Goal: Contribute content: Contribute content

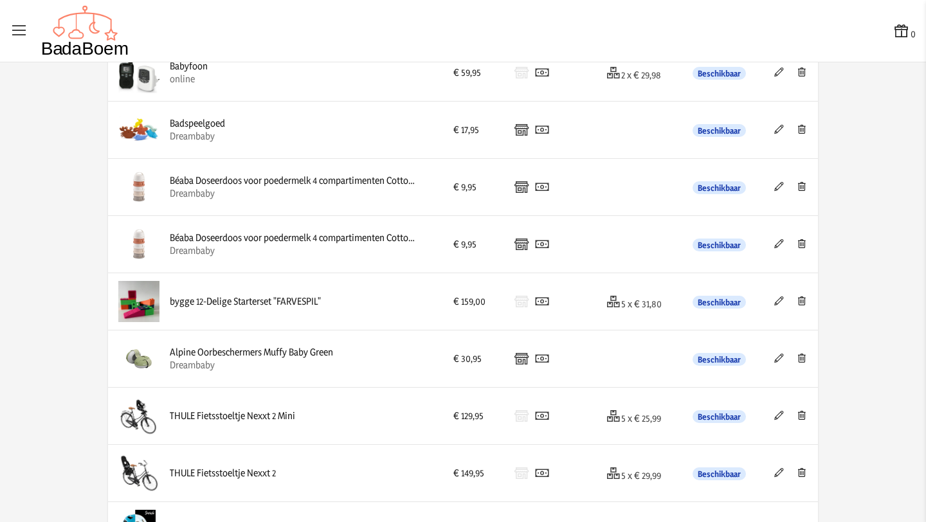
scroll to position [1083, 0]
click at [142, 132] on img at bounding box center [138, 130] width 41 height 41
click at [173, 125] on div "Badspeelgoed" at bounding box center [197, 124] width 55 height 13
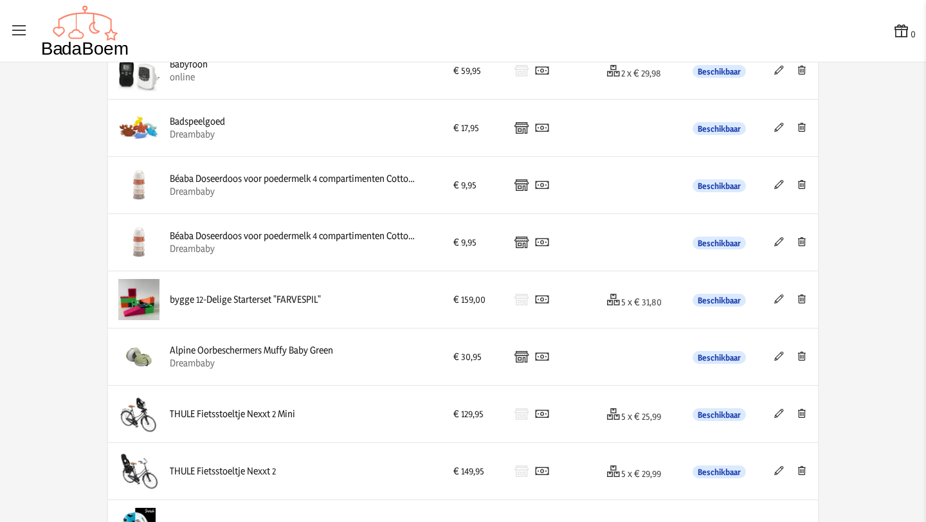
click at [773, 129] on icon at bounding box center [779, 127] width 12 height 9
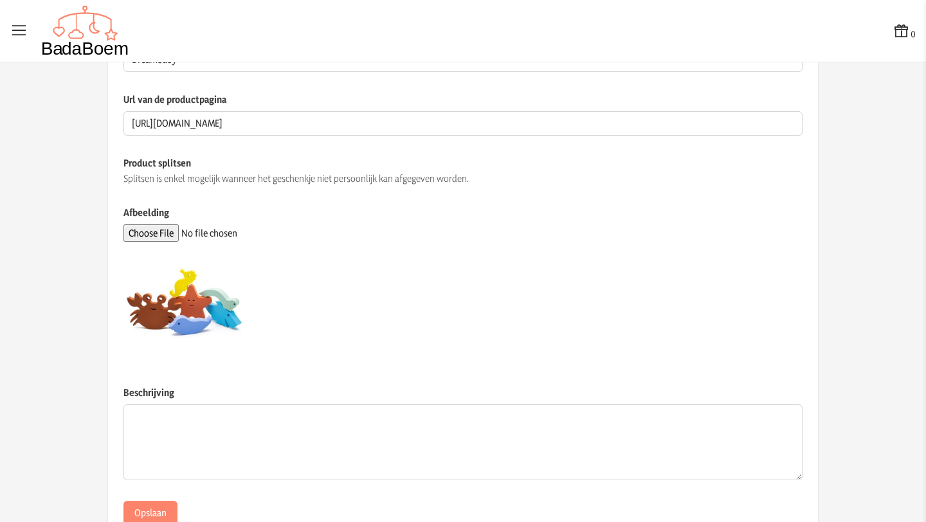
scroll to position [289, 0]
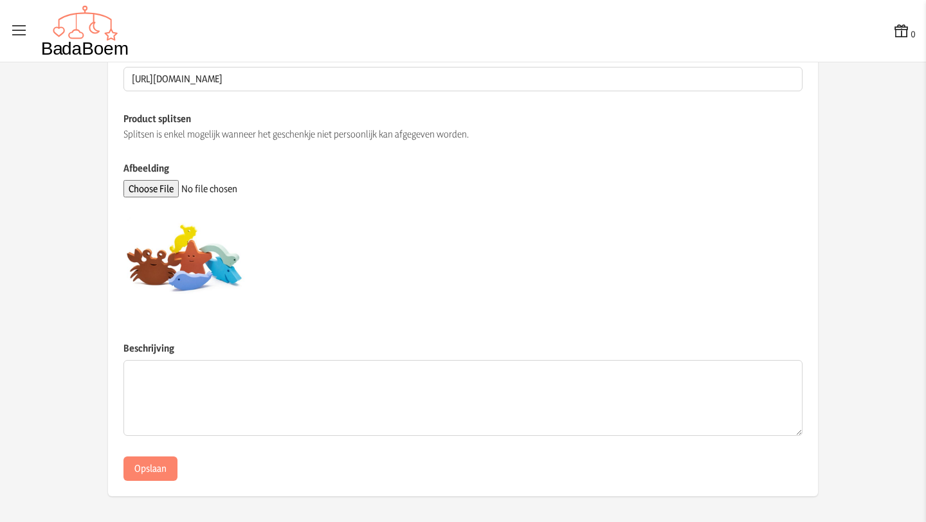
click at [388, 243] on div at bounding box center [462, 258] width 679 height 123
click at [143, 463] on button "Opslaan" at bounding box center [150, 469] width 54 height 24
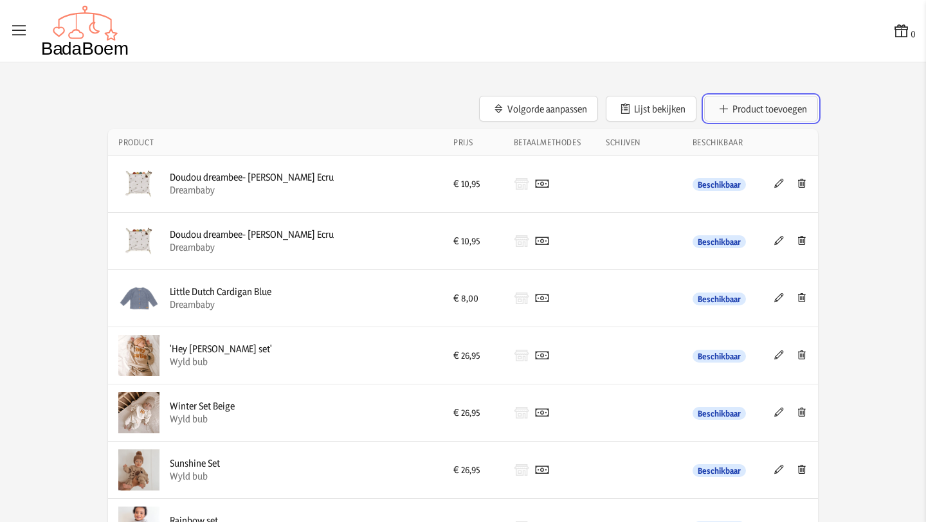
click at [730, 113] on button "Product toevoegen" at bounding box center [761, 109] width 114 height 26
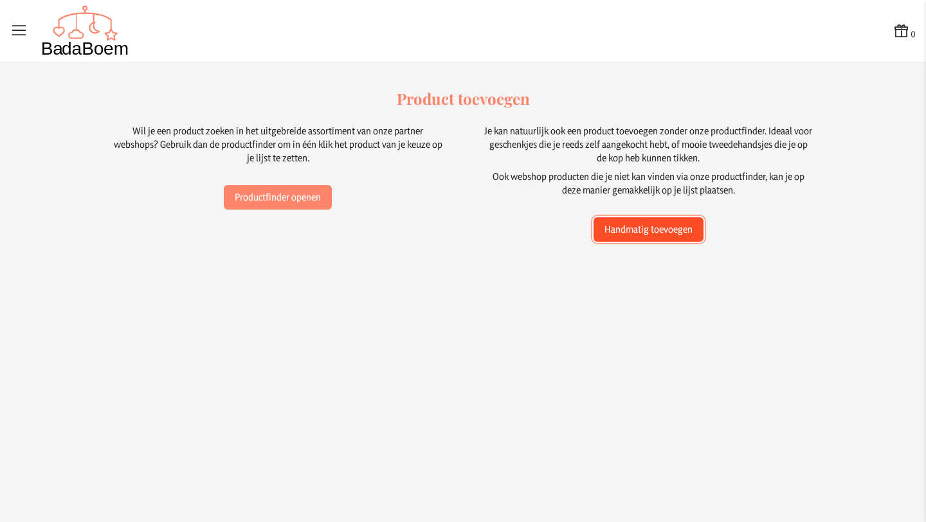
click at [640, 222] on button "Handmatig toevoegen" at bounding box center [648, 229] width 110 height 24
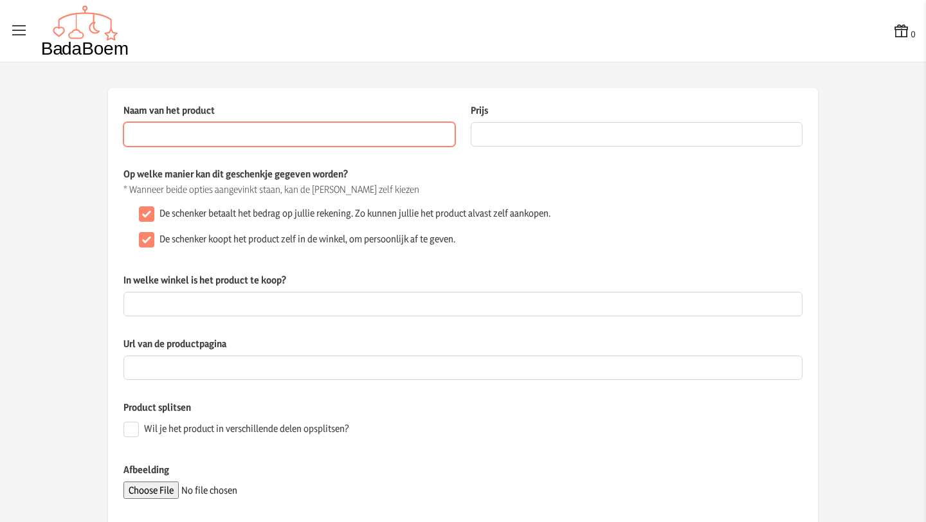
click at [339, 138] on input "Naam van het product" at bounding box center [289, 134] width 332 height 24
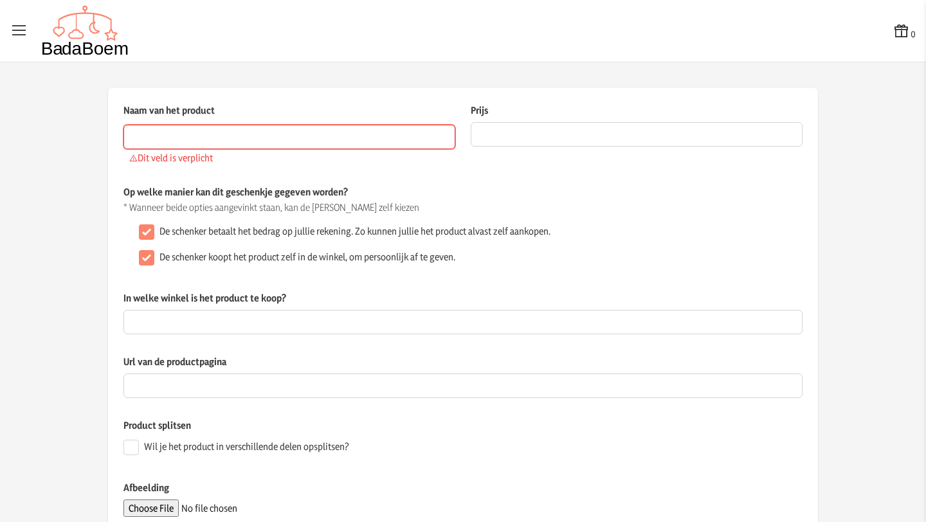
paste input "SANDBI Mobiel, Scandinavische natuur/veelkleurig"
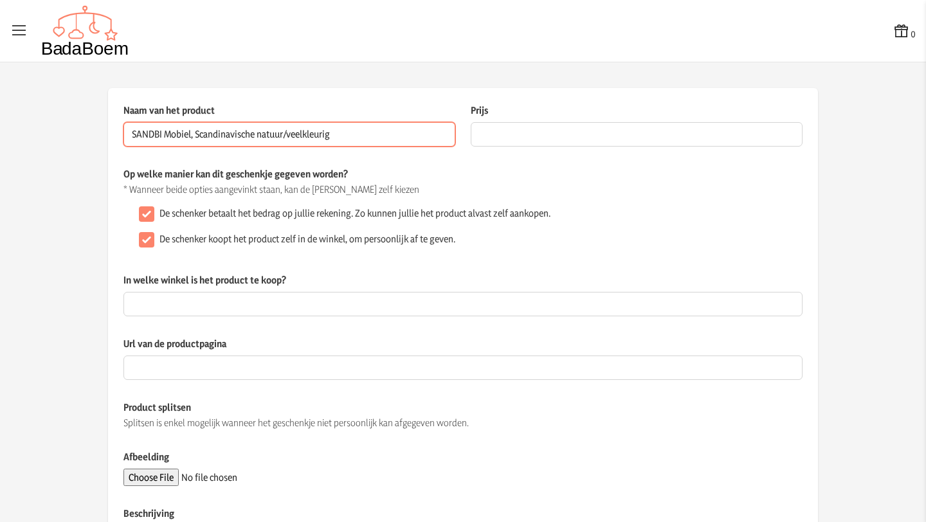
type input "SANDBI Mobiel, Scandinavische natuur/veelkleurig"
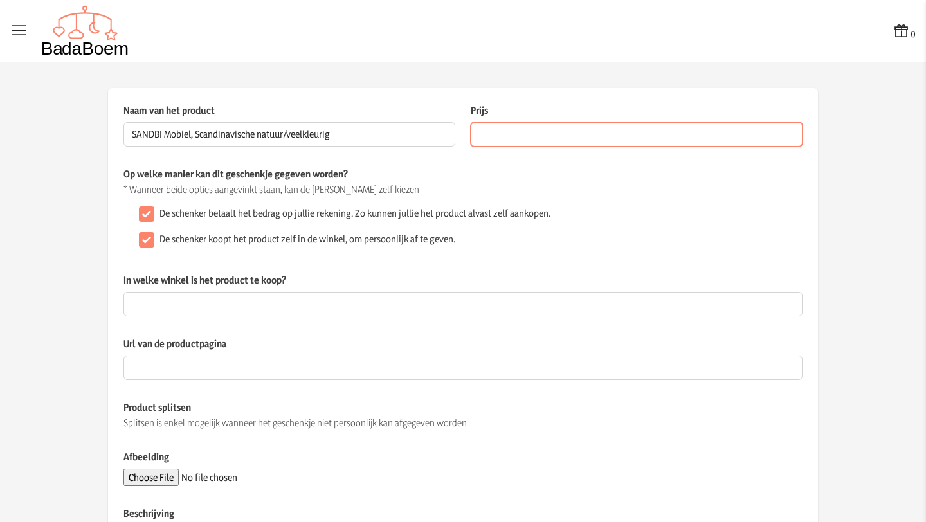
click at [533, 137] on input "Prijs" at bounding box center [637, 134] width 332 height 24
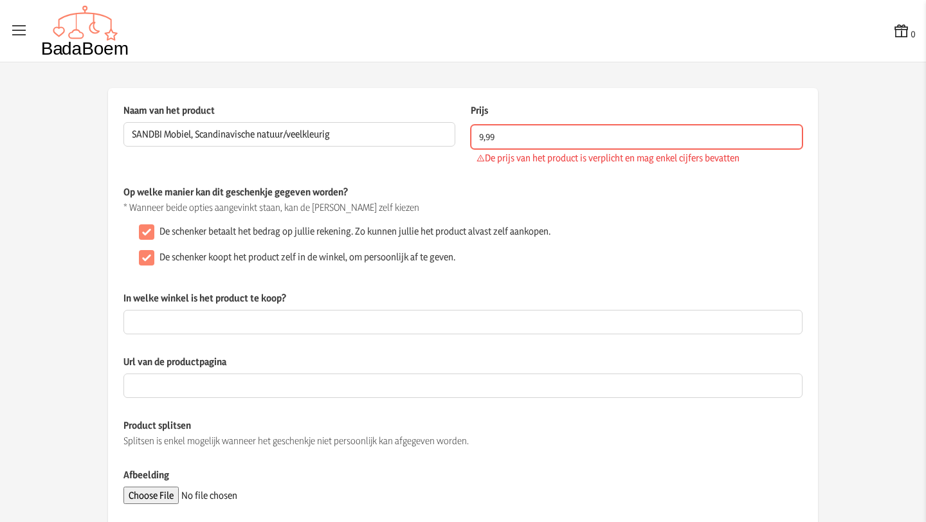
click at [482, 140] on input "9,99" at bounding box center [637, 137] width 332 height 24
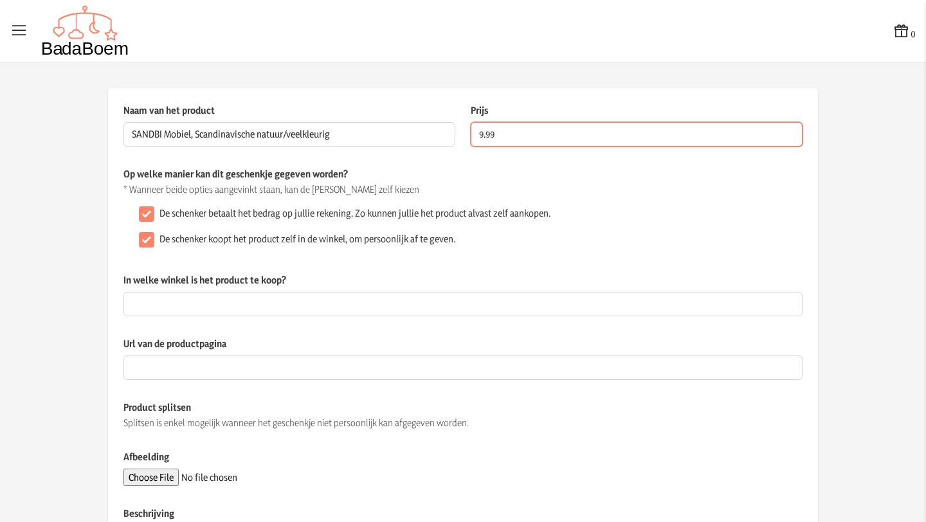
type input "9.99"
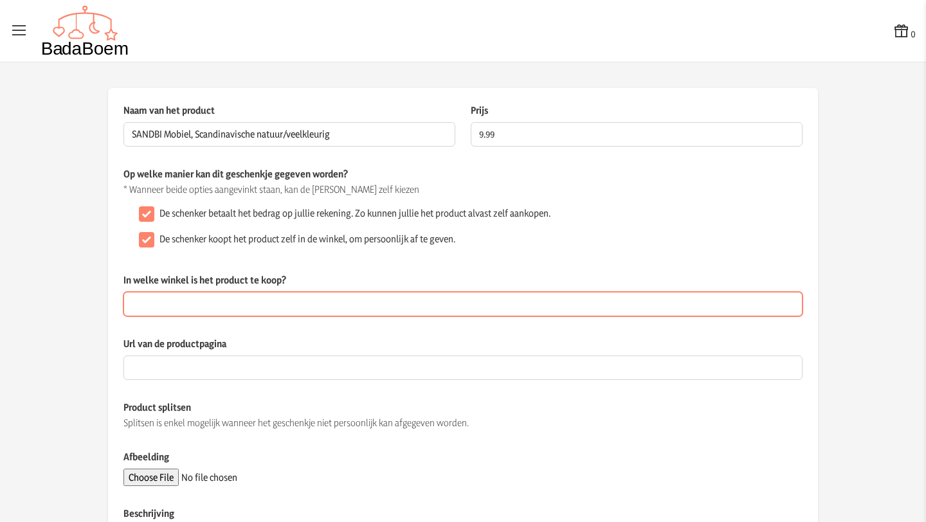
click at [303, 308] on input "In welke winkel is het product te koop?" at bounding box center [462, 304] width 679 height 24
type input "ikea"
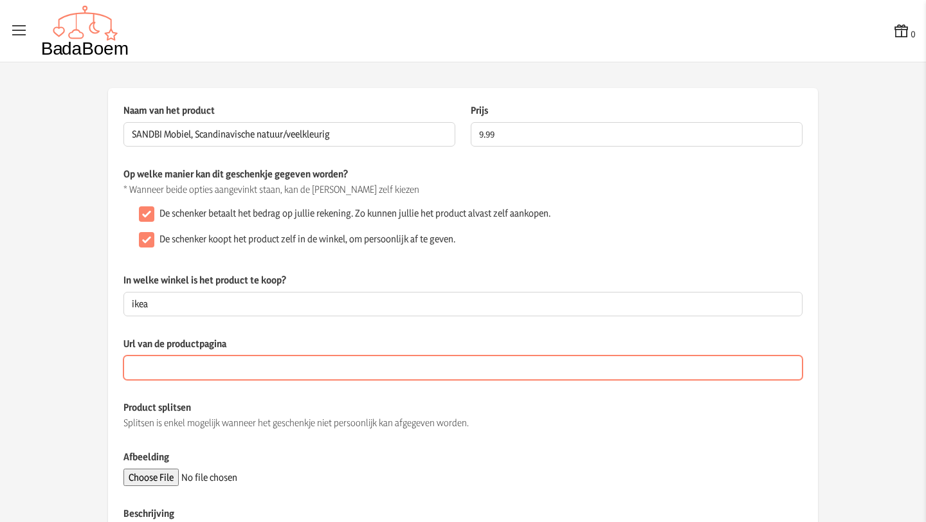
click at [190, 368] on input "Url van de productpagina" at bounding box center [462, 368] width 679 height 24
paste input "https://www.ikea.com/be/nl/p/sandbi-mobiel-scandinavische-natuur-veelkleurig-20…"
type input "https://www.ikea.com/be/nl/p/sandbi-mobiel-scandinavische-natuur-veelkleurig-20…"
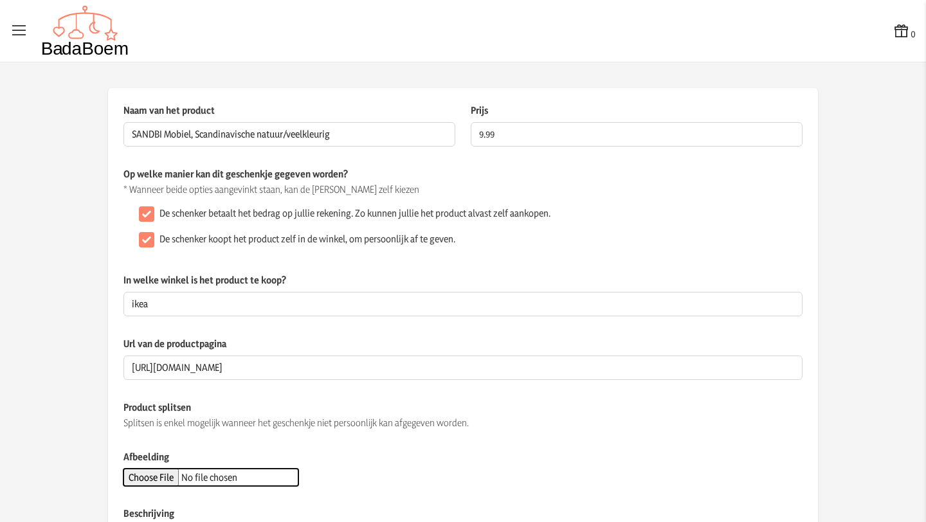
click at [156, 481] on input "Afbeelding" at bounding box center [210, 477] width 175 height 17
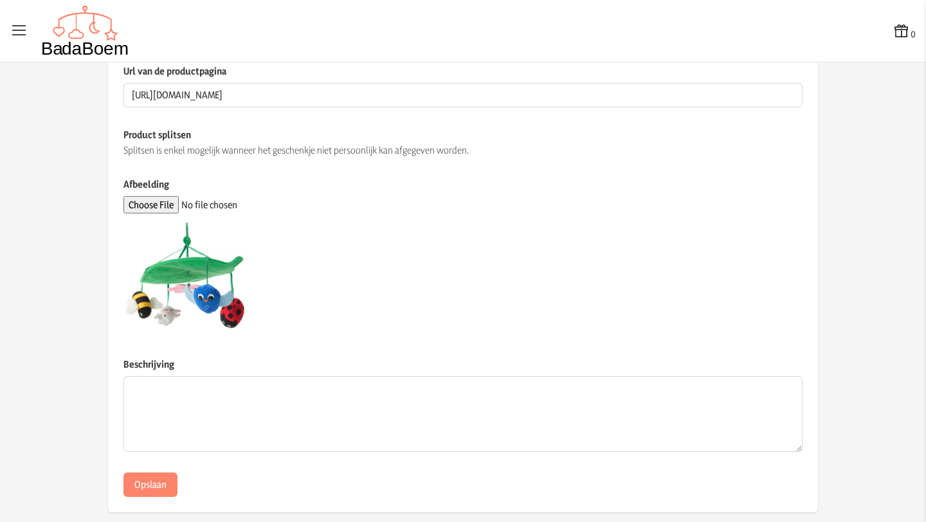
scroll to position [279, 0]
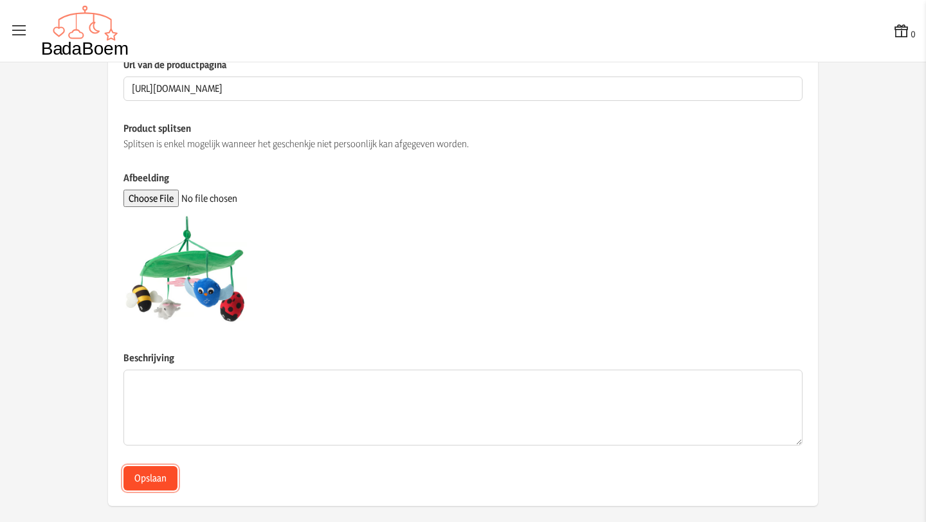
click at [153, 478] on button "Opslaan" at bounding box center [150, 478] width 54 height 24
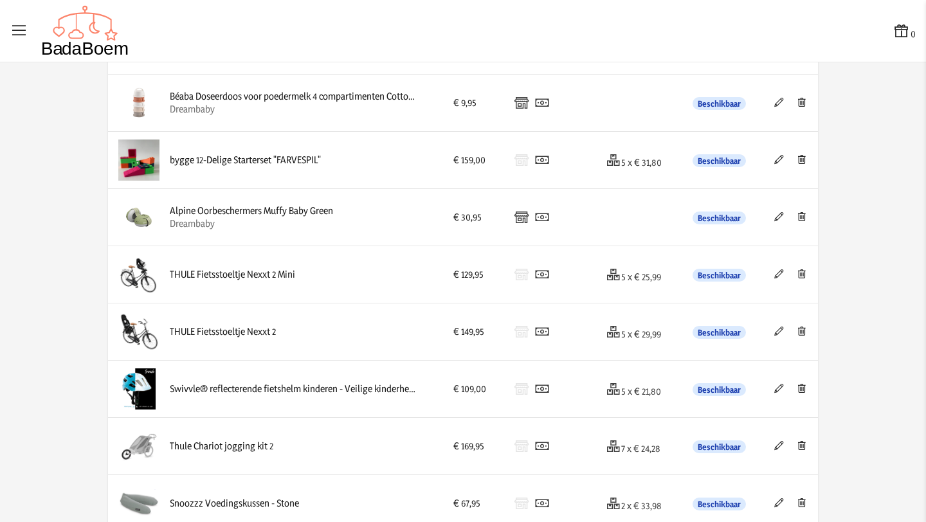
scroll to position [1033, 0]
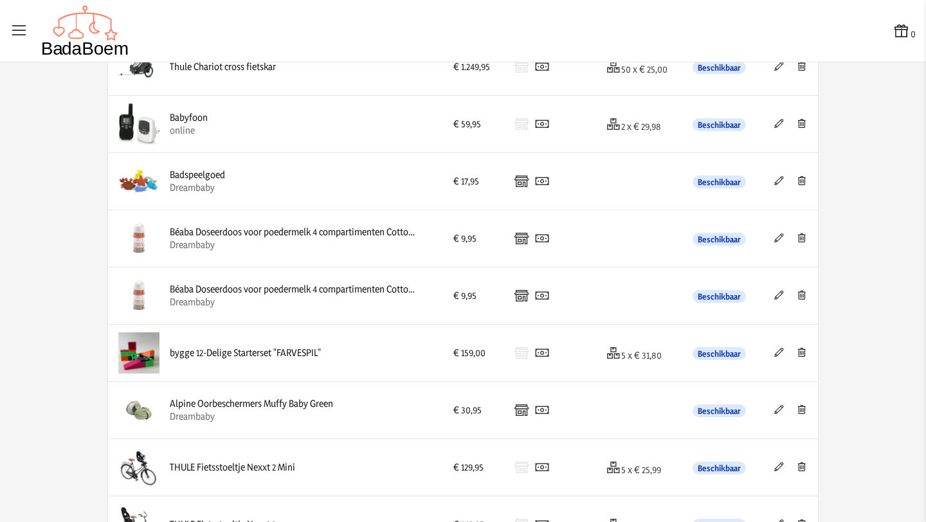
click at [773, 184] on icon at bounding box center [779, 180] width 12 height 9
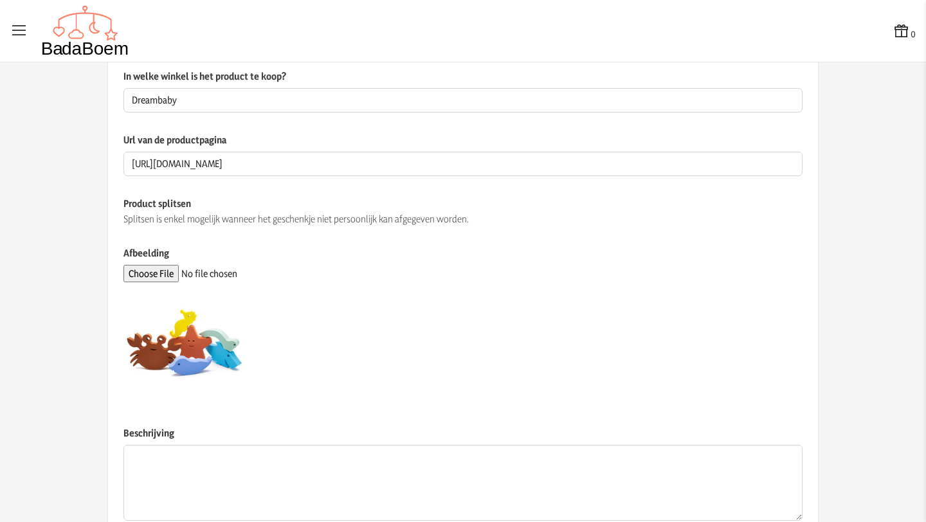
scroll to position [289, 0]
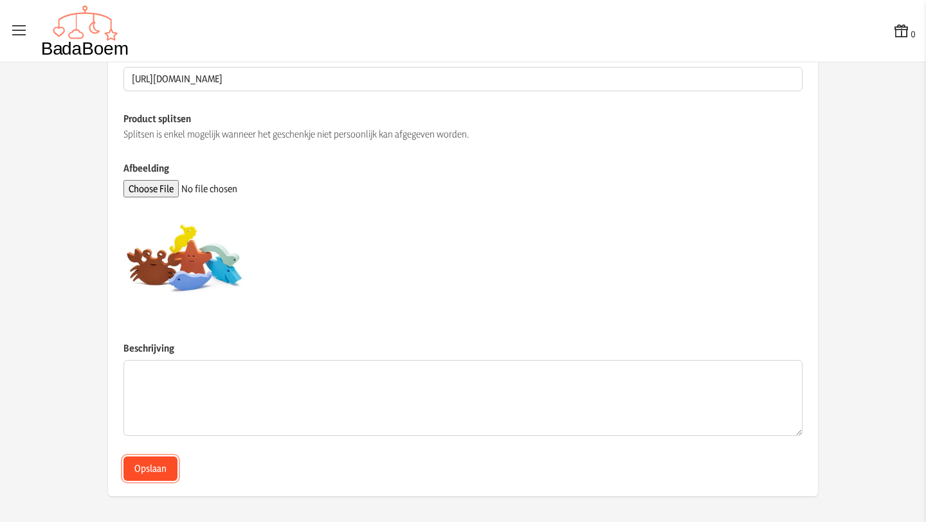
click at [157, 467] on button "Opslaan" at bounding box center [150, 469] width 54 height 24
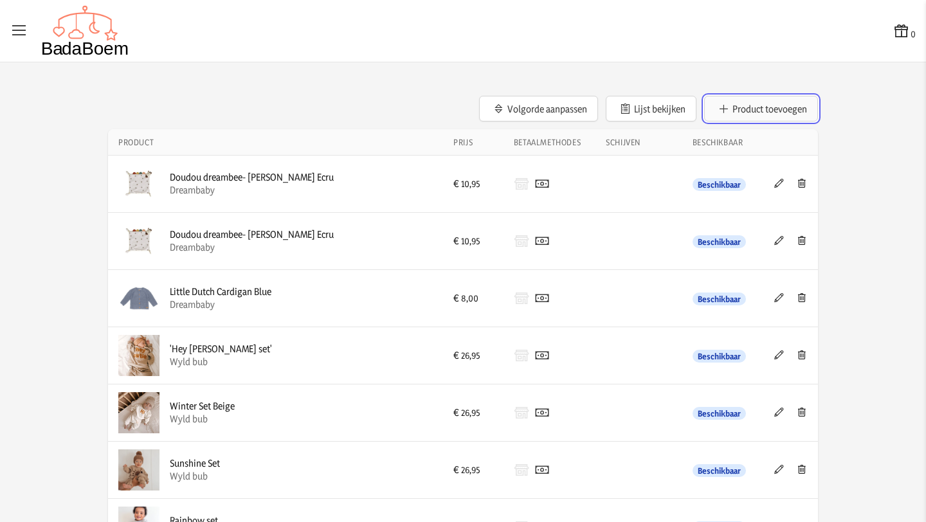
click at [747, 106] on button "Product toevoegen" at bounding box center [761, 109] width 114 height 26
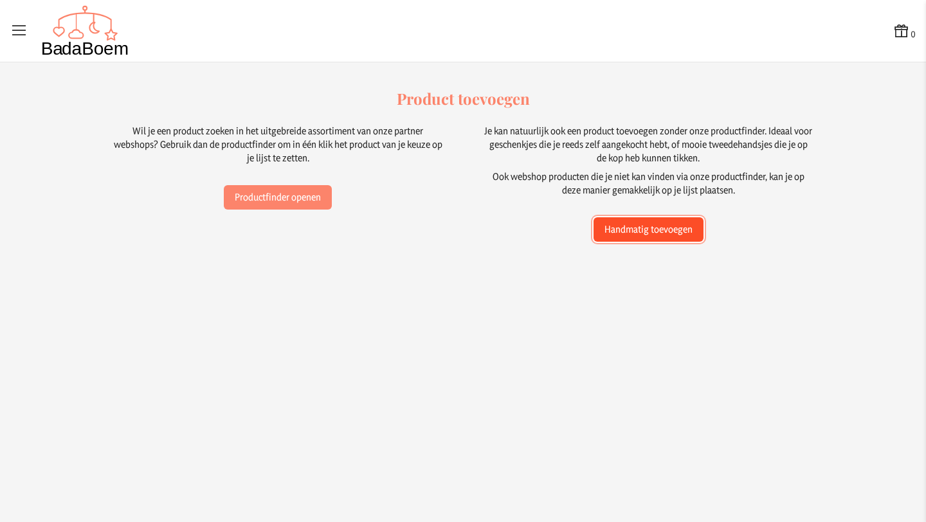
click at [634, 235] on button "Handmatig toevoegen" at bounding box center [648, 229] width 110 height 24
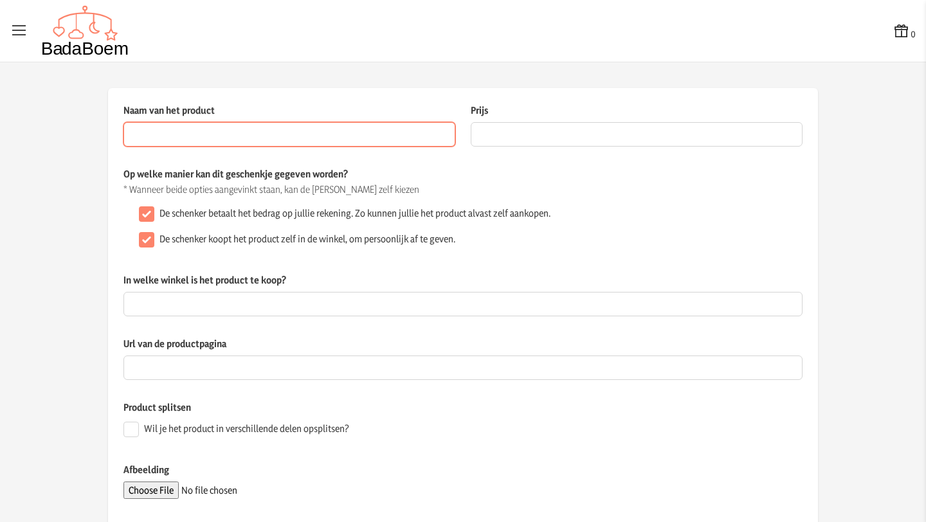
click at [286, 139] on input "Naam van het product" at bounding box center [289, 134] width 332 height 24
paste input "FÖRSIKTIG Kinderkruk, wit/turkoois"
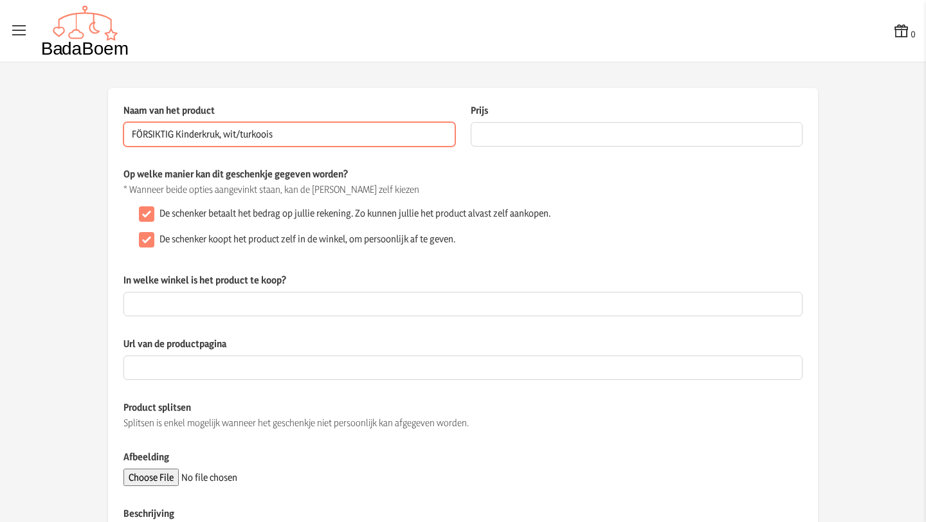
type input "FÖRSIKTIG Kinderkruk, wit/turkoois"
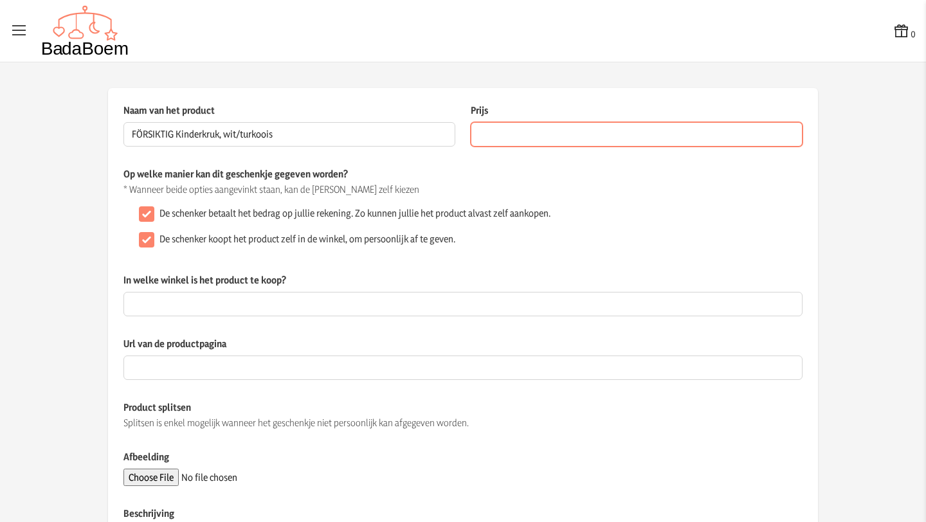
click at [493, 139] on input "Prijs" at bounding box center [637, 134] width 332 height 24
type input "3.99"
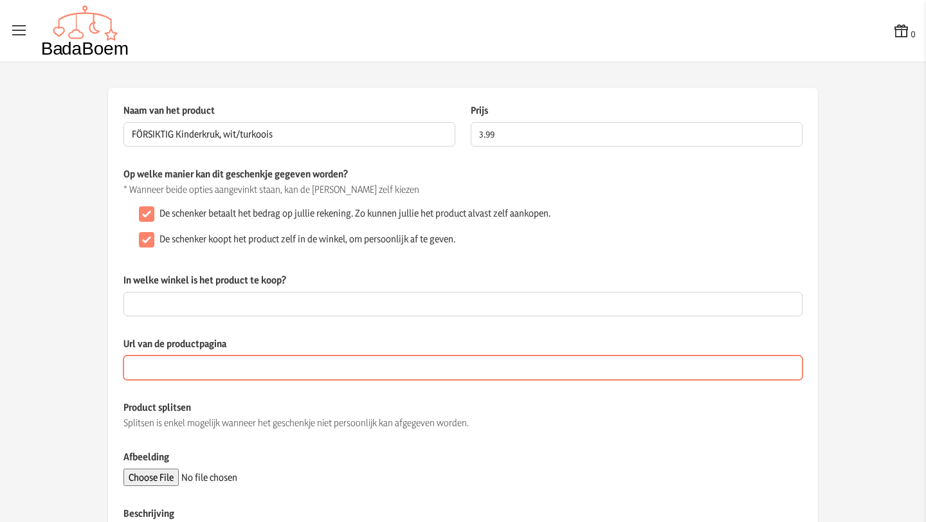
click at [315, 363] on input "Url van de productpagina" at bounding box center [462, 368] width 679 height 24
paste input "https://www.ikea.com/be/nl/p/foersiktig-kinderkruk-wit-turkoois-10591318/"
type input "https://www.ikea.com/be/nl/p/foersiktig-kinderkruk-wit-turkoois-10591318/"
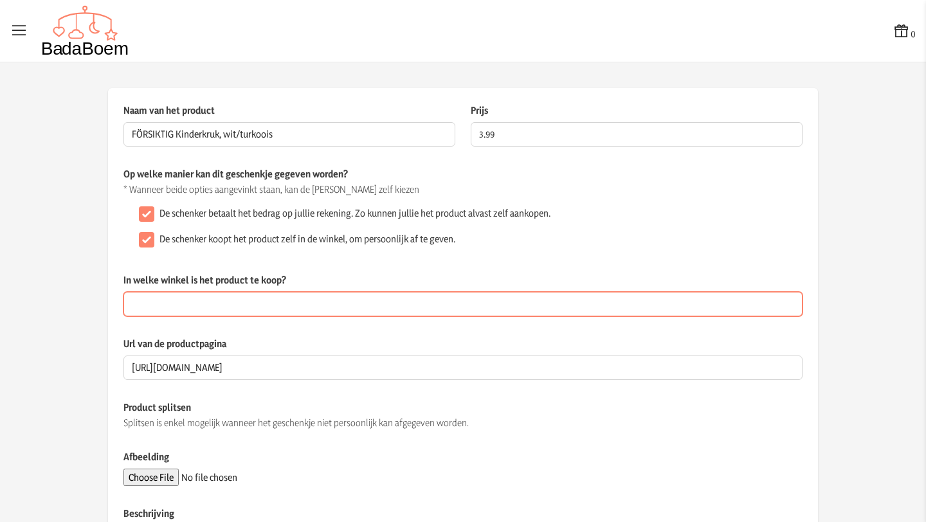
click at [306, 298] on input "In welke winkel is het product te koop?" at bounding box center [462, 304] width 679 height 24
type input "U"
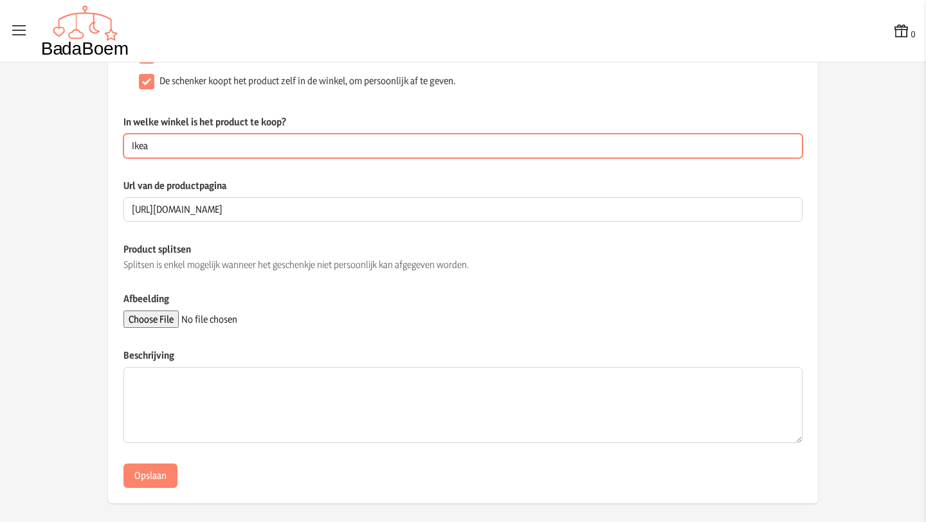
scroll to position [165, 0]
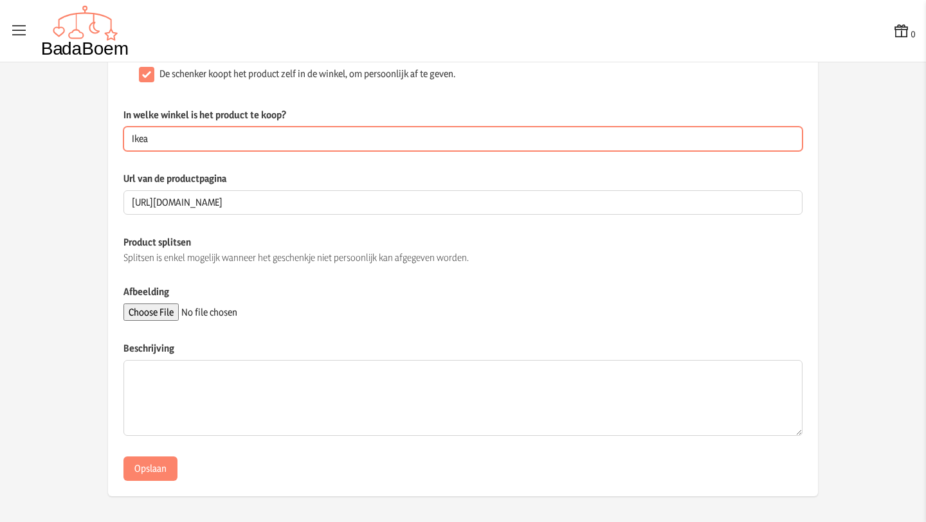
type input "Ikea"
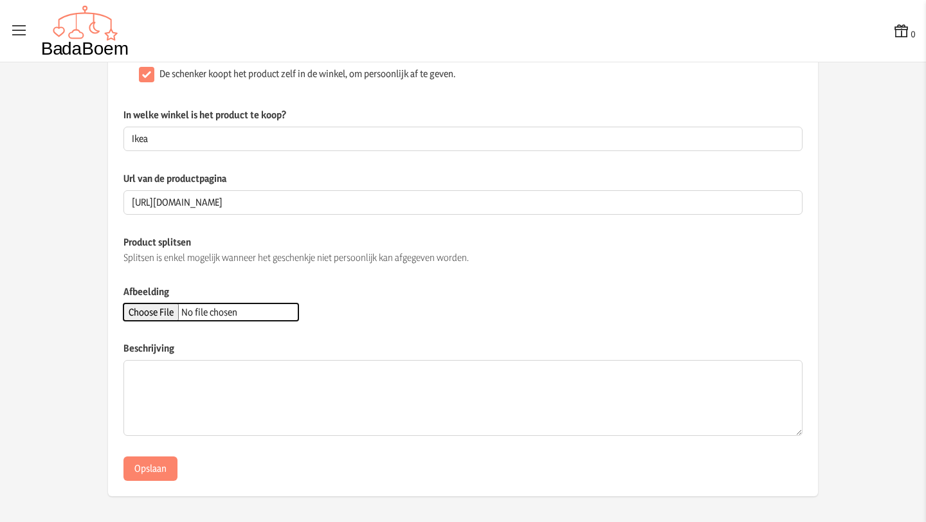
click at [177, 311] on input "Afbeelding" at bounding box center [210, 311] width 175 height 17
type input "C:\fakepath\foersiktig-kinderkruk-wit-turkoois__1406324_pe970830_s5.avif"
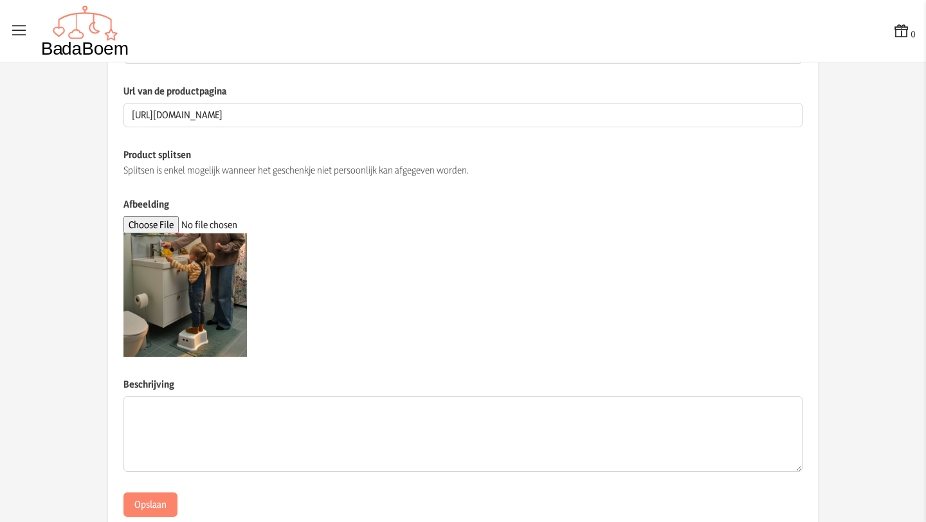
scroll to position [289, 0]
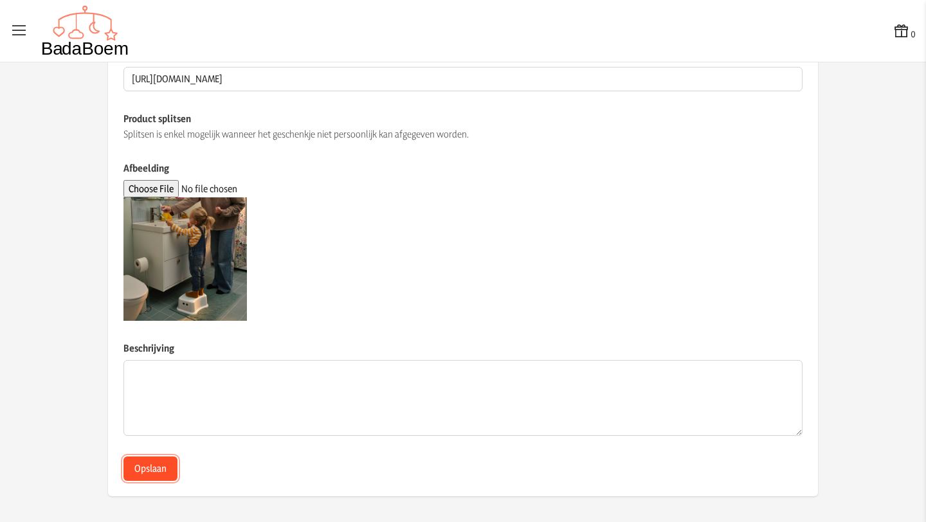
click at [155, 469] on button "Opslaan" at bounding box center [150, 469] width 54 height 24
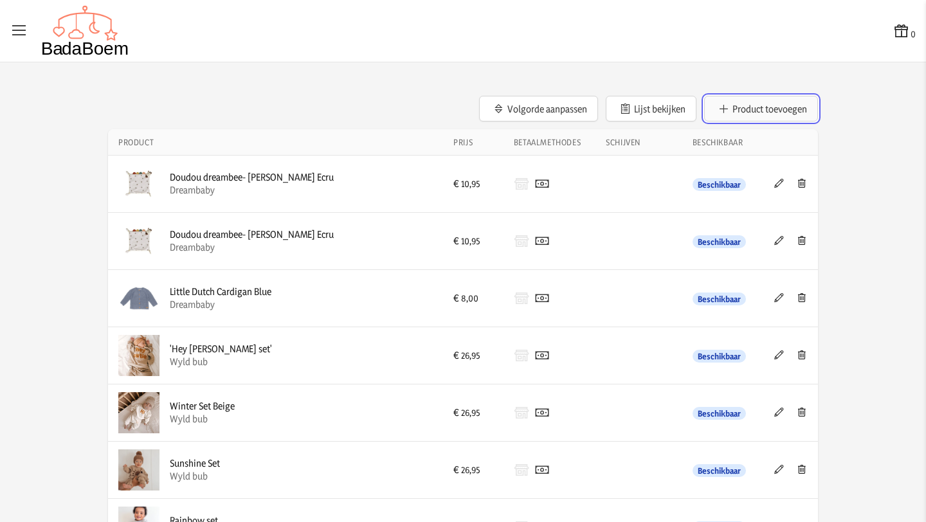
click at [758, 110] on button "Product toevoegen" at bounding box center [761, 109] width 114 height 26
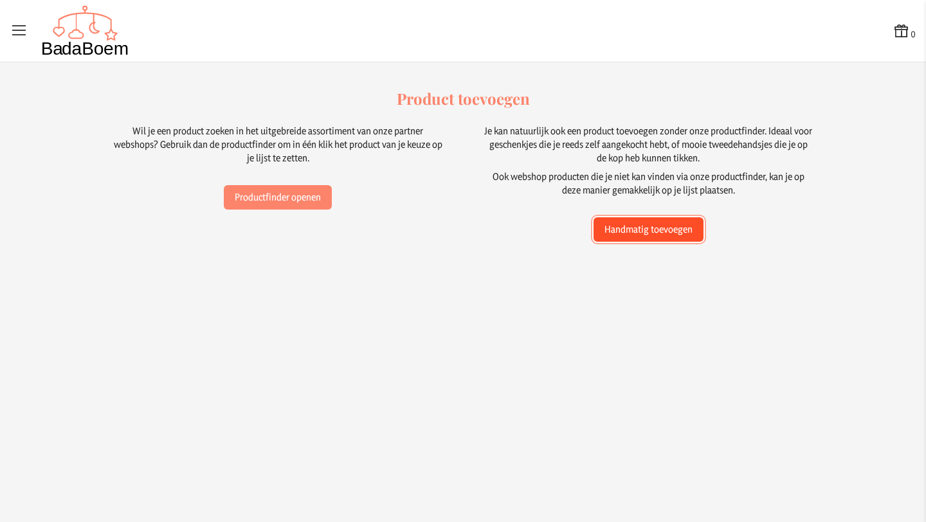
click at [674, 232] on button "Handmatig toevoegen" at bounding box center [648, 229] width 110 height 24
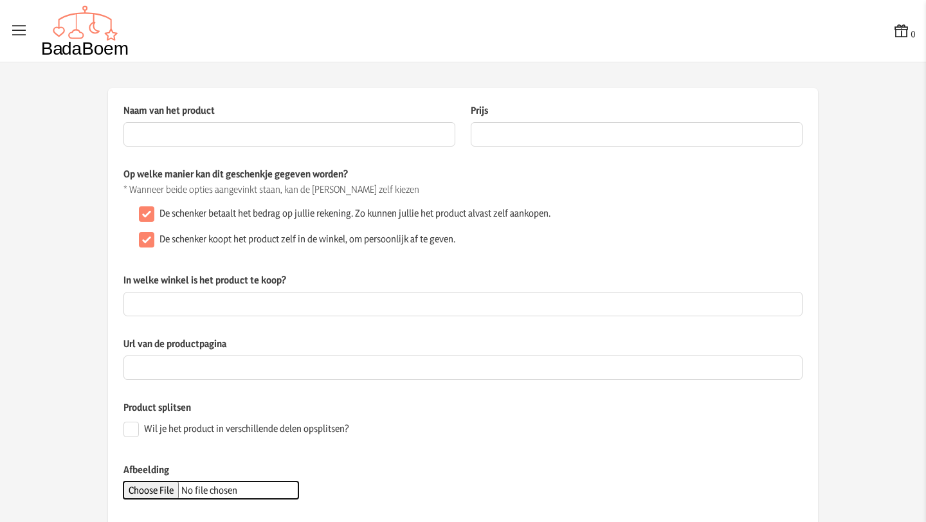
click at [170, 488] on input "Afbeelding" at bounding box center [210, 490] width 175 height 17
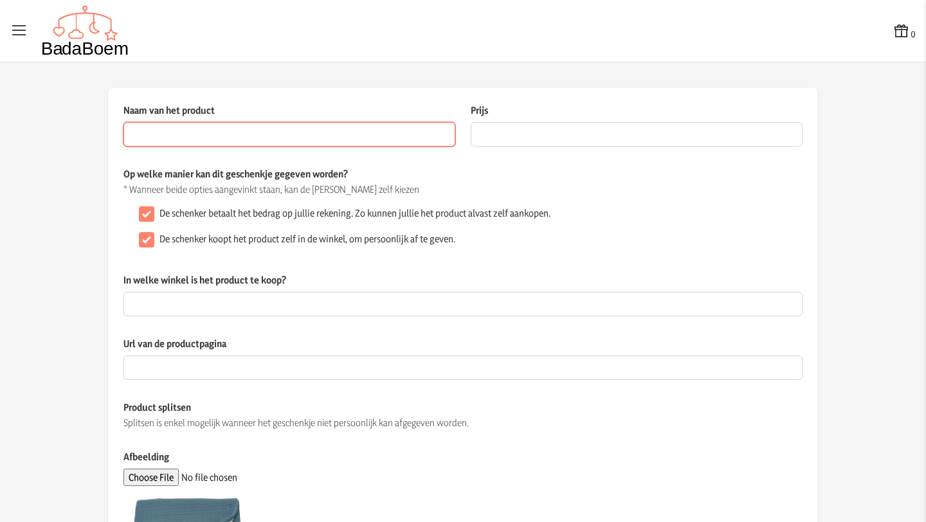
click at [356, 136] on input "Naam van het product" at bounding box center [289, 134] width 332 height 24
paste input "GULDVÄVARE Babydeken, blauw/wit gestippeld, 80x100 cm"
type input "GULDVÄVARE Babydeken, blauw/wit gestippeld, 80x100 cm"
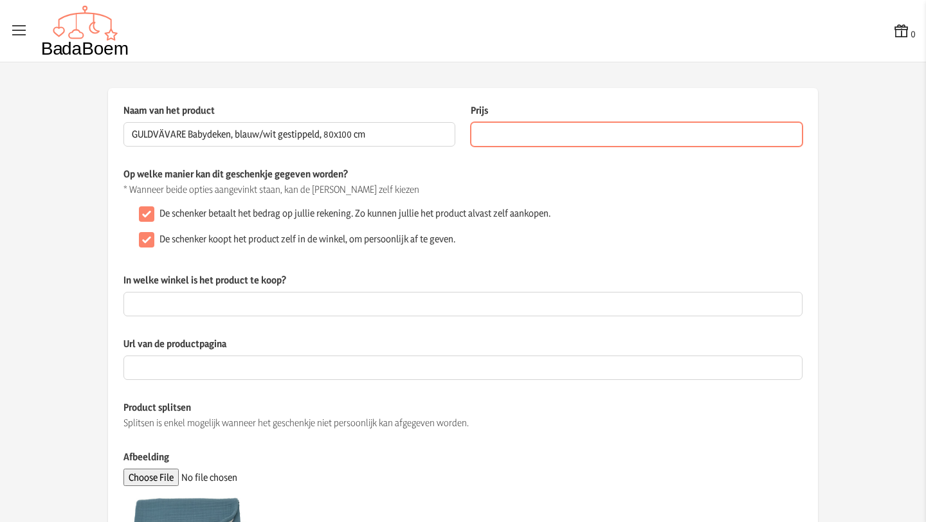
click at [507, 135] on input "Prijs" at bounding box center [637, 134] width 332 height 24
type input "12.99"
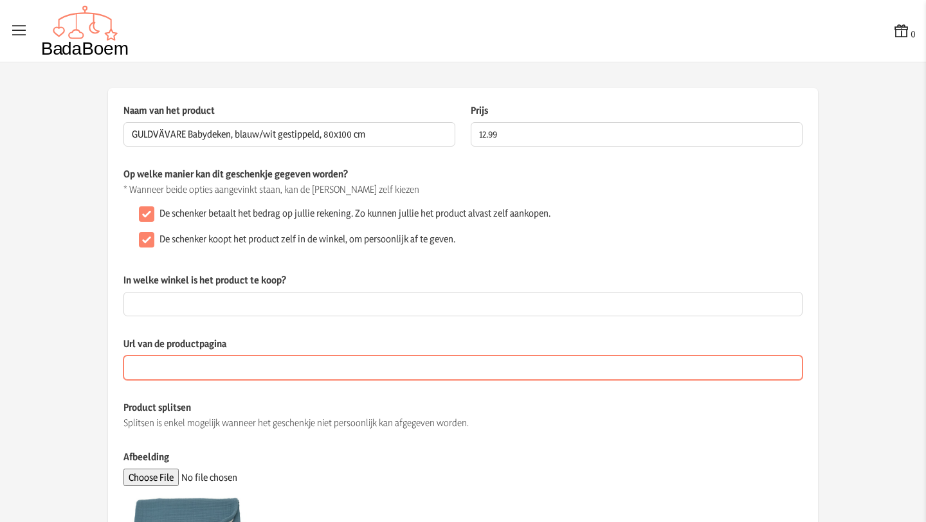
click at [207, 370] on input "Url van de productpagina" at bounding box center [462, 368] width 679 height 24
paste input "https://www.ikea.com/be/nl/p/guldvaevare-babydeken-blauw-wit-gestippeld-2053029…"
type input "https://www.ikea.com/be/nl/p/guldvaevare-babydeken-blauw-wit-gestippeld-2053029…"
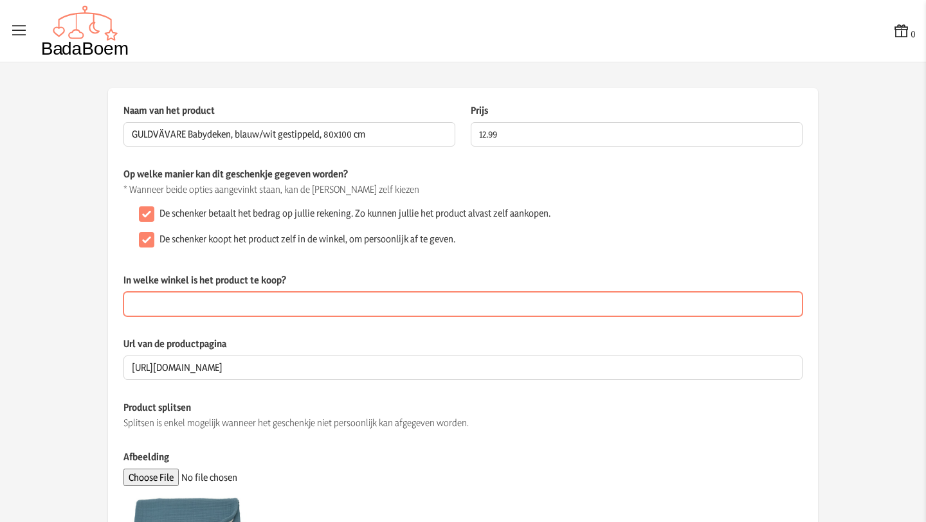
click at [198, 305] on input "In welke winkel is het product te koop?" at bounding box center [462, 304] width 679 height 24
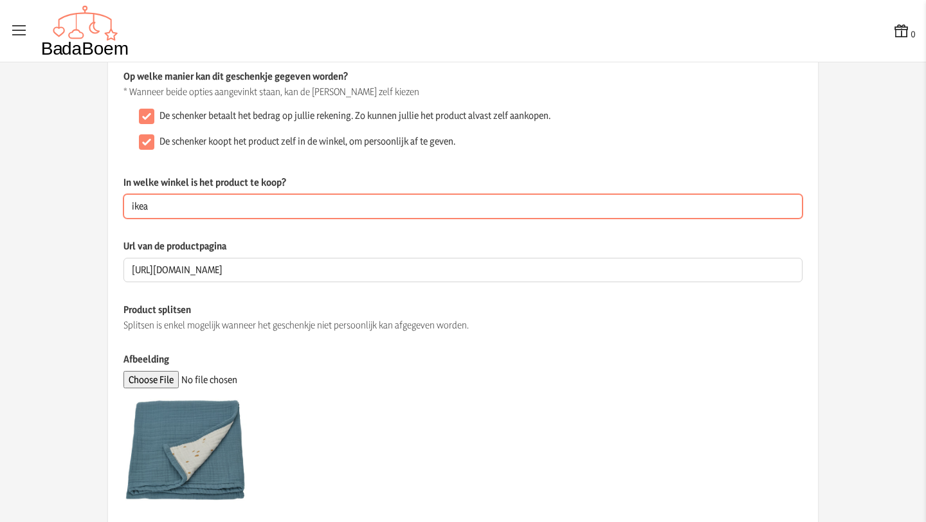
scroll to position [289, 0]
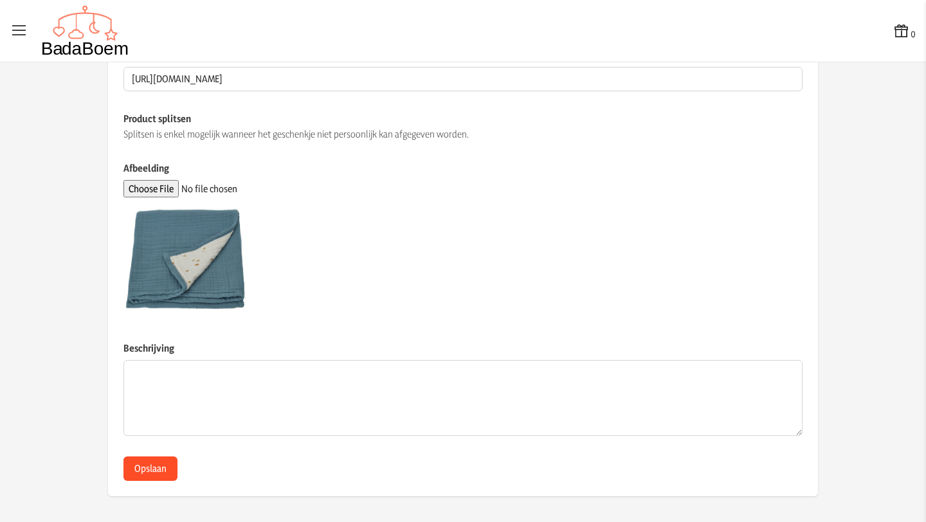
type input "ikea"
click at [146, 476] on button "Opslaan" at bounding box center [150, 469] width 54 height 24
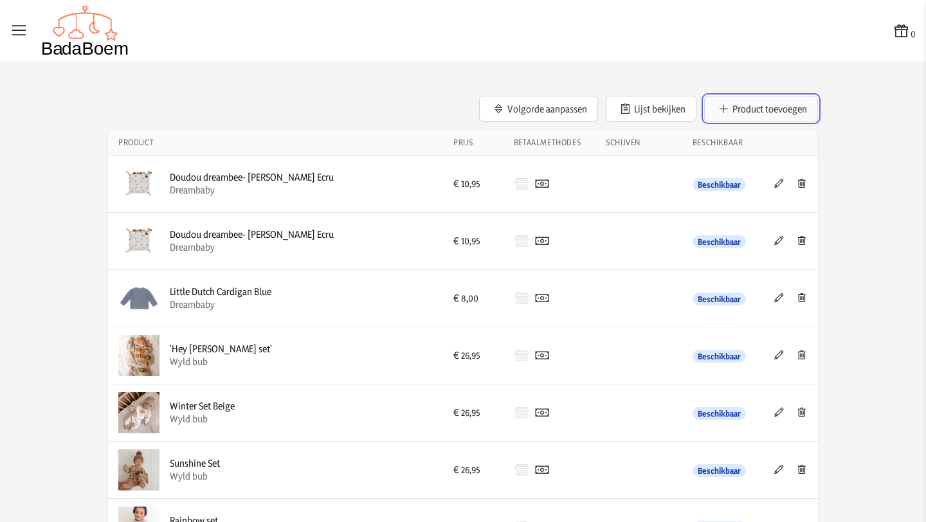
click at [748, 109] on button "Product toevoegen" at bounding box center [761, 109] width 114 height 26
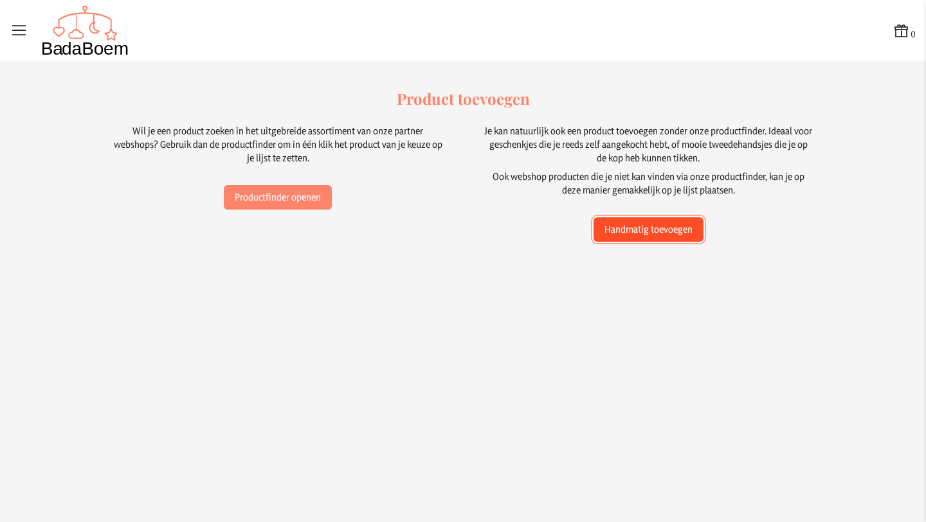
click at [649, 232] on button "Handmatig toevoegen" at bounding box center [648, 229] width 110 height 24
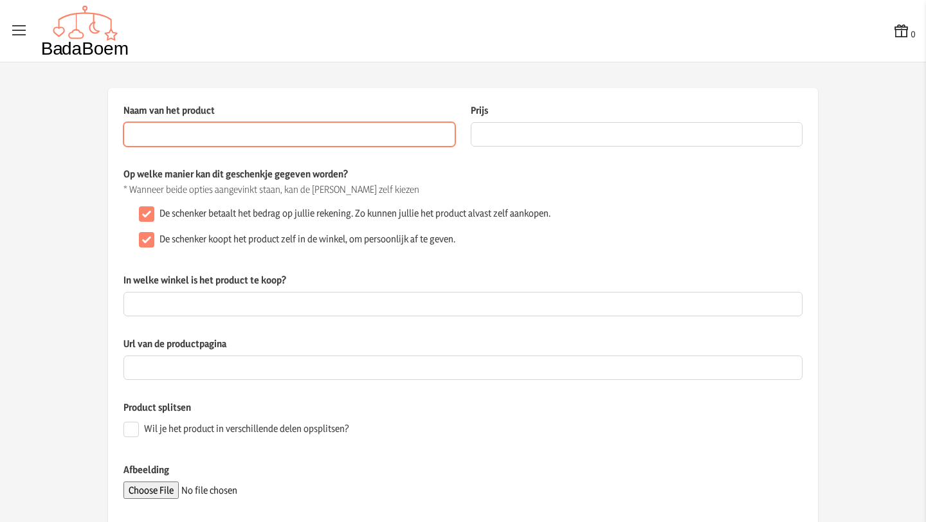
click at [260, 137] on input "Naam van het product" at bounding box center [289, 134] width 332 height 24
paste input "Jollein Baby Deken Wieg 75x100cm Basic Knit - Jeans Blue/Fleece"
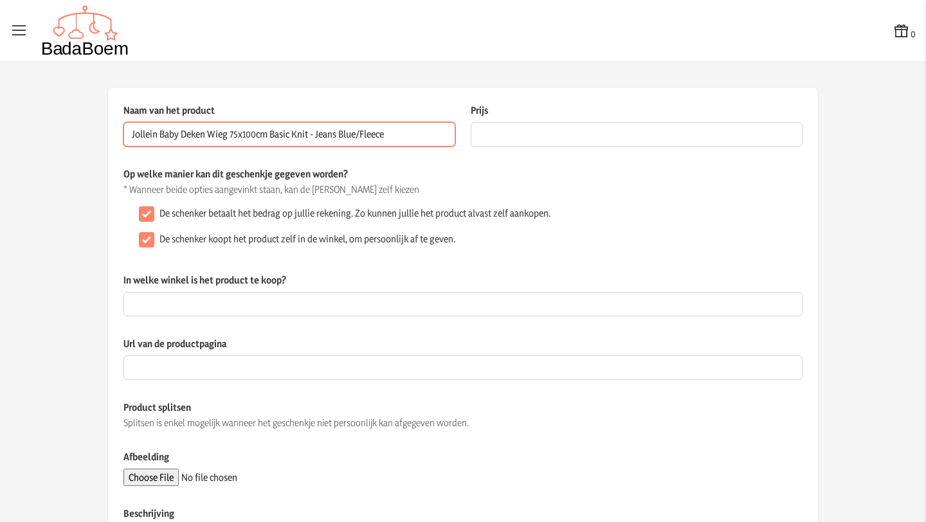
type input "Jollein Baby Deken Wieg 75x100cm Basic Knit - Jeans Blue/Fleece"
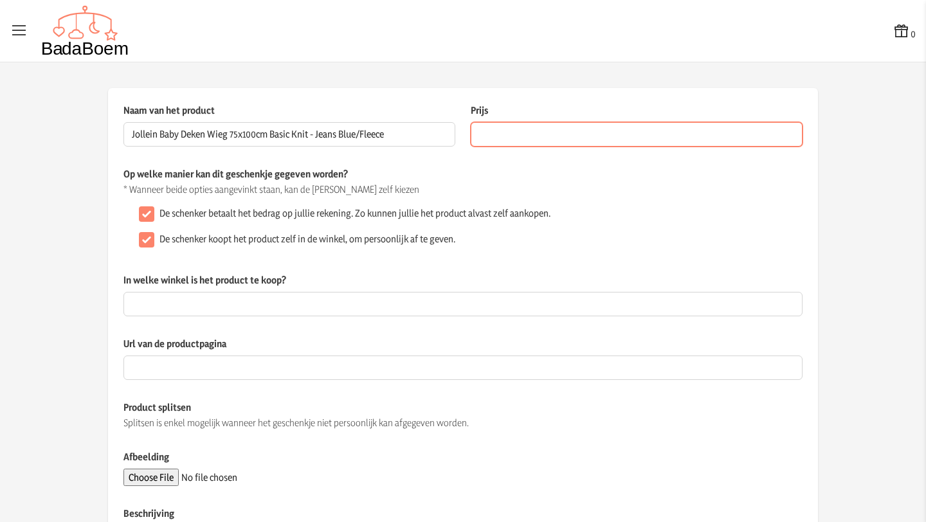
click at [518, 136] on input "Prijs" at bounding box center [637, 134] width 332 height 24
type input "39.99"
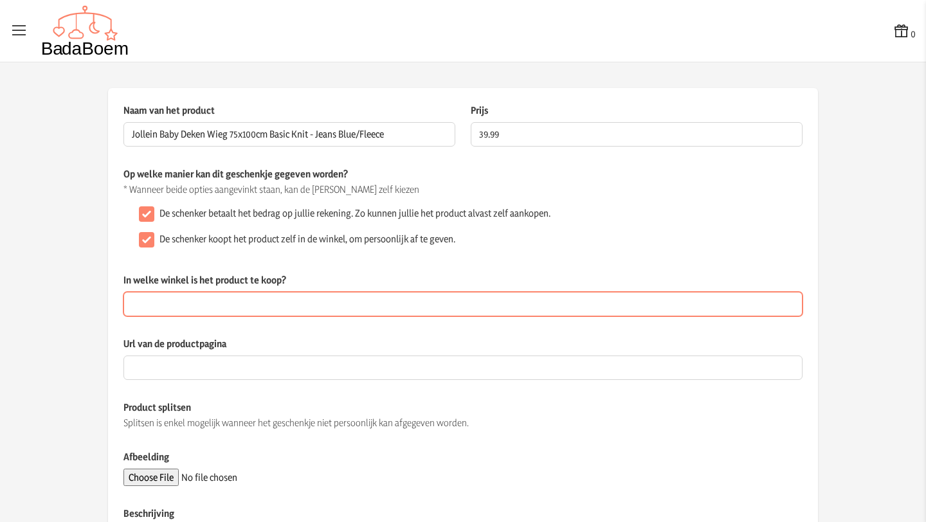
click at [262, 307] on input "In welke winkel is het product te koop?" at bounding box center [462, 304] width 679 height 24
drag, startPoint x: 168, startPoint y: 299, endPoint x: 123, endPoint y: 307, distance: 45.7
click at [123, 307] on input "bol.com" at bounding box center [462, 304] width 679 height 24
type input "online"
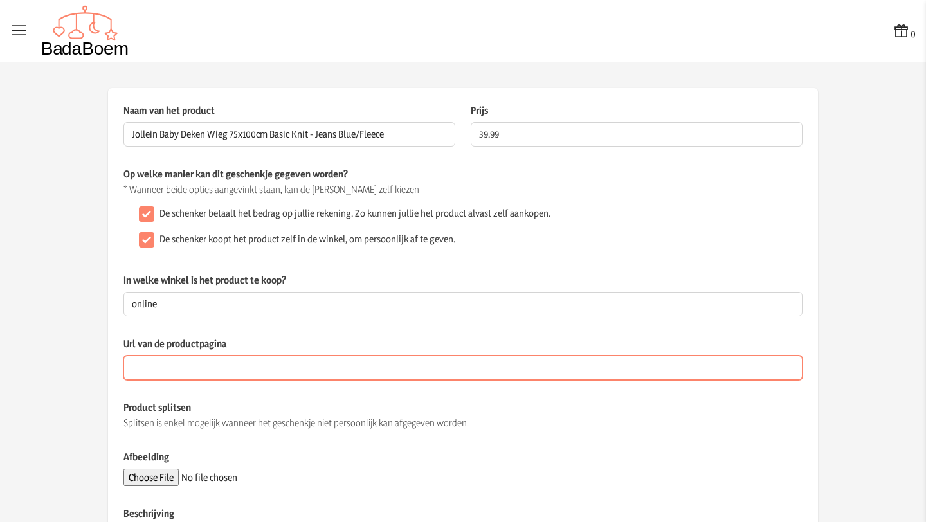
click at [195, 374] on input "Url van de productpagina" at bounding box center [462, 368] width 679 height 24
click at [271, 369] on input "Url van de productpagina" at bounding box center [462, 368] width 679 height 24
paste input "https://www.bol.com/be/nl/p/jollein-baby-deken-wieg-75x100cm-basic-knit-jeans-b…"
type input "https://www.bol.com/be/nl/p/jollein-baby-deken-wieg-75x100cm-basic-knit-jeans-b…"
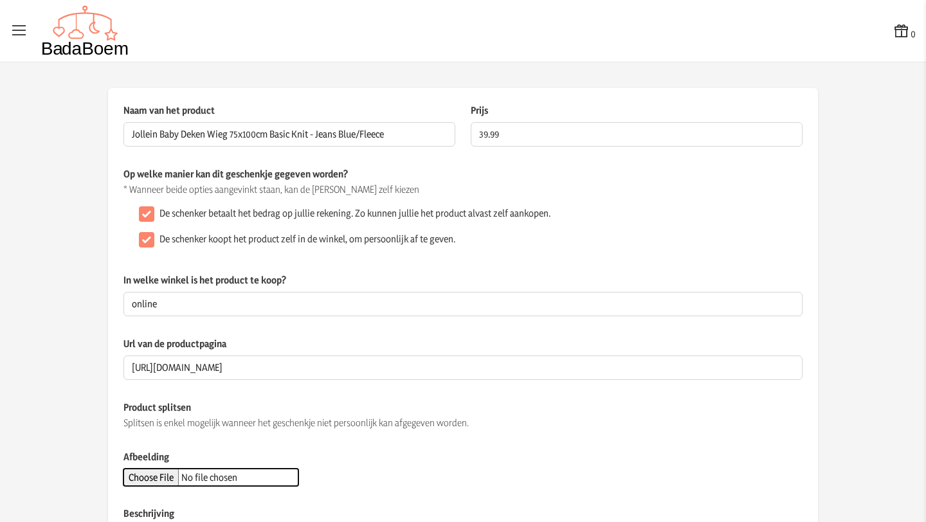
scroll to position [0, 0]
click at [161, 476] on input "Afbeelding" at bounding box center [210, 477] width 175 height 17
type input "C:\fakepath\babydeken wieg.jpg"
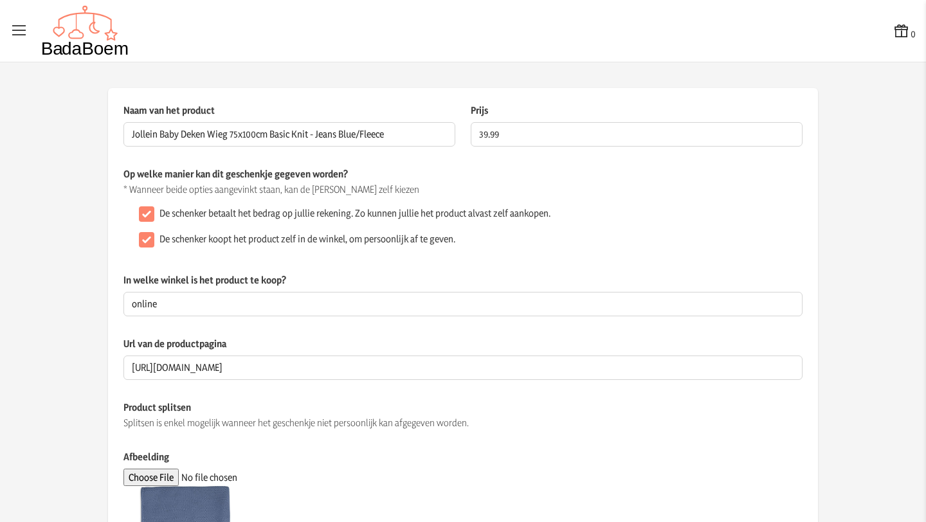
click at [545, 417] on div "Splitsen is enkel mogelijk wanneer het geschenkje niet persoonlijk kan afgegeve…" at bounding box center [462, 423] width 679 height 13
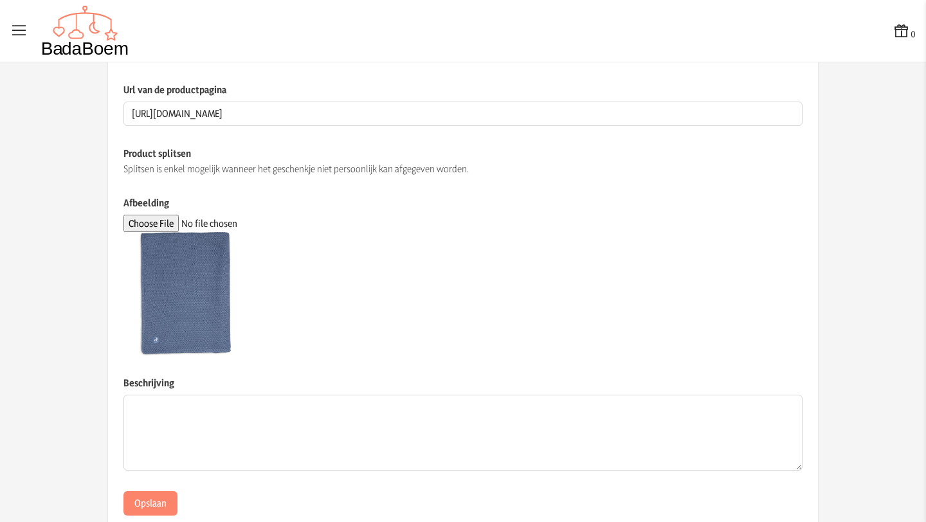
scroll to position [289, 0]
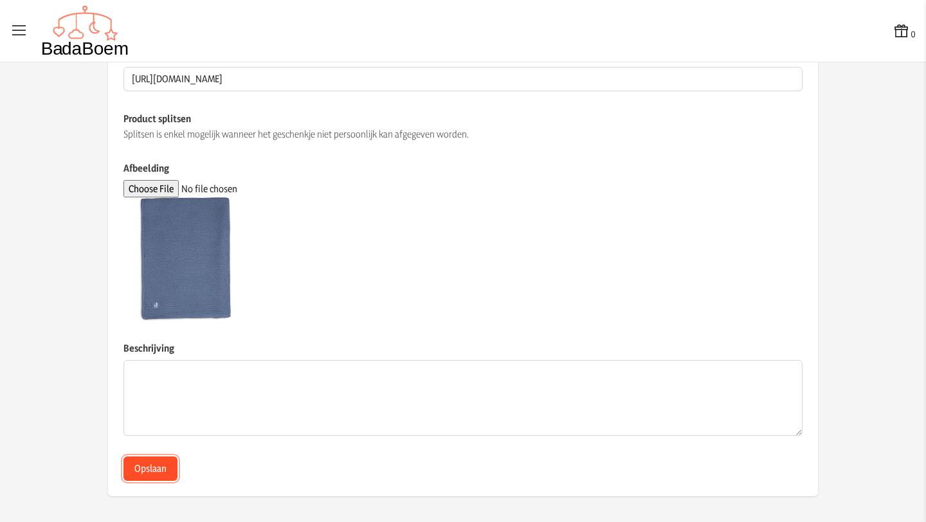
click at [149, 476] on button "Opslaan" at bounding box center [150, 469] width 54 height 24
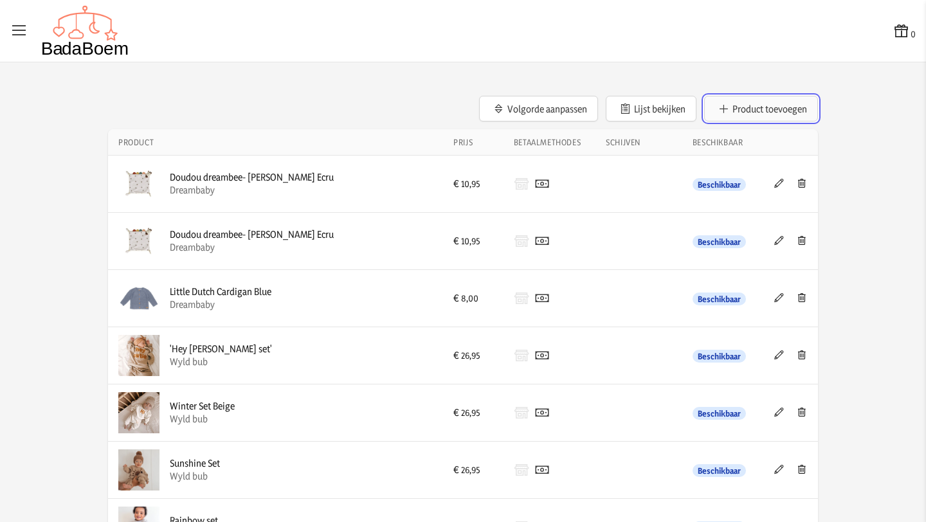
click at [768, 113] on button "Product toevoegen" at bounding box center [761, 109] width 114 height 26
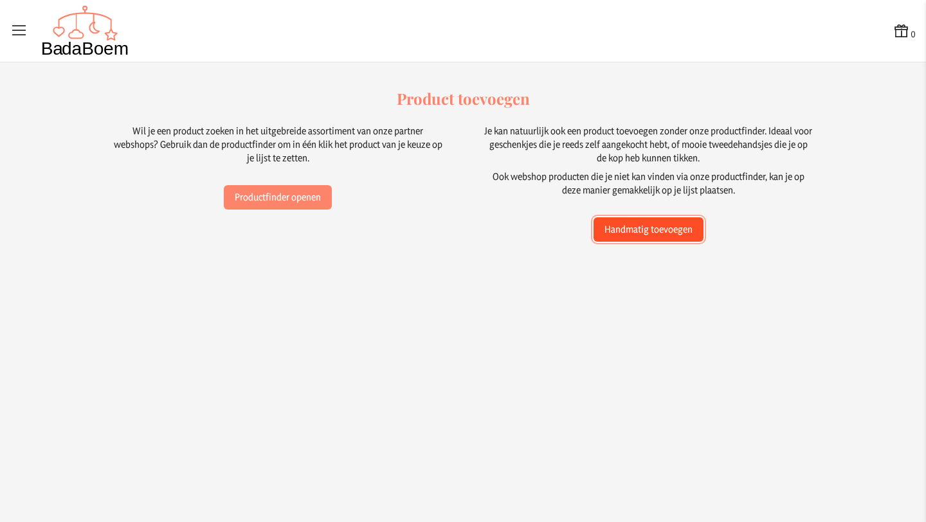
click at [632, 225] on button "Handmatig toevoegen" at bounding box center [648, 229] width 110 height 24
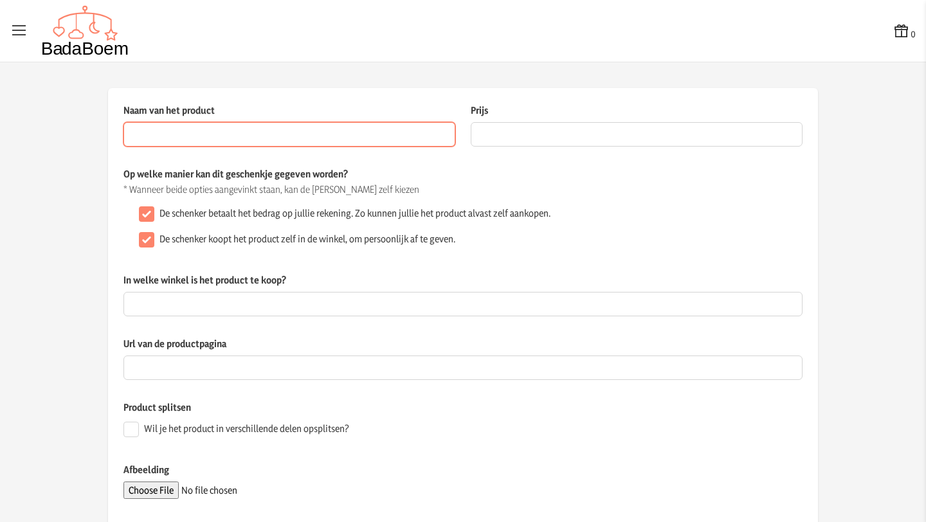
click at [249, 130] on input "Naam van het product" at bounding box center [289, 134] width 332 height 24
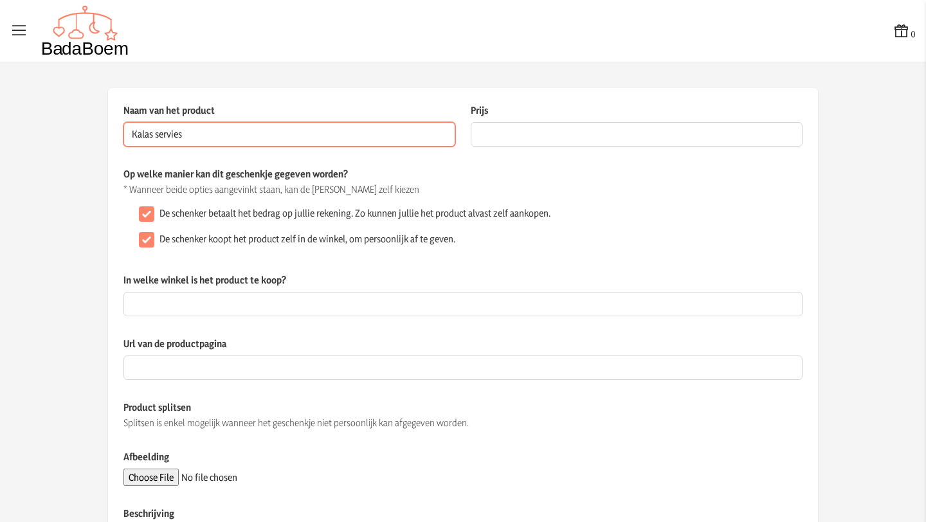
type input "Kalas servies"
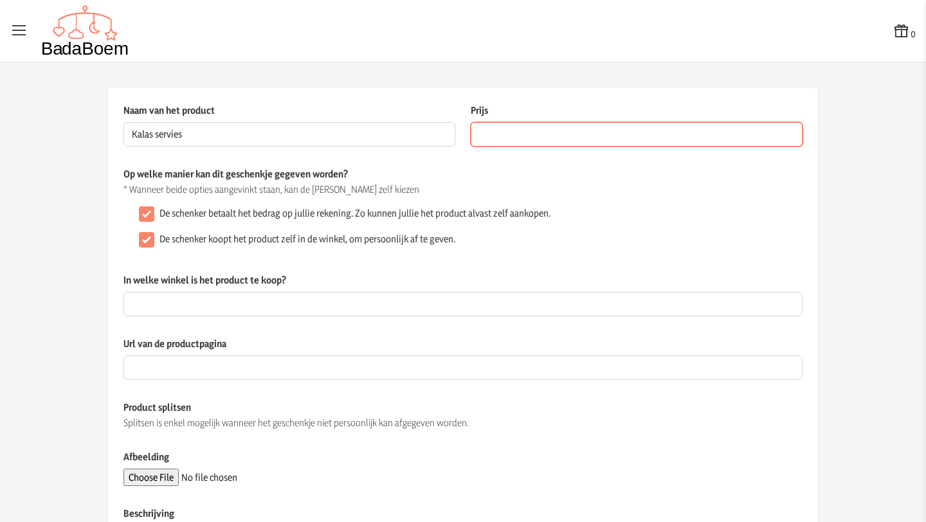
click at [518, 141] on input "Prijs" at bounding box center [637, 134] width 332 height 24
type input "6.5"
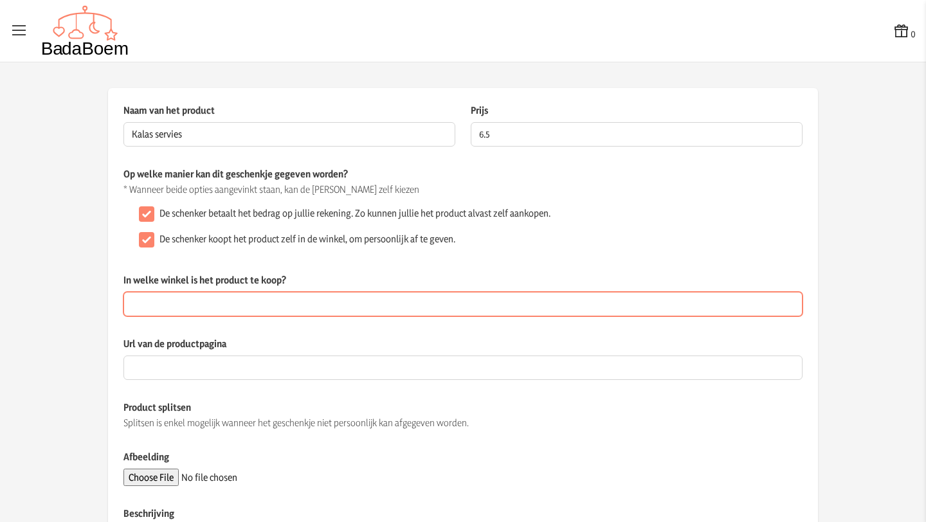
click at [221, 305] on input "In welke winkel is het product te koop?" at bounding box center [462, 304] width 679 height 24
type input "Ikea"
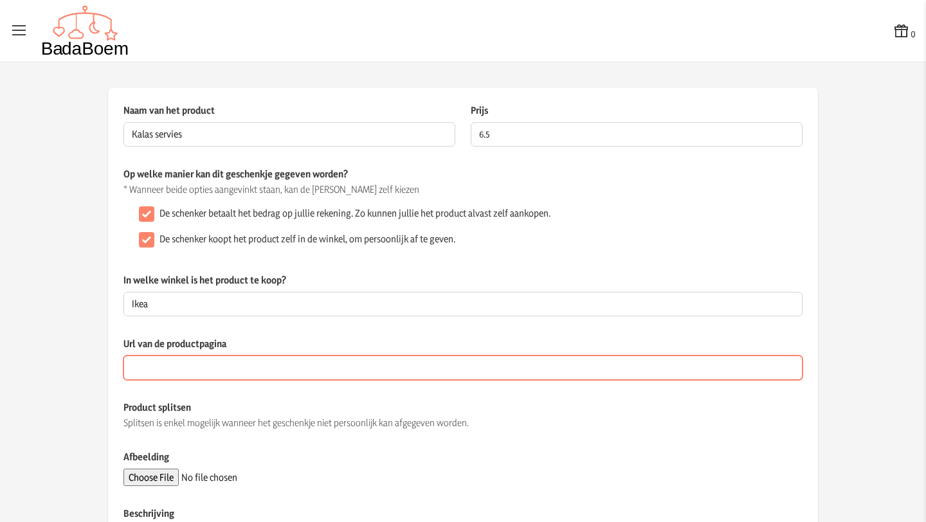
click at [207, 365] on input "Url van de productpagina" at bounding box center [462, 368] width 679 height 24
paste input "https://www.ikea.com/be/nl/p/kalas-lepeltje-gemengde-kleuren-70455695/"
type input "https://www.ikea.com/be/nl/p/kalas-lepeltje-gemengde-kleuren-70455695/"
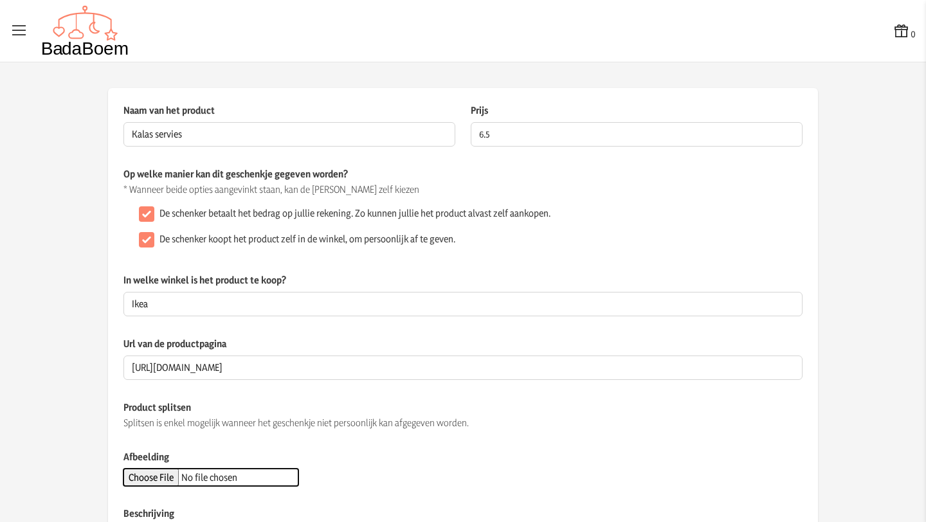
click at [154, 477] on input "Afbeelding" at bounding box center [210, 477] width 175 height 17
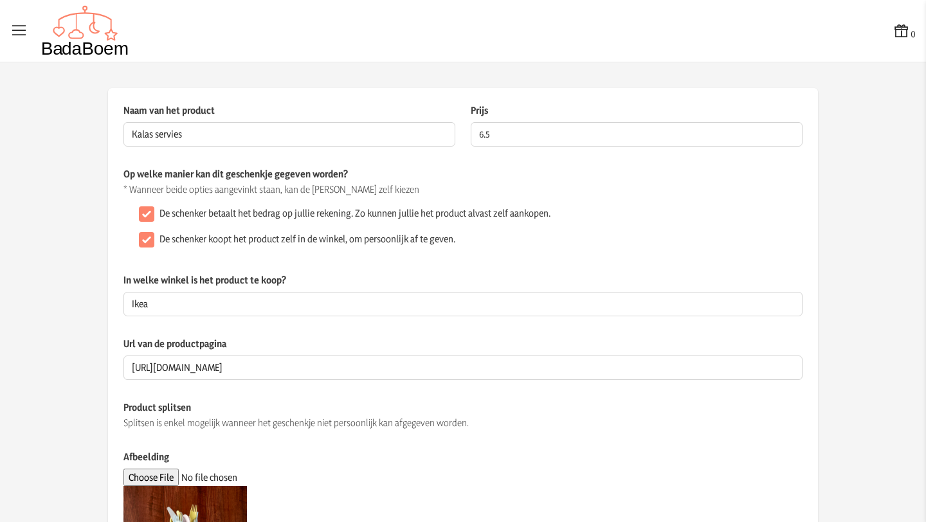
scroll to position [289, 0]
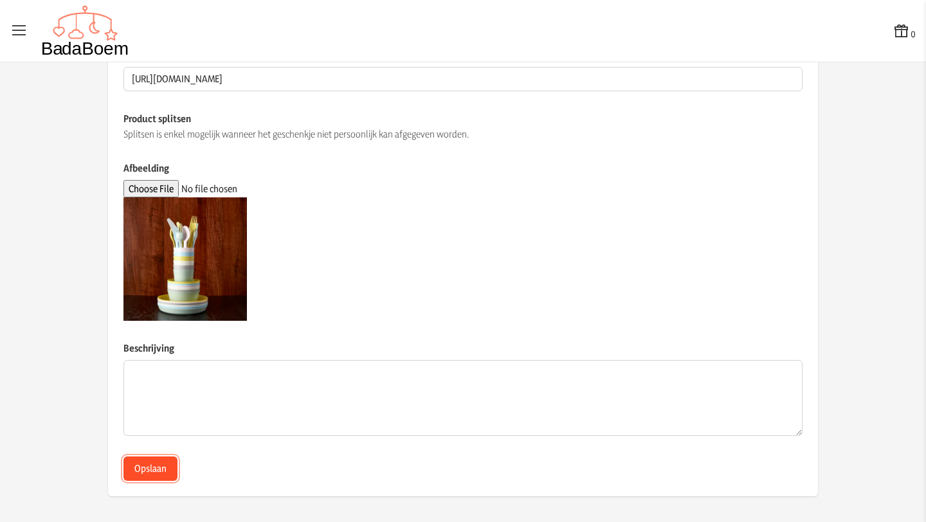
click at [156, 467] on button "Opslaan" at bounding box center [150, 469] width 54 height 24
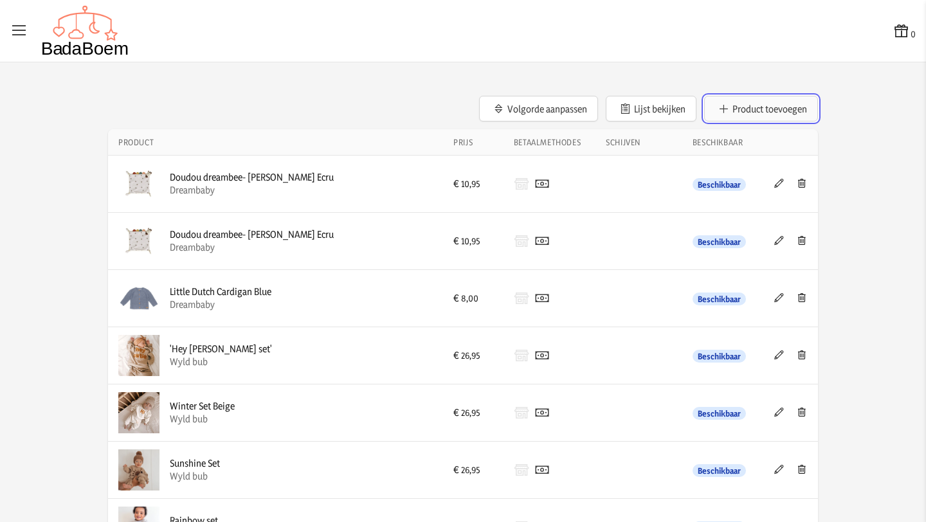
click at [735, 104] on button "Product toevoegen" at bounding box center [761, 109] width 114 height 26
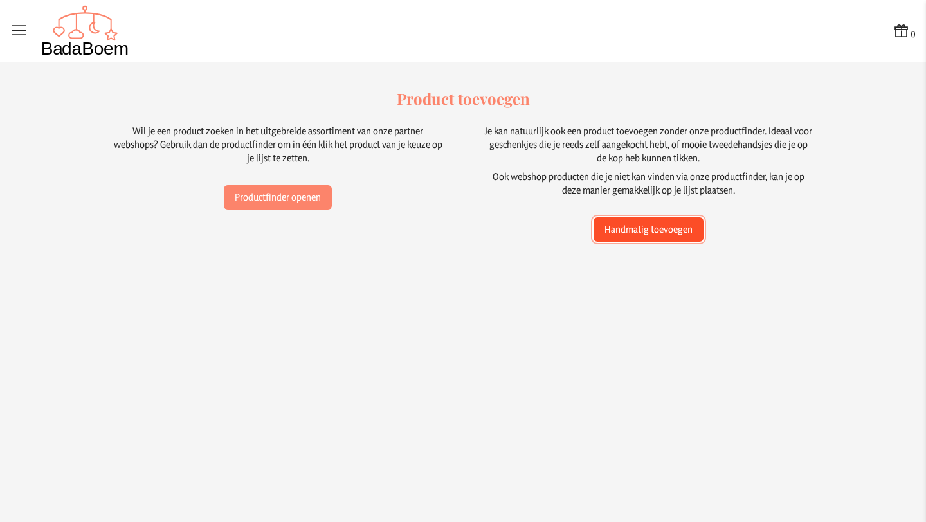
click at [622, 225] on button "Handmatig toevoegen" at bounding box center [648, 229] width 110 height 24
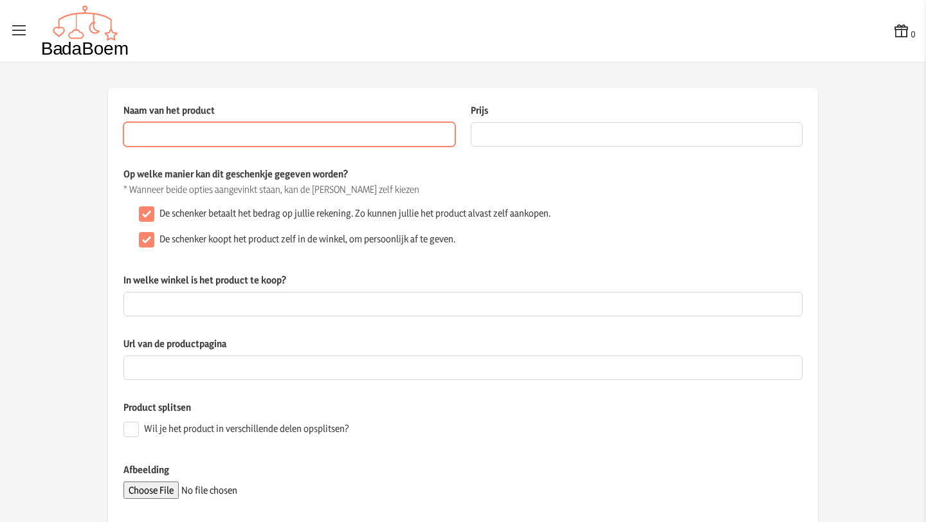
click at [297, 127] on input "Naam van het product" at bounding box center [289, 134] width 332 height 24
paste input "BÖRJA Voerlepel en babylepel, wit/blauw"
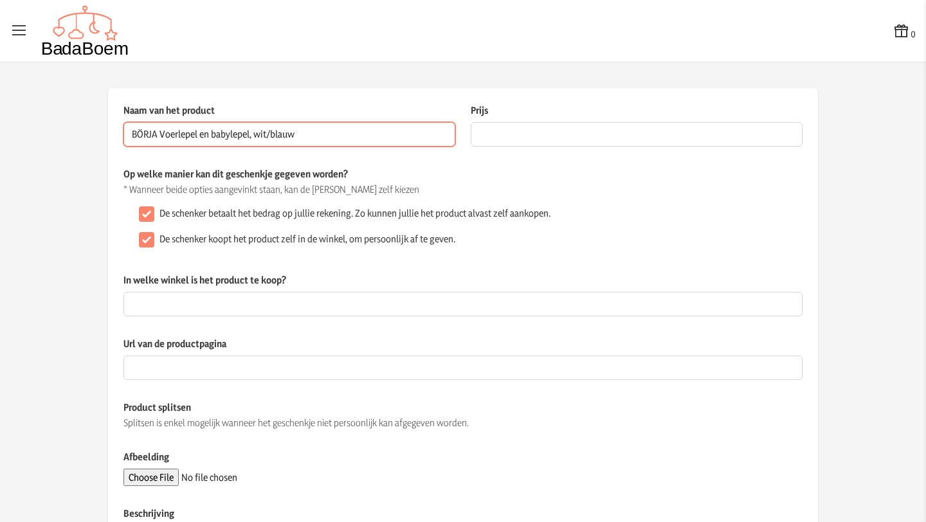
type input "BÖRJA Voerlepel en babylepel, wit/blauw"
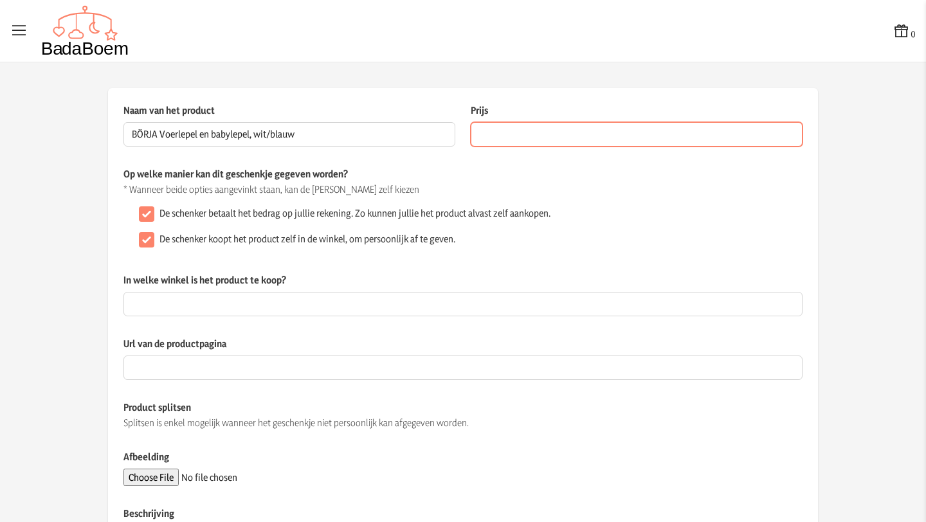
click at [503, 138] on input "Prijs" at bounding box center [637, 134] width 332 height 24
type input "2"
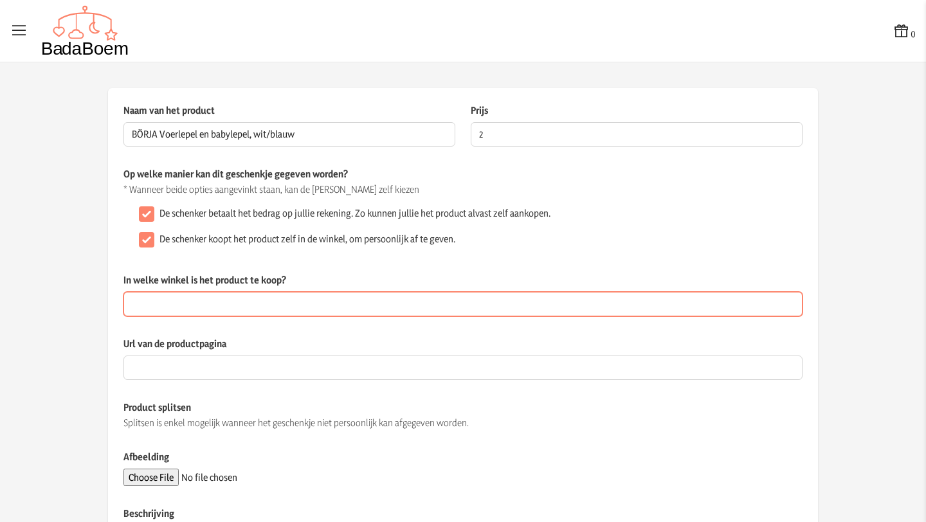
click at [290, 313] on input "In welke winkel is het product te koop?" at bounding box center [462, 304] width 679 height 24
type input "ikea"
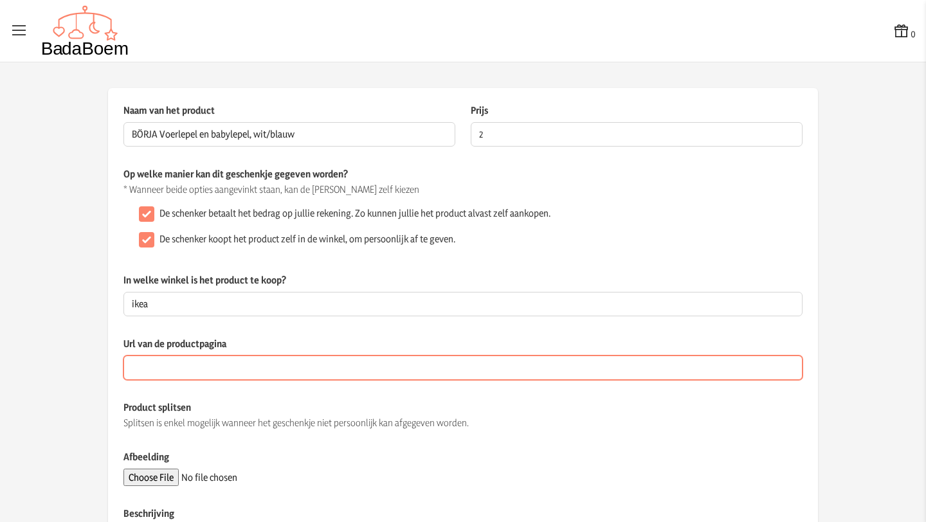
click at [199, 373] on input "Url van de productpagina" at bounding box center [462, 368] width 679 height 24
paste input "https://www.ikea.com/be/nl/p/boerja-voerlepel-en-babylepel-wit-blauw-40596814/"
type input "https://www.ikea.com/be/nl/p/boerja-voerlepel-en-babylepel-wit-blauw-40596814/"
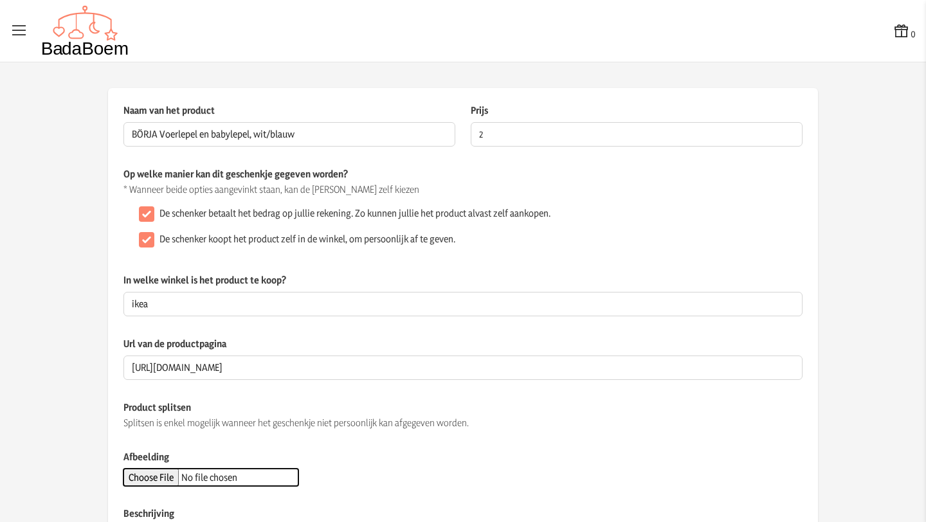
click at [173, 475] on input "Afbeelding" at bounding box center [210, 477] width 175 height 17
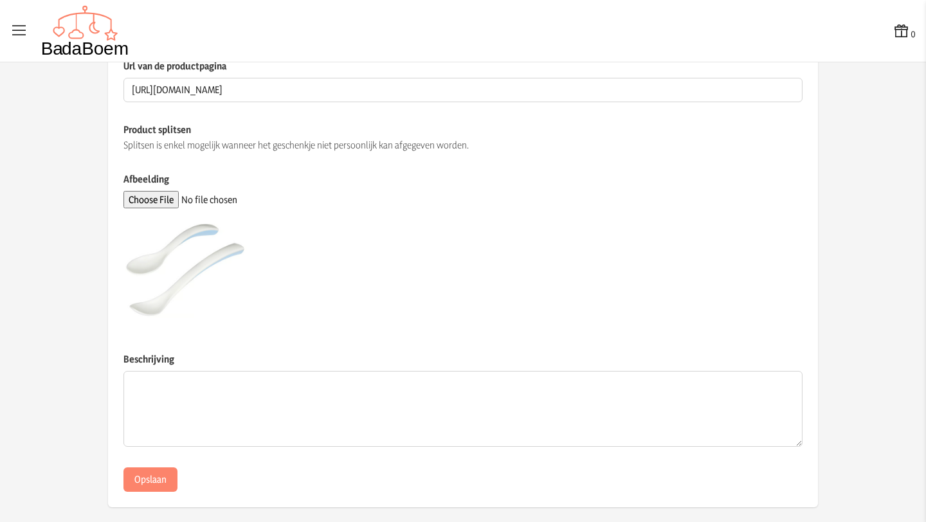
scroll to position [289, 0]
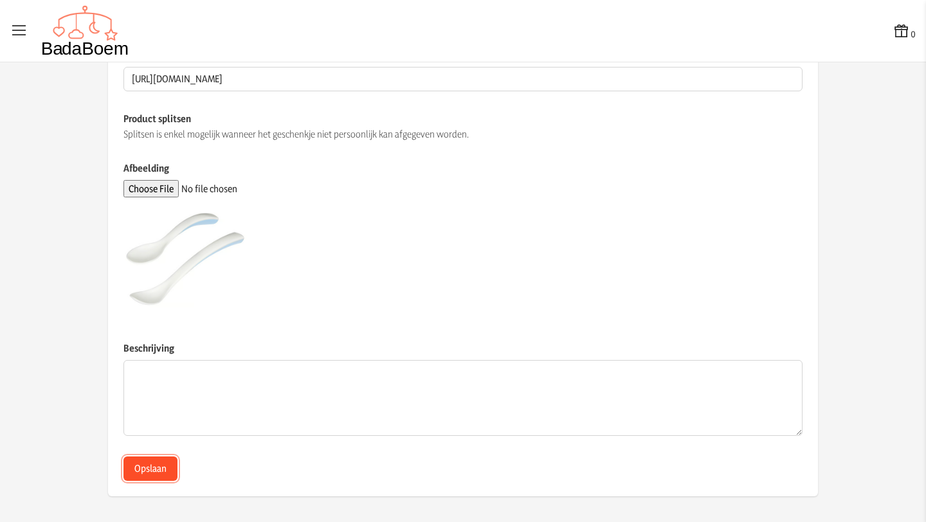
click at [157, 472] on button "Opslaan" at bounding box center [150, 469] width 54 height 24
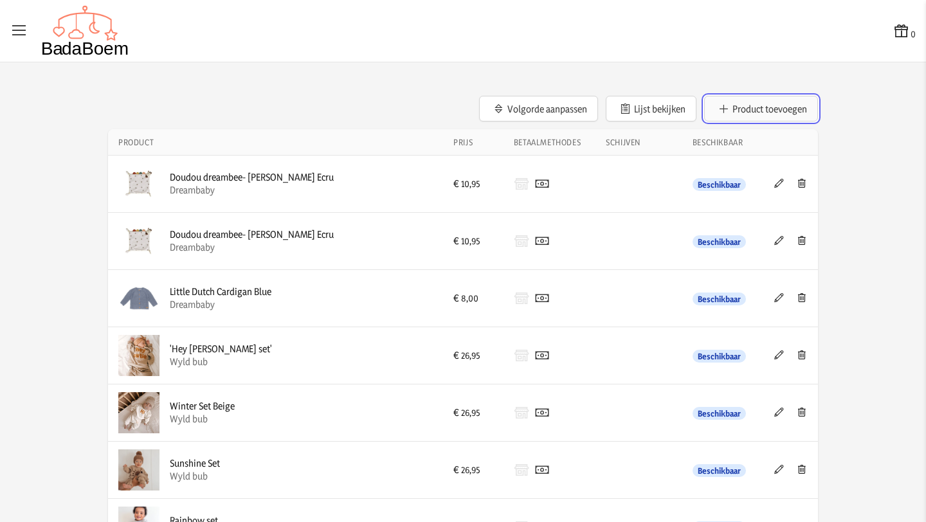
click at [765, 111] on button "Product toevoegen" at bounding box center [761, 109] width 114 height 26
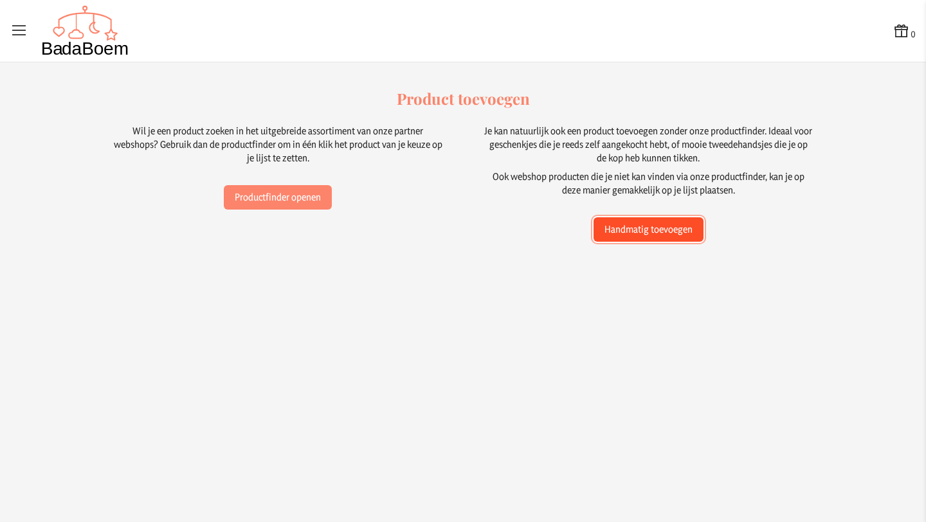
click at [634, 231] on button "Handmatig toevoegen" at bounding box center [648, 229] width 110 height 24
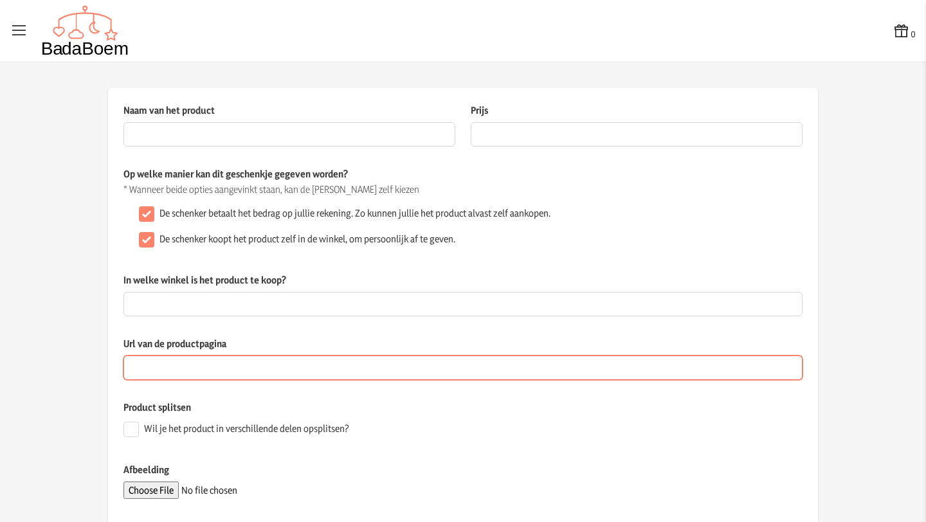
click at [237, 372] on input "Url van de productpagina" at bounding box center [462, 368] width 679 height 24
paste input "https://www.ikea.com/be/nl/p/boerja-voerlepel-en-babylepel-wit-blauw-40596814/"
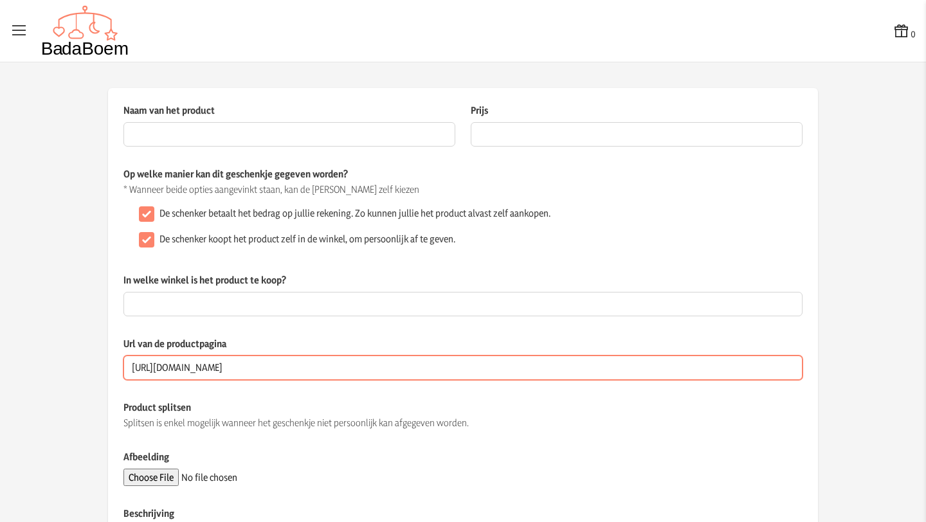
type input "https://www.ikea.com/be/nl/p/boerja-voerlepel-en-babylepel-wit-blauw-40596814/"
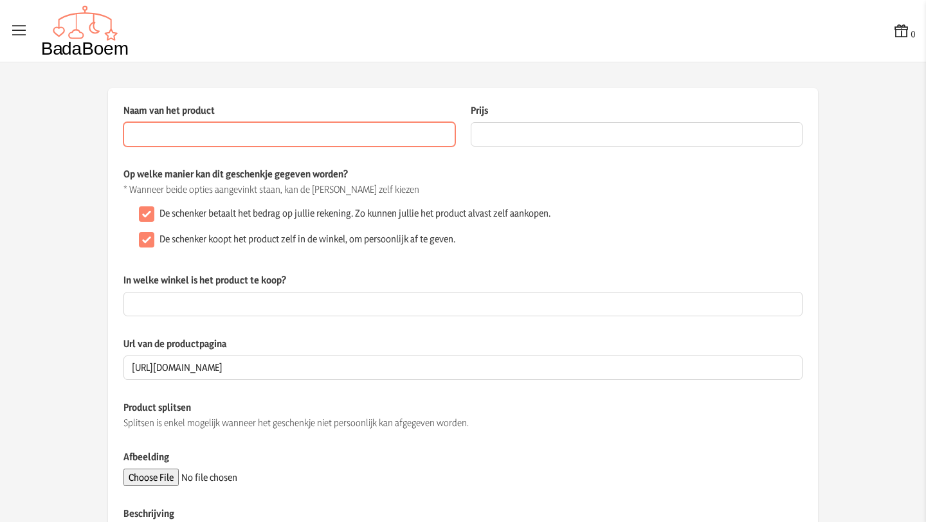
click at [213, 134] on input "Naam van het product" at bounding box center [289, 134] width 332 height 24
paste input "BÖRJA Voerlepel en babylepel, wit/blauw"
type input "BÖRJA Voerlepel en babylepel, wit/blauw"
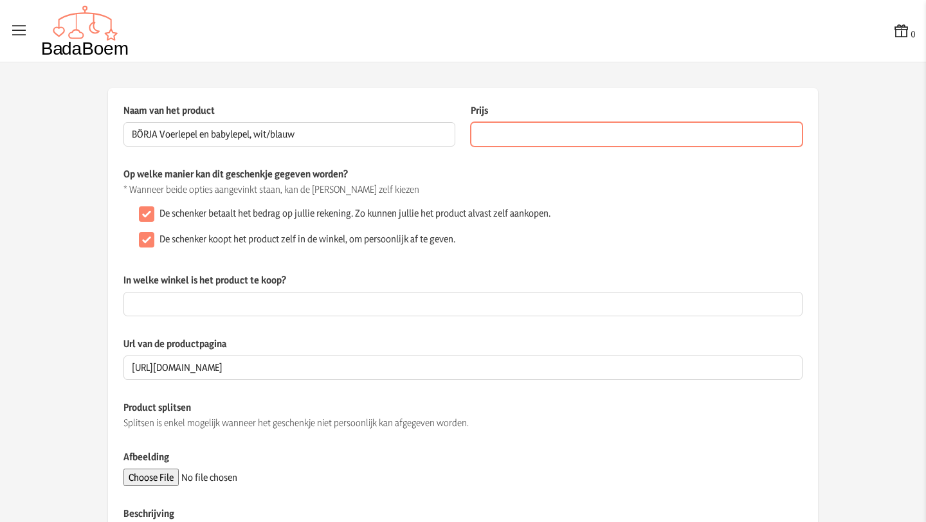
click at [502, 136] on input "Prijs" at bounding box center [637, 134] width 332 height 24
type input "2"
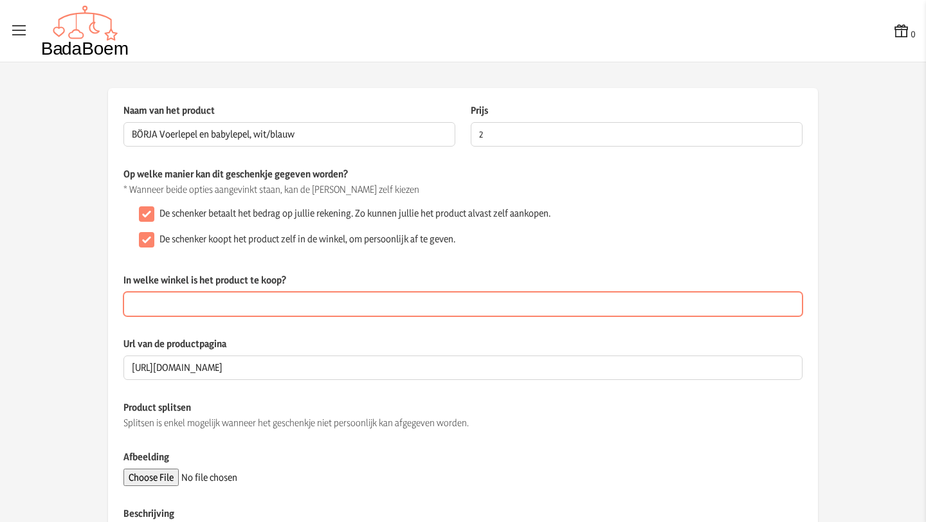
click at [255, 300] on input "In welke winkel is het product te koop?" at bounding box center [462, 304] width 679 height 24
type input "Ikea"
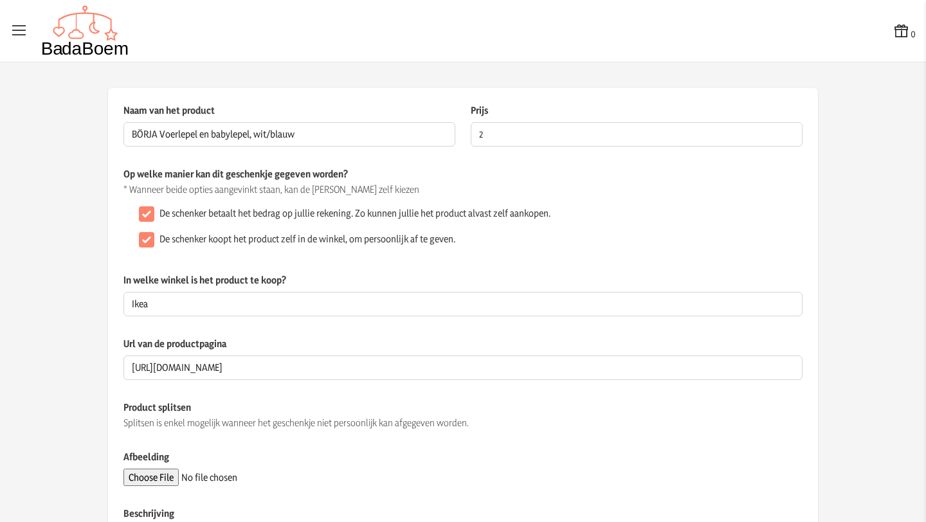
click at [464, 259] on div "Op welke manier kan dit geschenkje gegeven worden? * Wanneer beide opties aange…" at bounding box center [462, 220] width 679 height 106
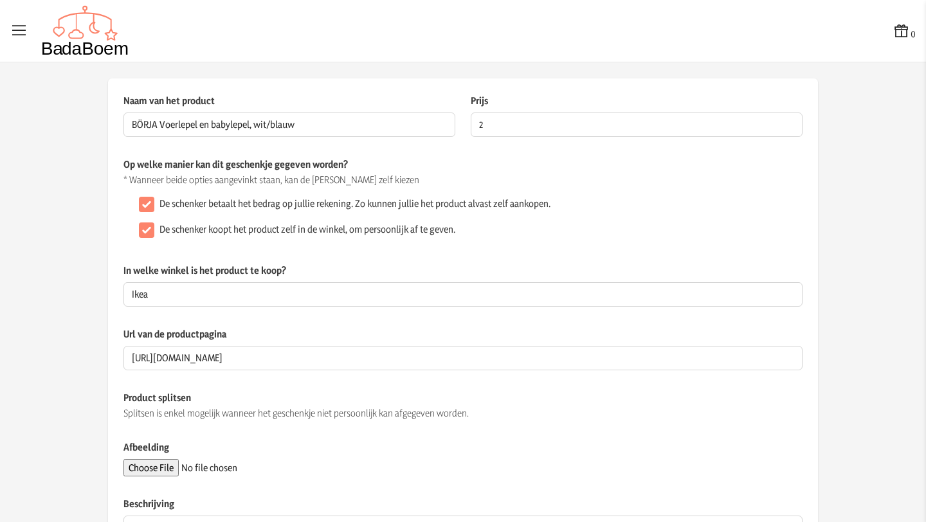
scroll to position [144, 0]
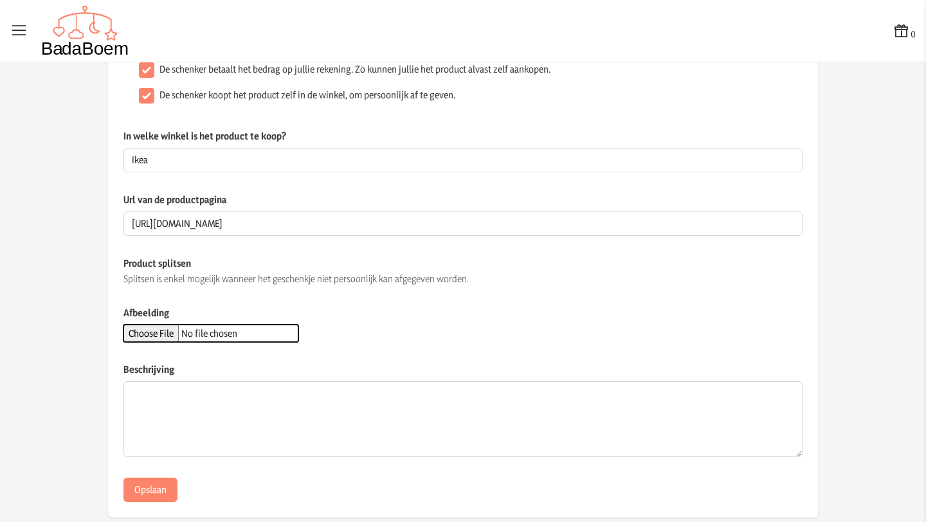
click at [180, 333] on input "Afbeelding" at bounding box center [210, 333] width 175 height 17
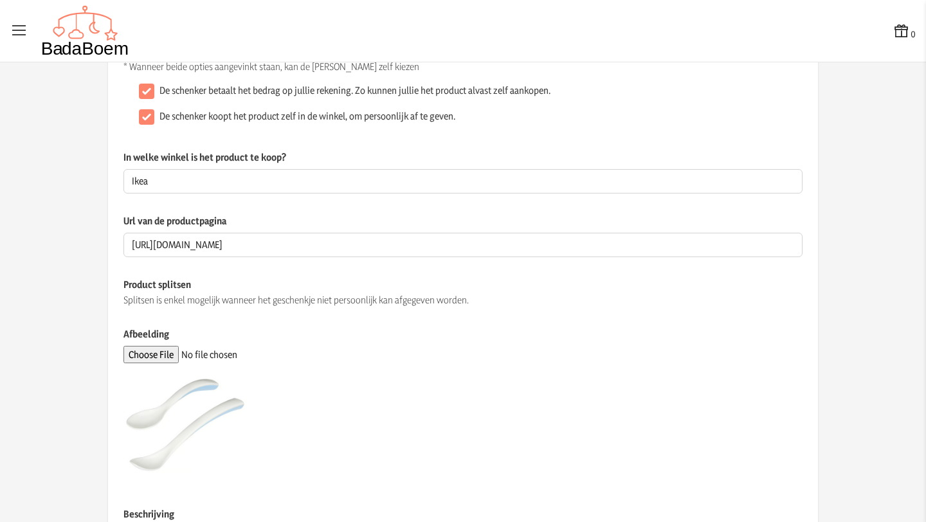
scroll to position [289, 0]
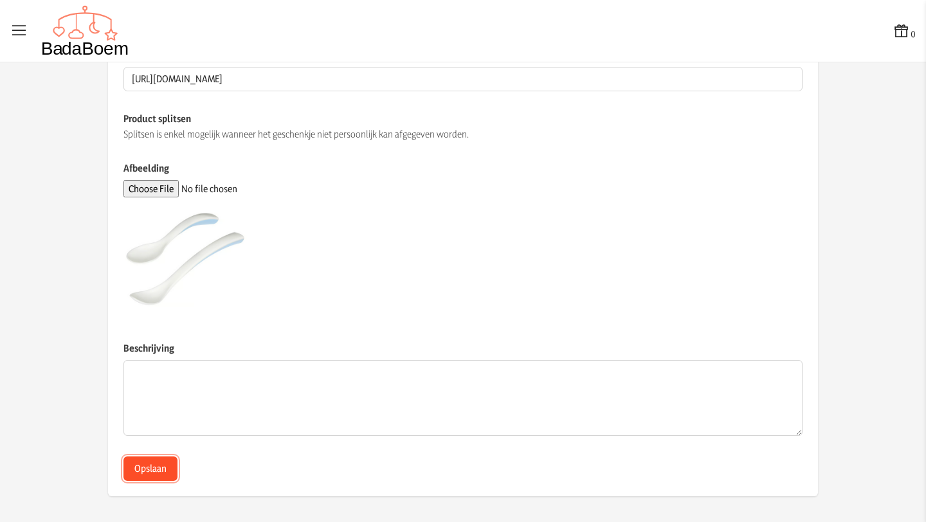
click at [152, 468] on button "Opslaan" at bounding box center [150, 469] width 54 height 24
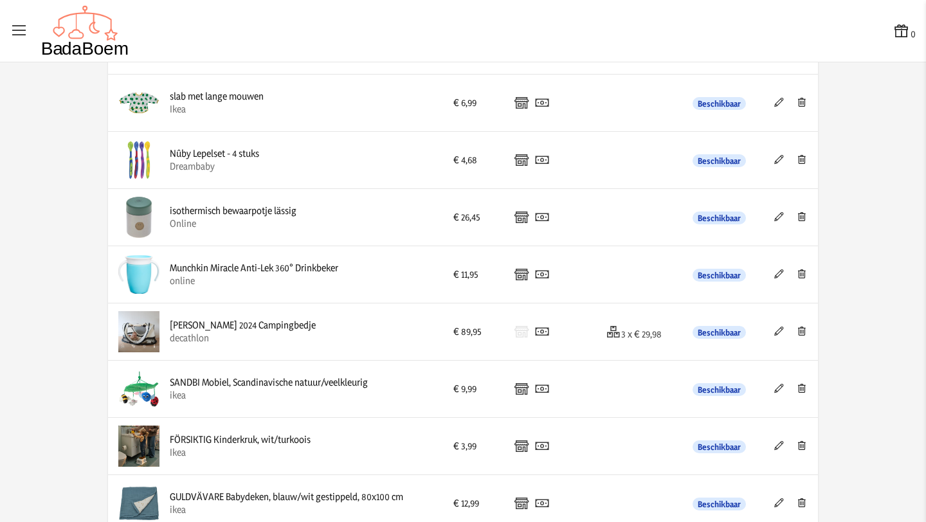
scroll to position [1912, 0]
click at [795, 159] on icon at bounding box center [801, 160] width 12 height 9
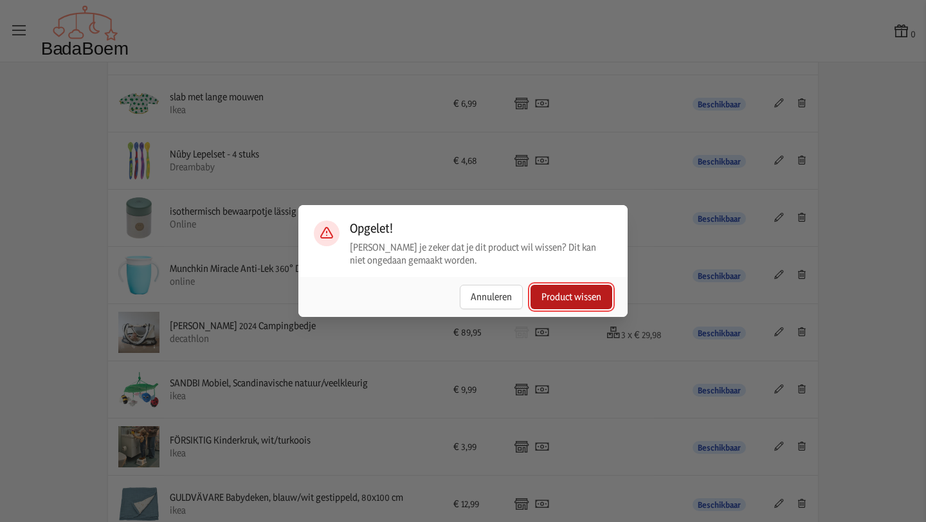
click at [567, 297] on button "Product wissen" at bounding box center [571, 297] width 82 height 24
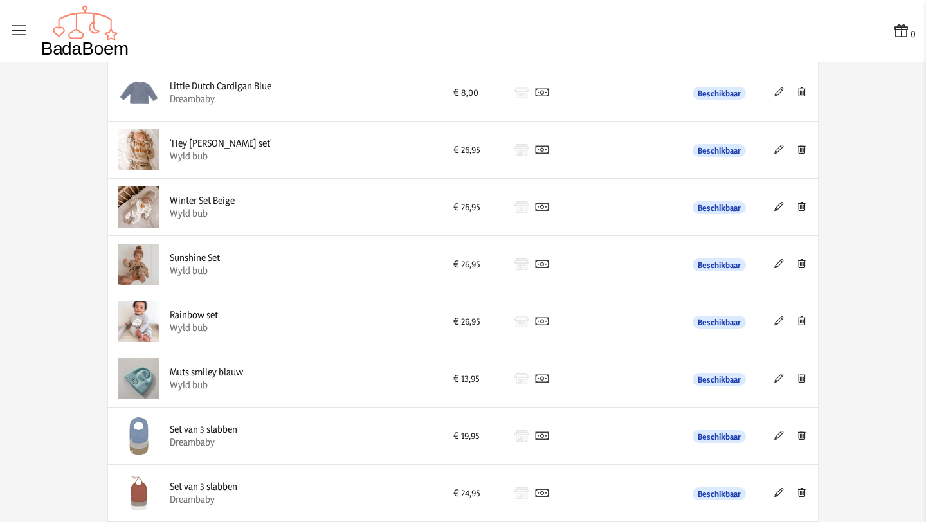
scroll to position [0, 0]
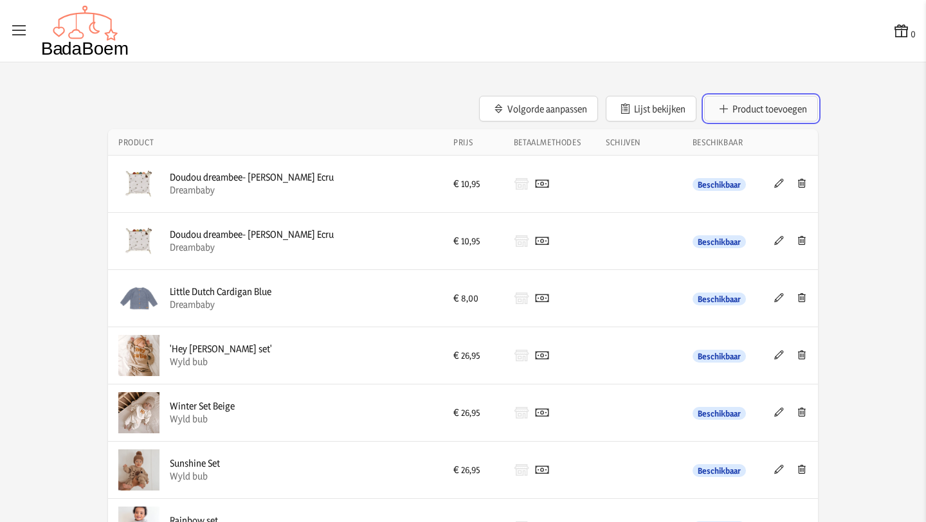
click at [725, 103] on button "Product toevoegen" at bounding box center [761, 109] width 114 height 26
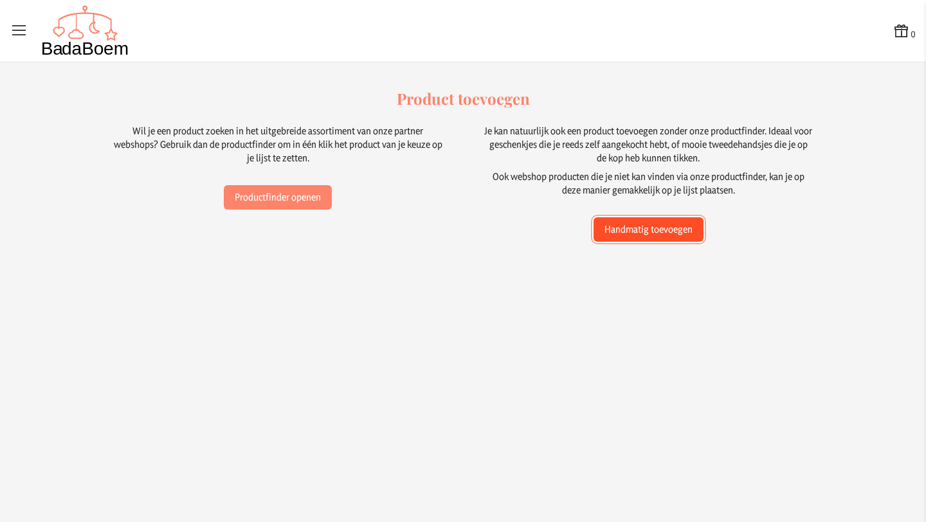
click at [619, 238] on button "Handmatig toevoegen" at bounding box center [648, 229] width 110 height 24
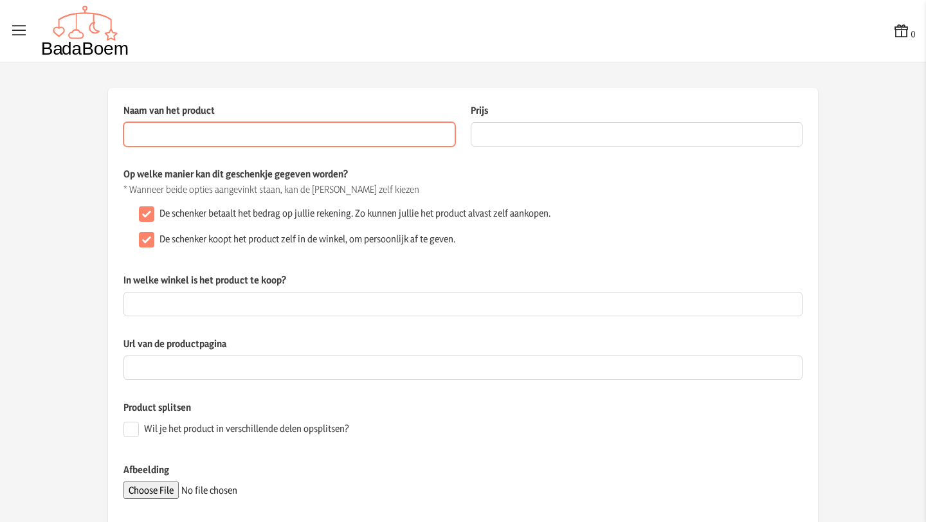
click at [339, 139] on input "Naam van het product" at bounding box center [289, 134] width 332 height 24
paste input "BÖRJA Voerlepel en babylepel, wit/blauw"
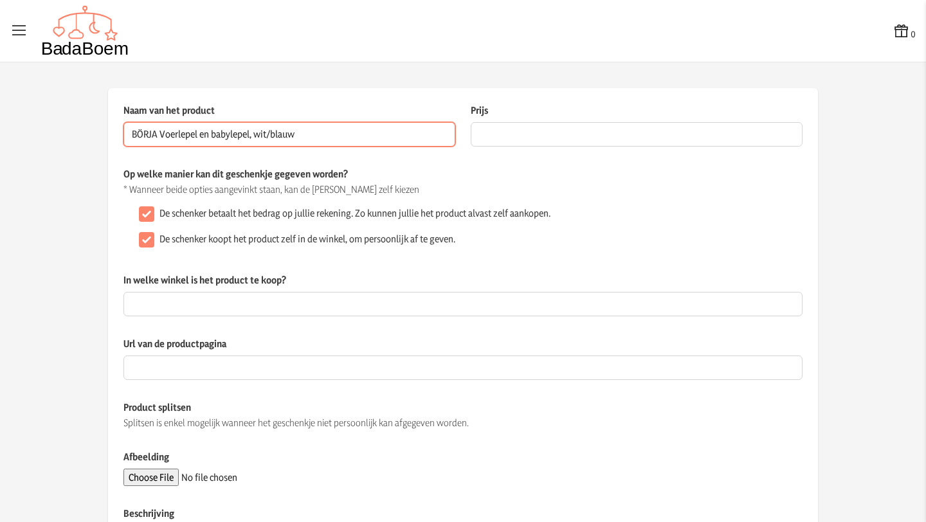
type input "BÖRJA Voerlepel en babylepel, wit/blauw"
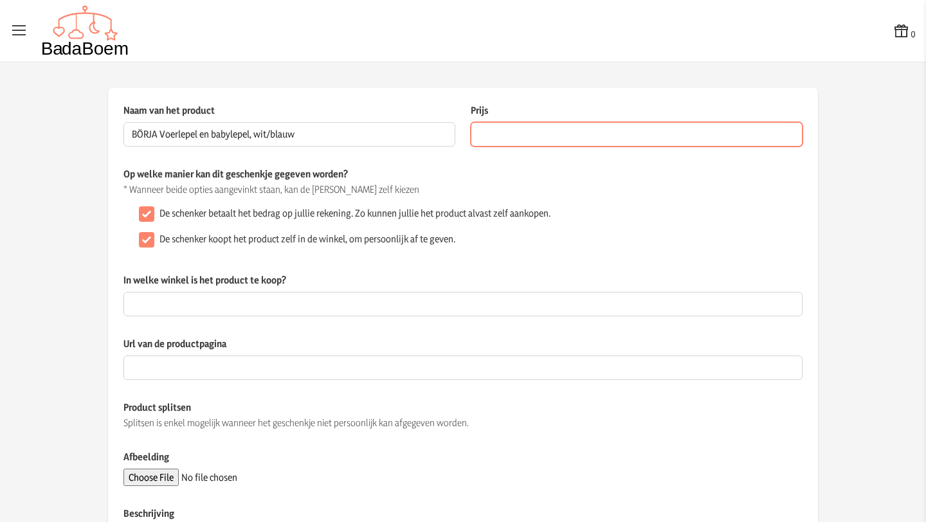
click at [492, 141] on input "Prijs" at bounding box center [637, 134] width 332 height 24
type input "2"
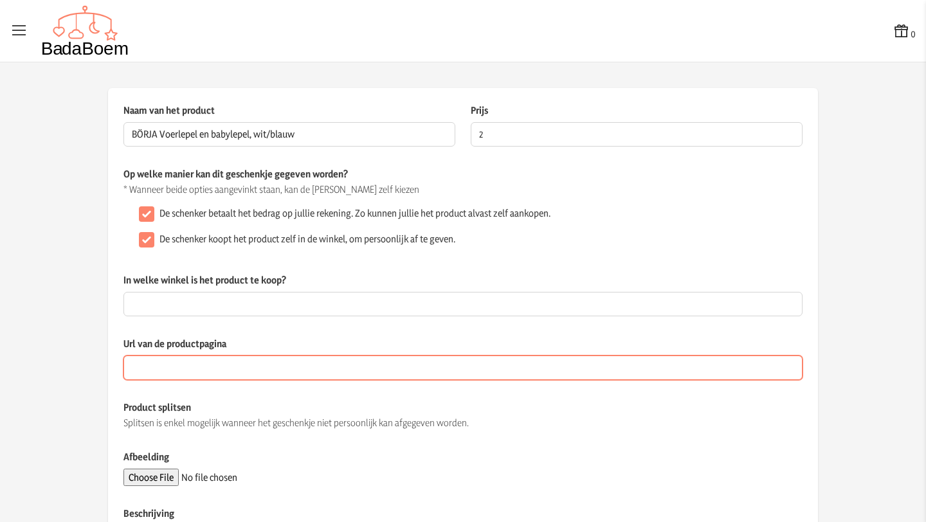
click at [184, 363] on input "Url van de productpagina" at bounding box center [462, 368] width 679 height 24
paste input "https://www.ikea.com/be/nl/p/boerja-voerlepel-en-babylepel-wit-blauw-40596814/"
type input "https://www.ikea.com/be/nl/p/boerja-voerlepel-en-babylepel-wit-blauw-40596814/"
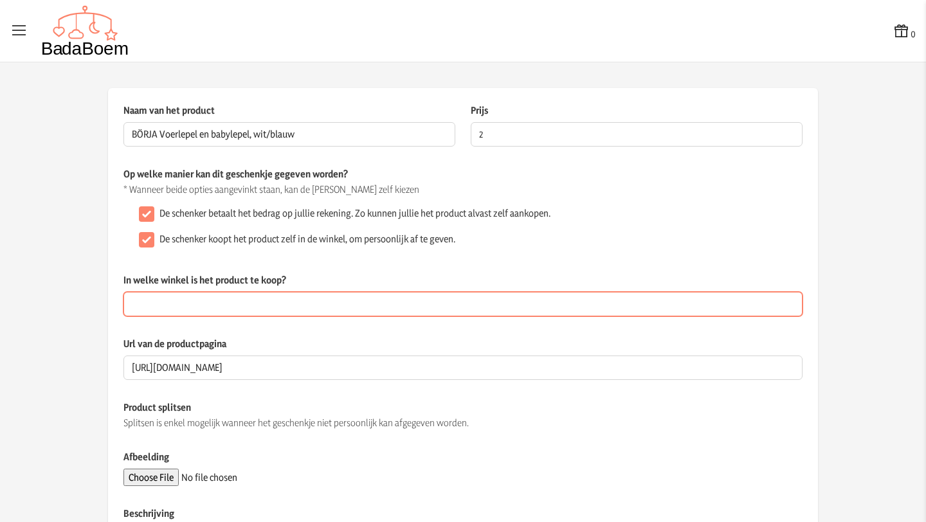
click at [219, 307] on input "In welke winkel is het product te koop?" at bounding box center [462, 304] width 679 height 24
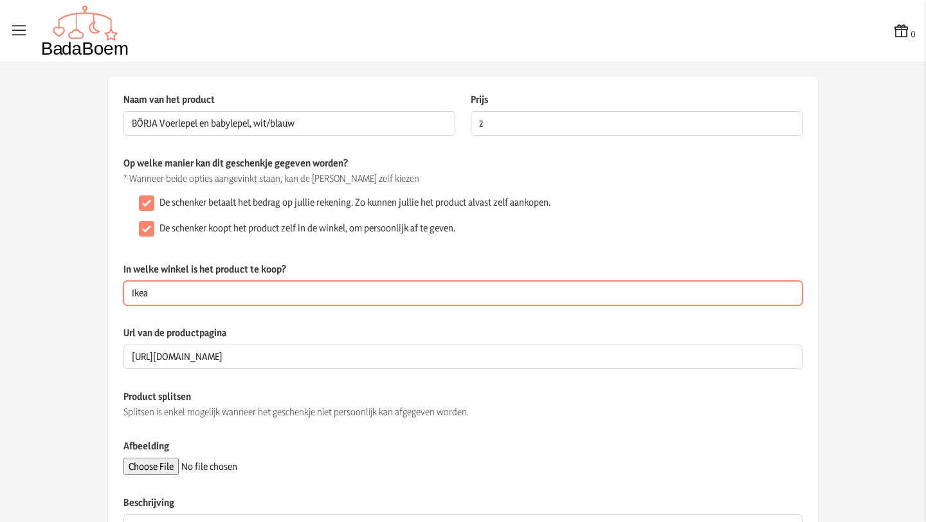
scroll to position [12, 0]
type input "Ikea"
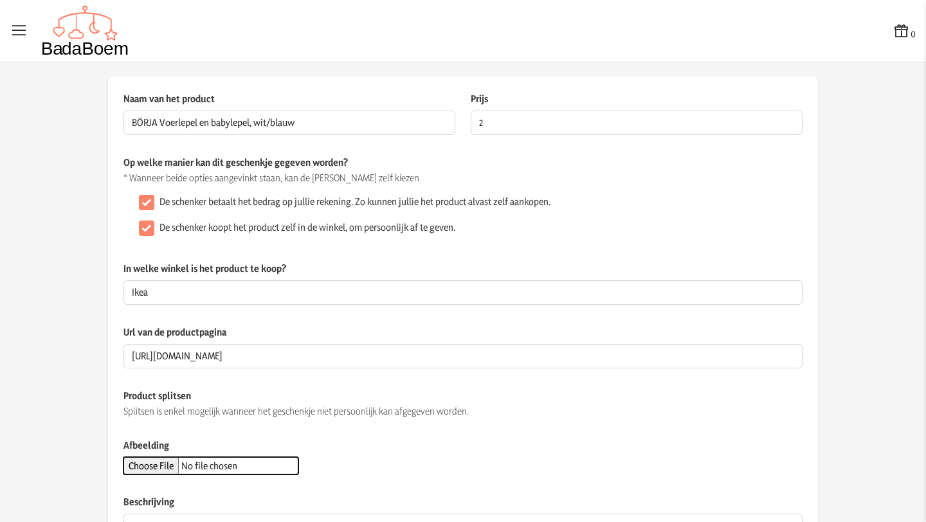
click at [167, 466] on input "Afbeelding" at bounding box center [210, 465] width 175 height 17
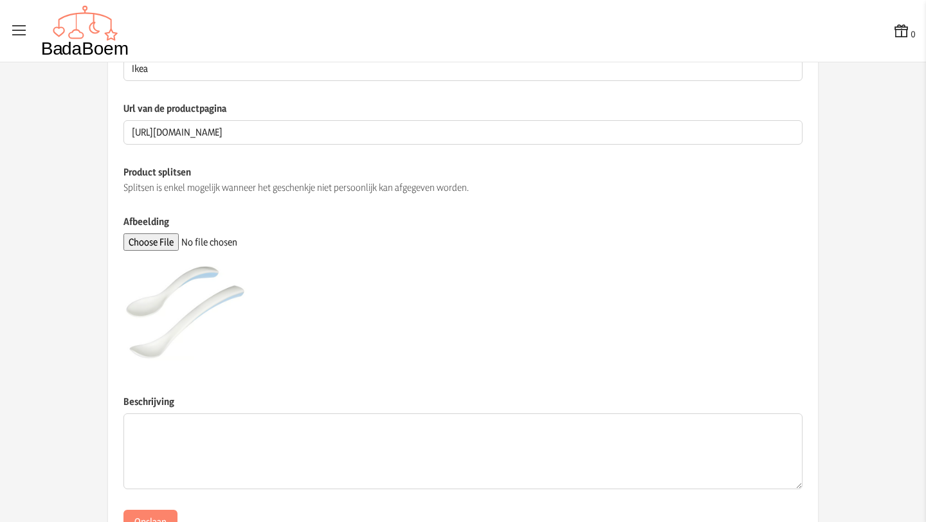
scroll to position [289, 0]
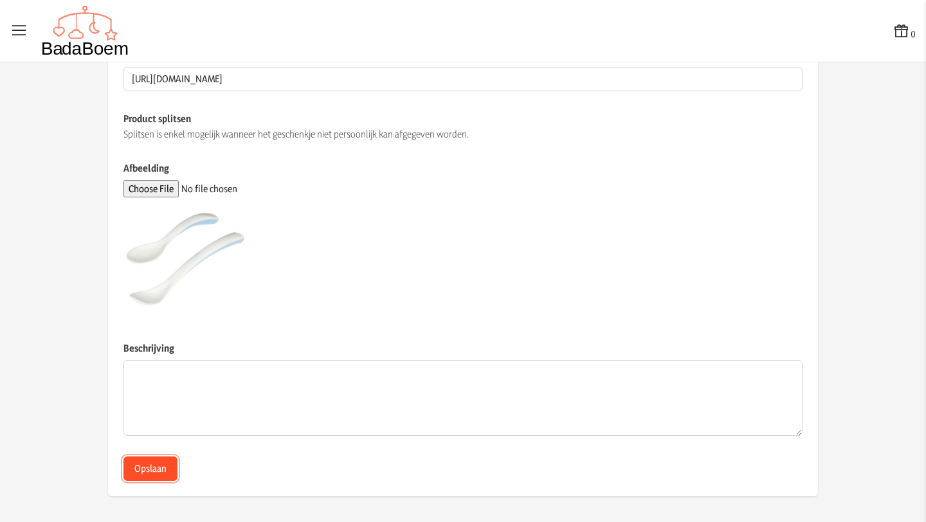
click at [145, 473] on button "Opslaan" at bounding box center [150, 469] width 54 height 24
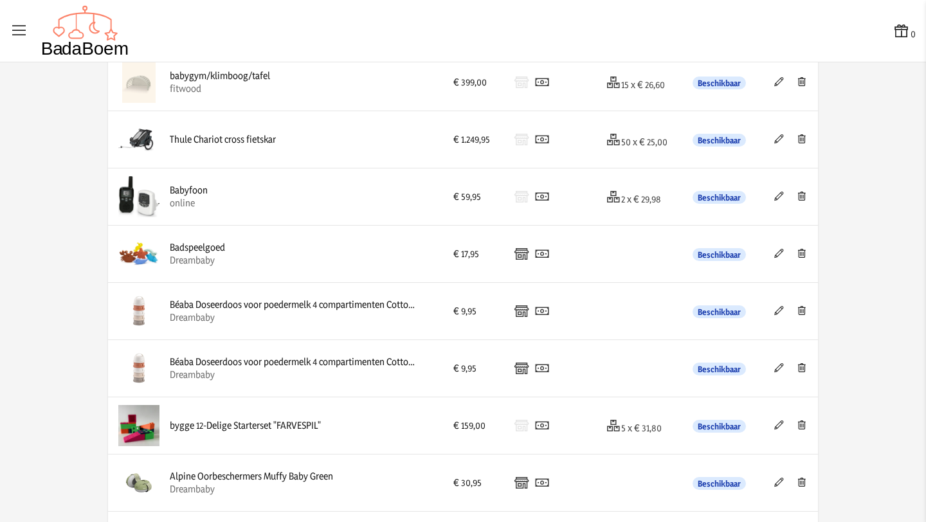
scroll to position [836, 0]
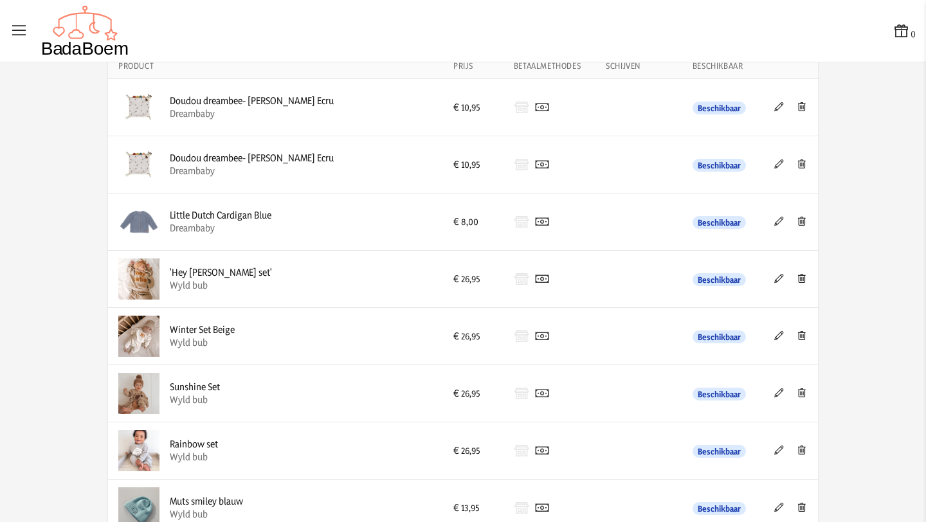
scroll to position [0, 0]
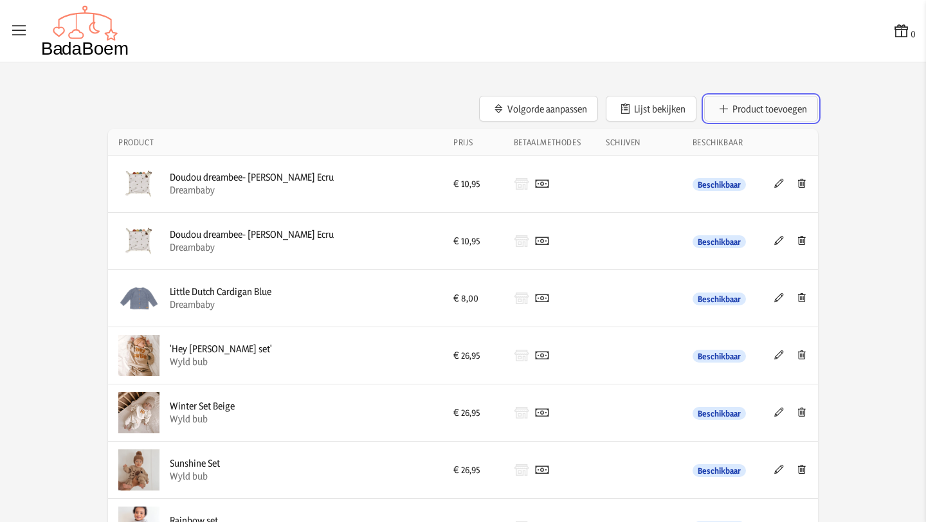
click at [746, 106] on button "Product toevoegen" at bounding box center [761, 109] width 114 height 26
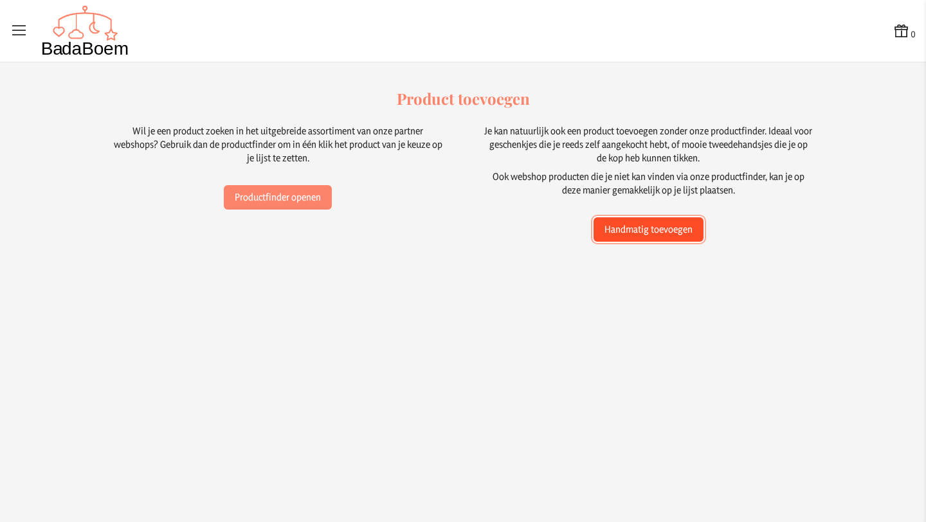
click at [608, 230] on button "Handmatig toevoegen" at bounding box center [648, 229] width 110 height 24
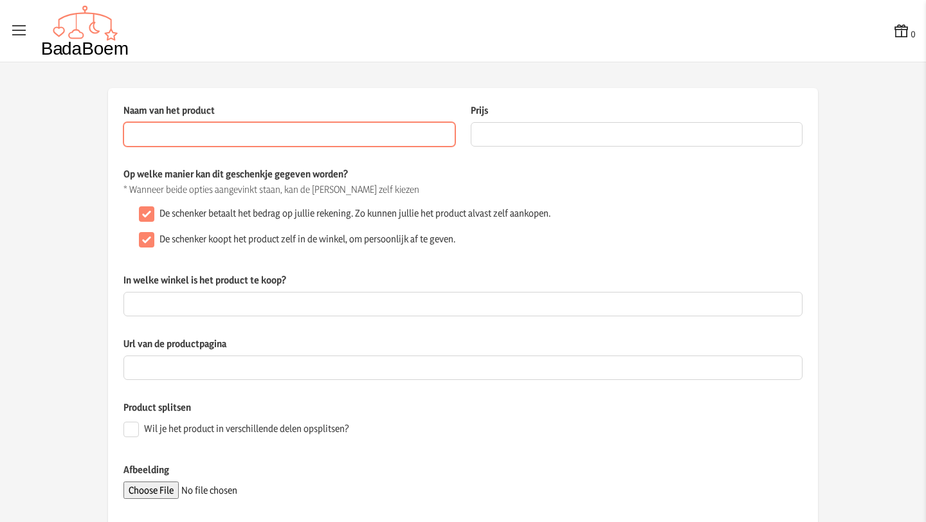
click at [224, 138] on input "Naam van het product" at bounding box center [289, 134] width 332 height 24
paste input "PLUFSIG Gymnastiekmat, opvouwbaar, groen, 78x185 cm"
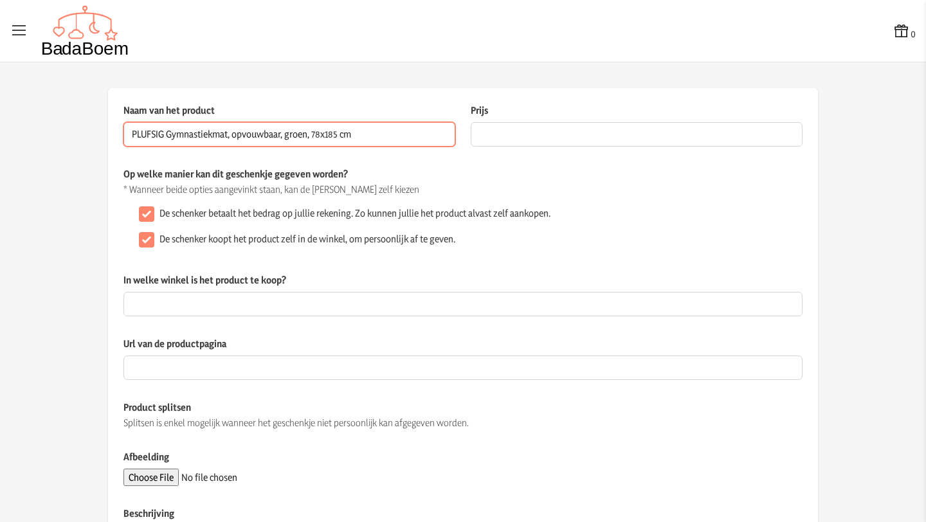
type input "PLUFSIG Gymnastiekmat, opvouwbaar, groen, 78x185 cm"
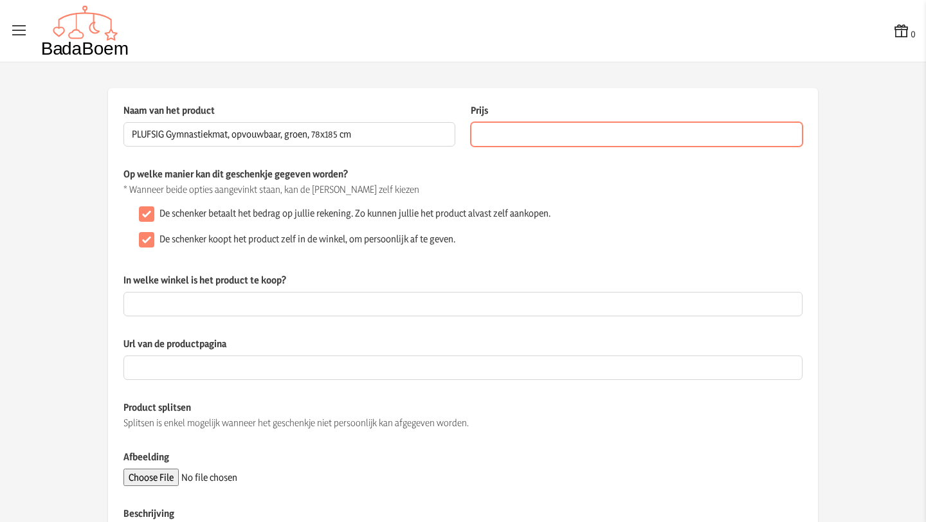
click at [551, 132] on input "Prijs" at bounding box center [637, 134] width 332 height 24
type input "29.99"
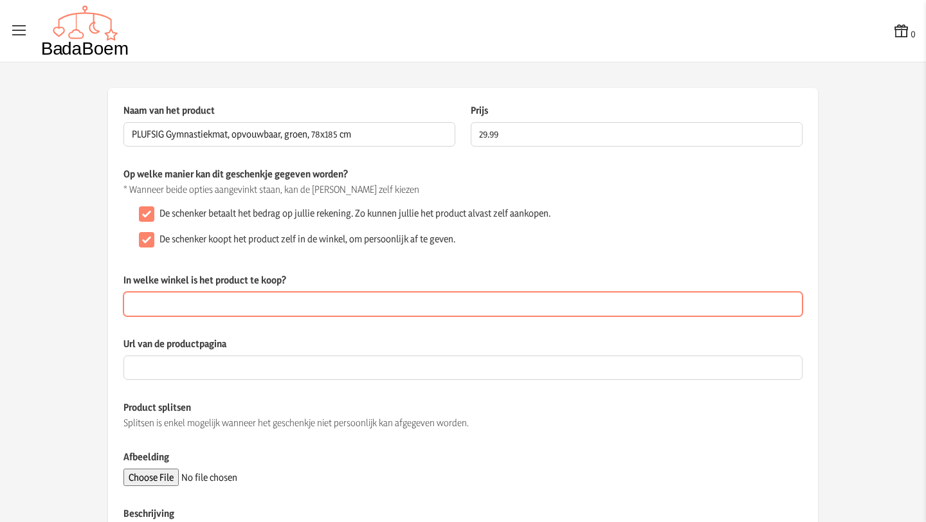
click at [251, 300] on input "In welke winkel is het product te koop?" at bounding box center [462, 304] width 679 height 24
type input "Ikea"
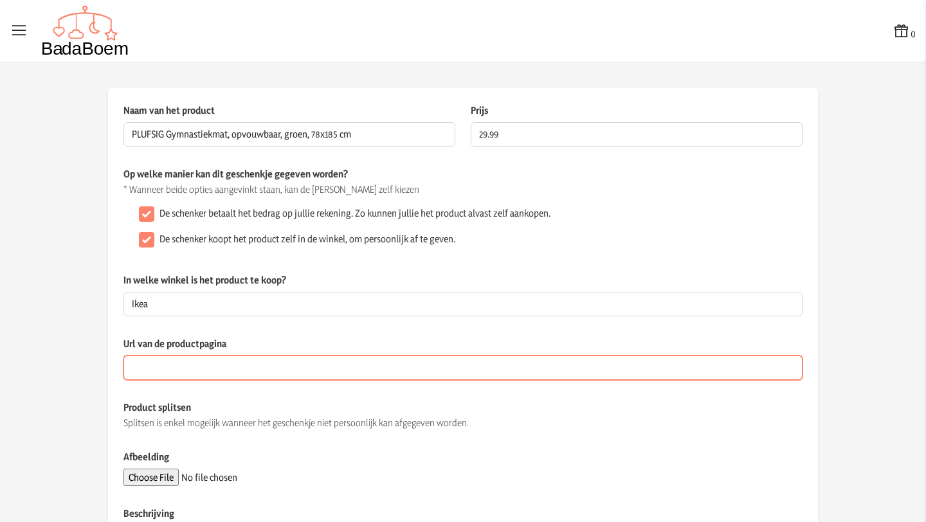
click at [167, 365] on input "Url van de productpagina" at bounding box center [462, 368] width 679 height 24
click at [192, 370] on input "Url van de productpagina" at bounding box center [462, 368] width 679 height 24
paste input "https://www.ikea.com/be/nl/p/plufsig-gymnastiekmat-opvouwbaar-groen-30552269/"
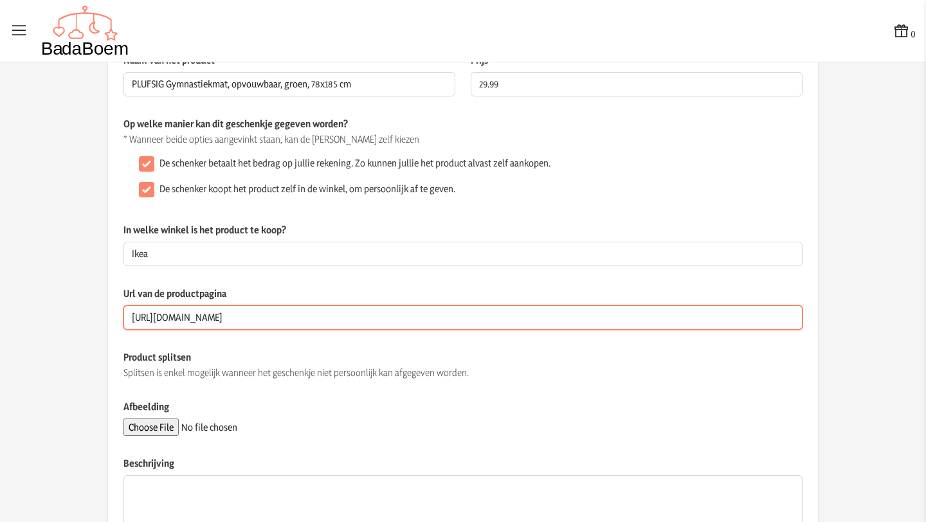
scroll to position [165, 0]
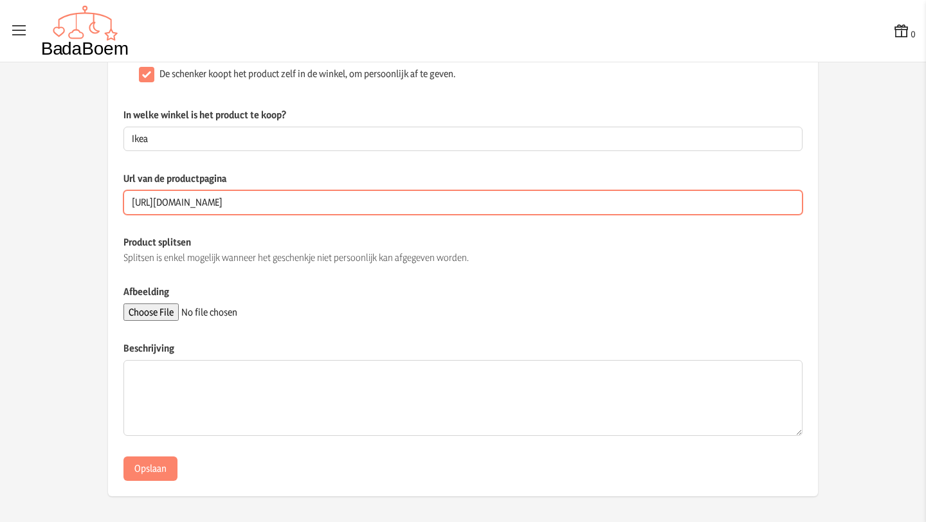
type input "https://www.ikea.com/be/nl/p/plufsig-gymnastiekmat-opvouwbaar-groen-30552269/"
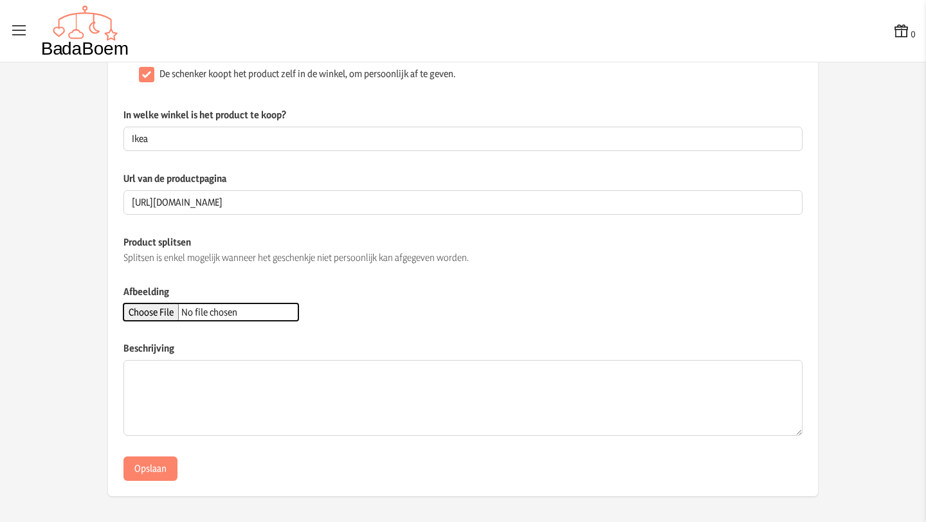
click at [166, 312] on input "Afbeelding" at bounding box center [210, 311] width 175 height 17
type input "C:\fakepath\plufsig-gymnastiekmat-opvouwbaar-groen__1151600_pe884960_s5.avif"
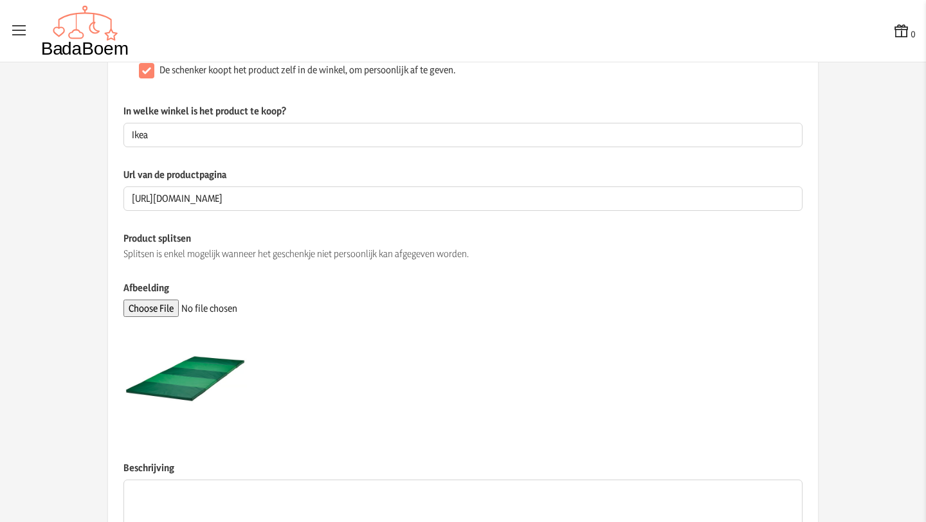
scroll to position [289, 0]
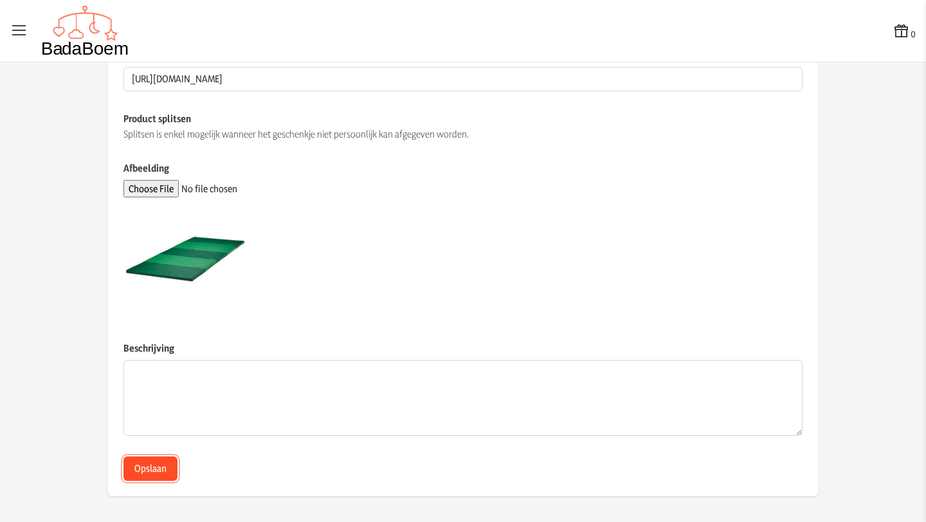
click at [157, 461] on button "Opslaan" at bounding box center [150, 469] width 54 height 24
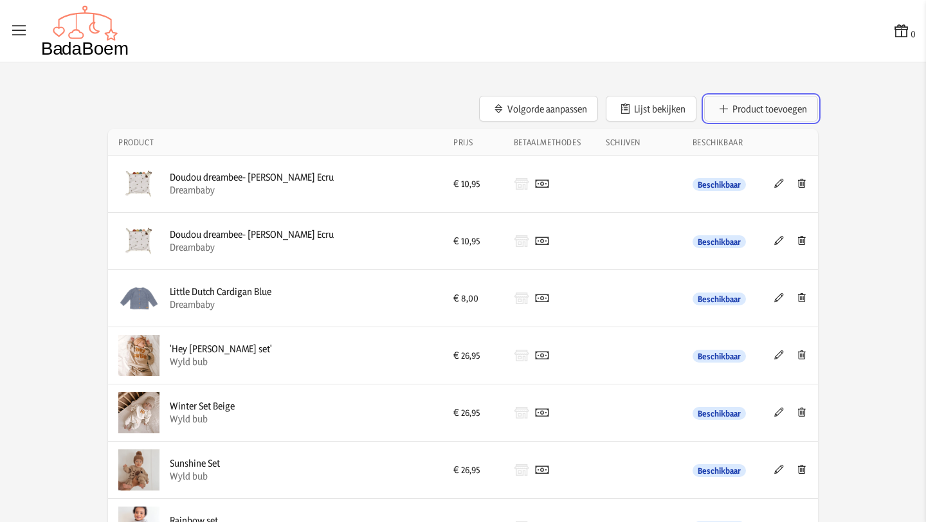
click at [784, 105] on button "Product toevoegen" at bounding box center [761, 109] width 114 height 26
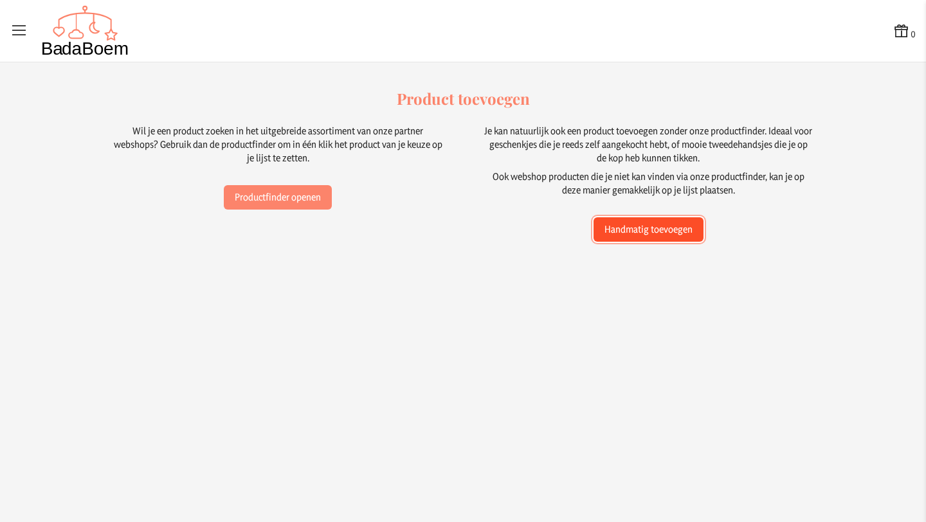
click at [607, 227] on button "Handmatig toevoegen" at bounding box center [648, 229] width 110 height 24
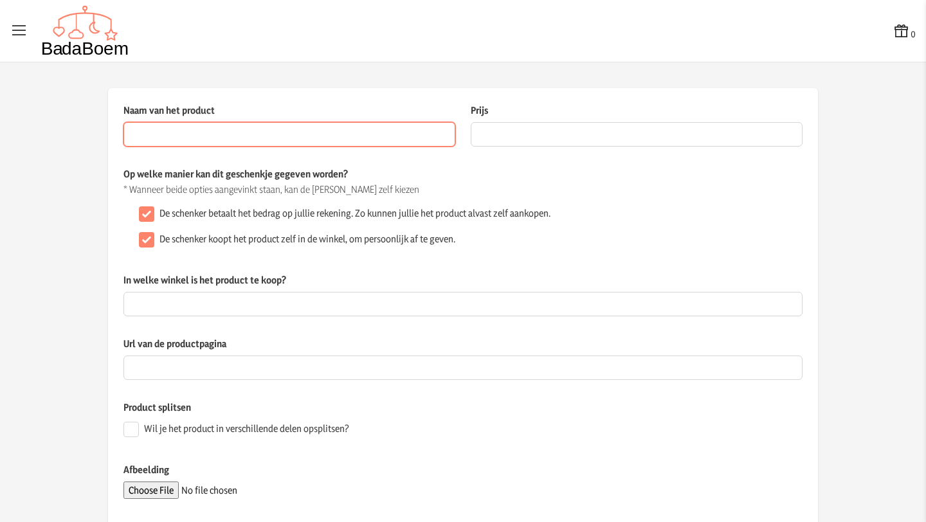
click at [214, 133] on input "Naam van het product" at bounding box center [289, 134] width 332 height 24
paste input "GULDVÄVARE Handdoek met capuchon, groen, 60x125 cm"
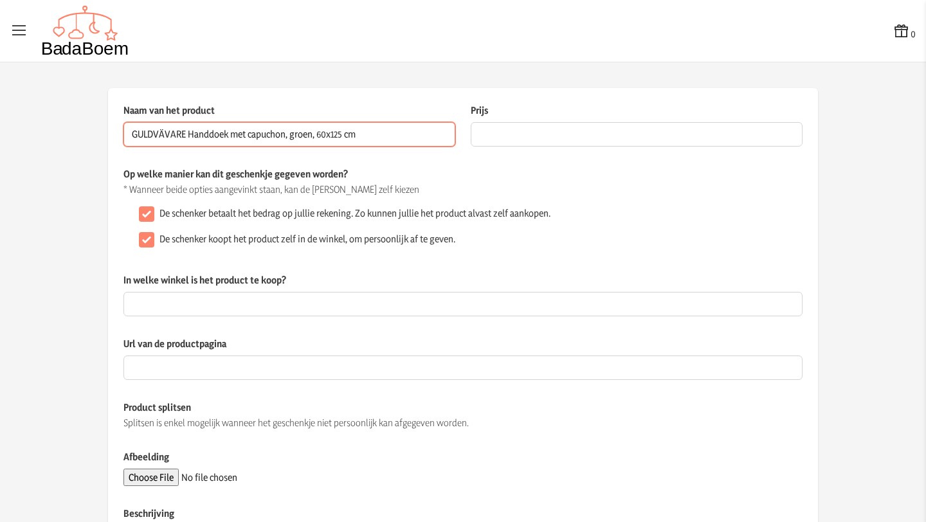
type input "GULDVÄVARE Handdoek met capuchon, groen, 60x125 cm"
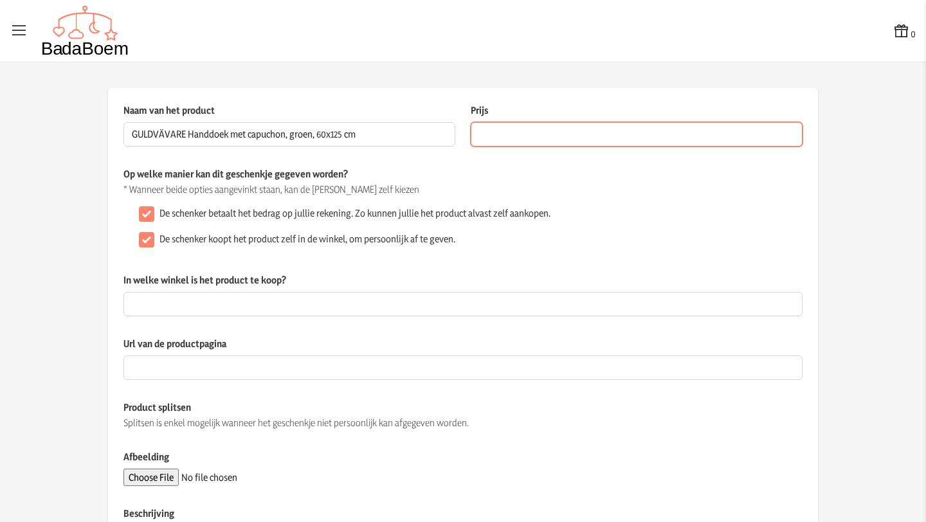
click at [504, 134] on input "Prijs" at bounding box center [637, 134] width 332 height 24
type input "9.99"
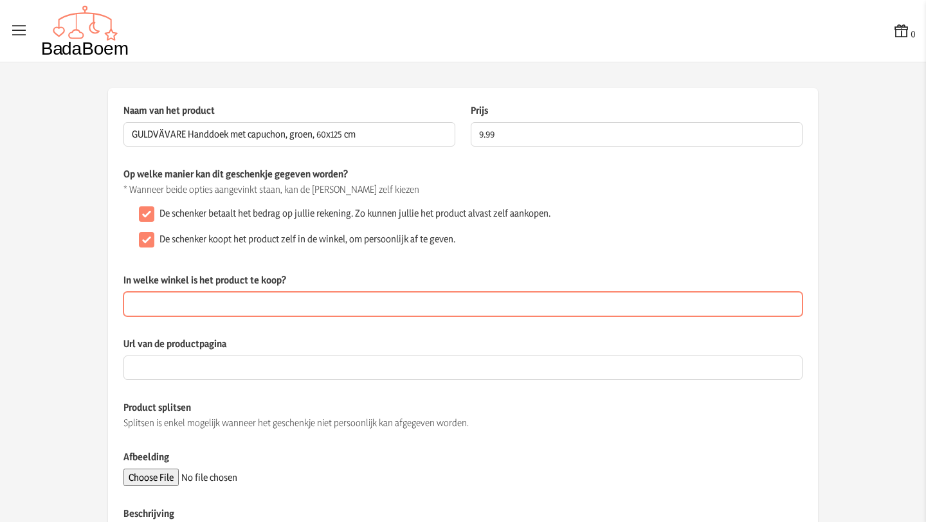
click at [265, 302] on input "In welke winkel is het product te koop?" at bounding box center [462, 304] width 679 height 24
type input "Ikea"
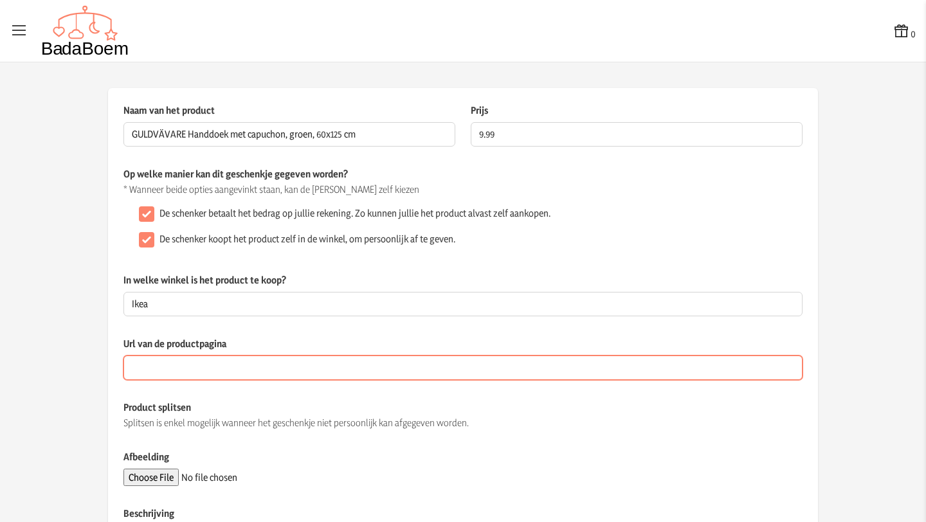
click at [196, 362] on input "Url van de productpagina" at bounding box center [462, 368] width 679 height 24
paste input "https://www.ikea.com/be/nl/p/guldvaevare-handdoek-met-capuchon-groen-50530295/"
type input "https://www.ikea.com/be/nl/p/guldvaevare-handdoek-met-capuchon-groen-50530295/"
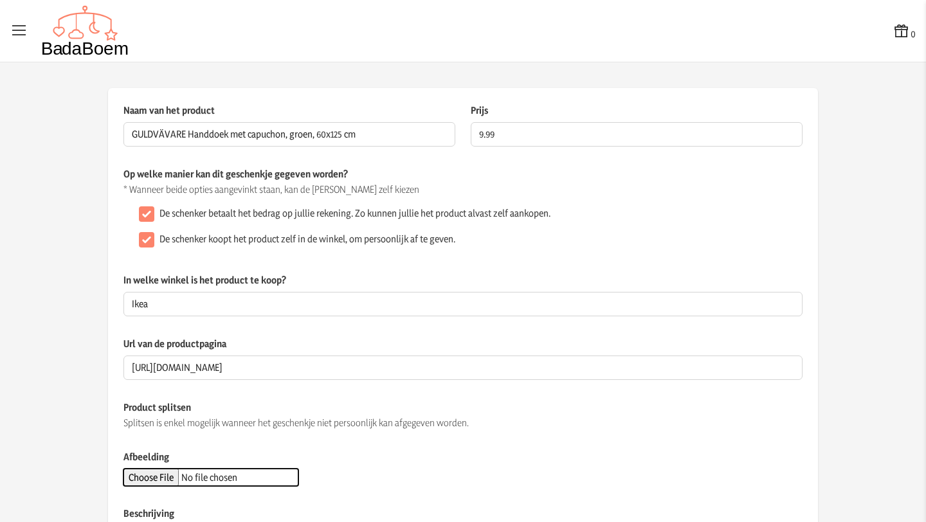
click at [181, 480] on input "Afbeelding" at bounding box center [210, 477] width 175 height 17
type input "C:\fakepath\guldvaevare-handdoek-met-capuchon-groen__1331551_pe946019_s5.avif"
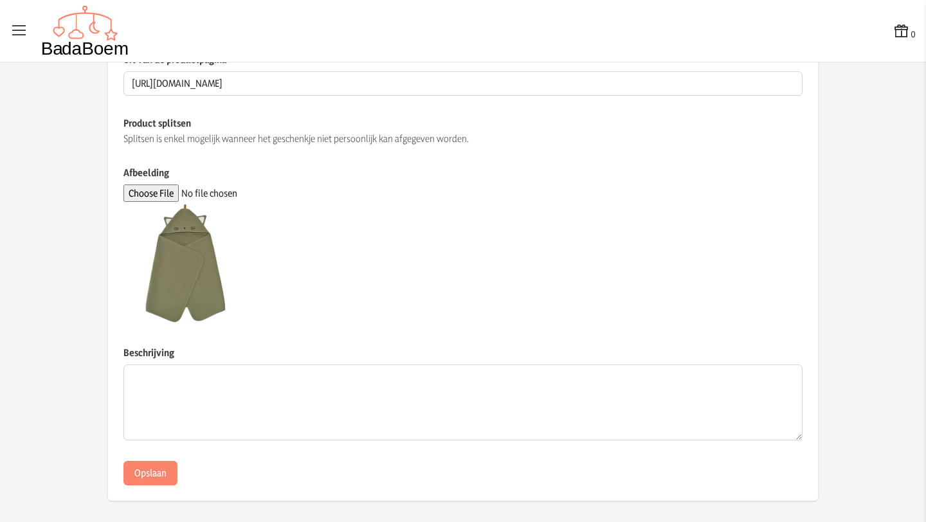
scroll to position [289, 0]
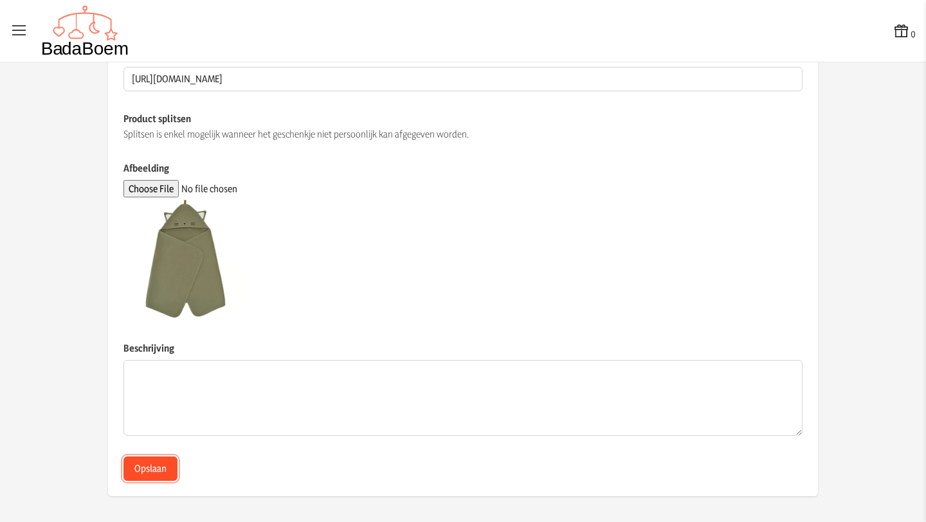
click at [142, 475] on button "Opslaan" at bounding box center [150, 469] width 54 height 24
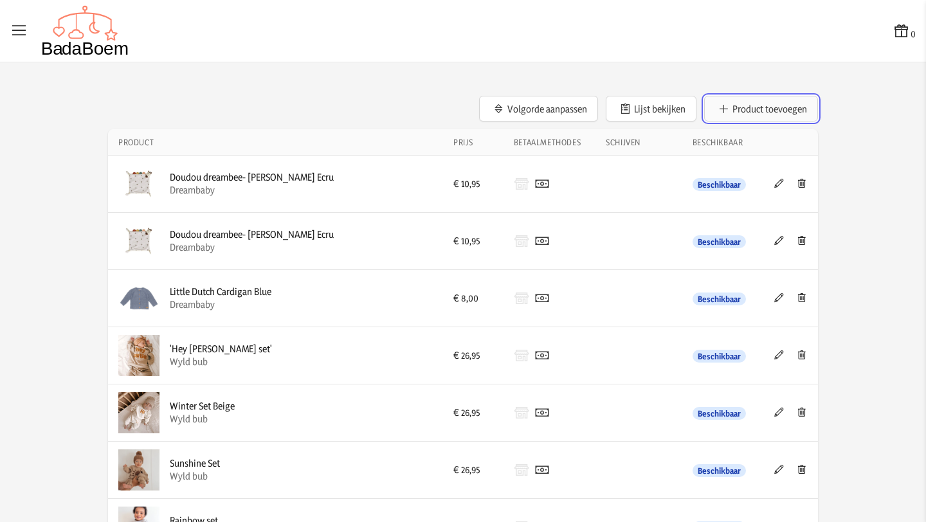
click at [754, 109] on button "Product toevoegen" at bounding box center [761, 109] width 114 height 26
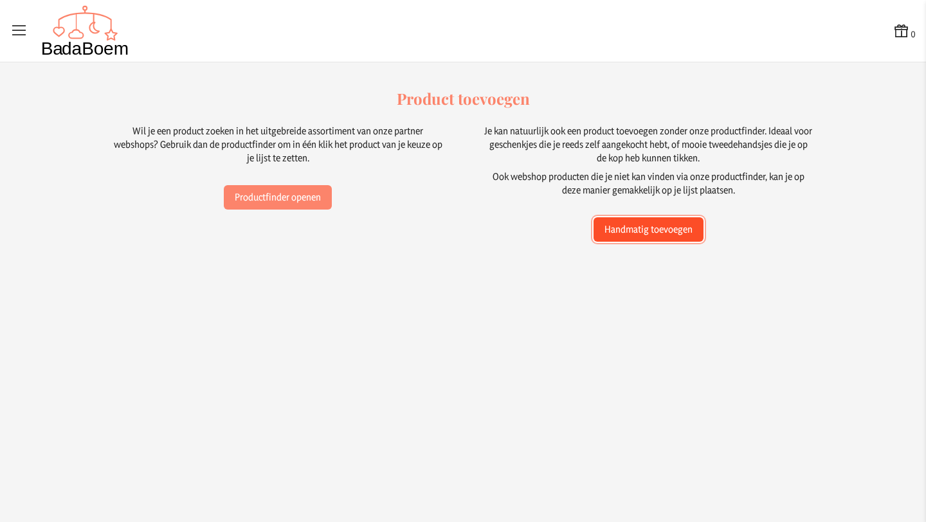
click at [641, 232] on button "Handmatig toevoegen" at bounding box center [648, 229] width 110 height 24
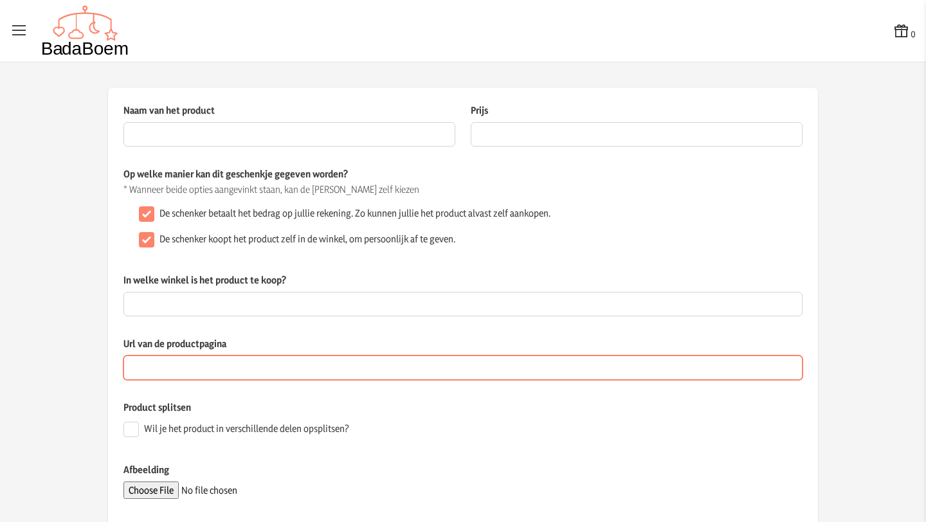
click at [214, 356] on input "Url van de productpagina" at bounding box center [462, 368] width 679 height 24
paste input "https://www.ikea.com/be/nl/p/guldvaevare-handdoek-met-capuchon-groen-50530295/"
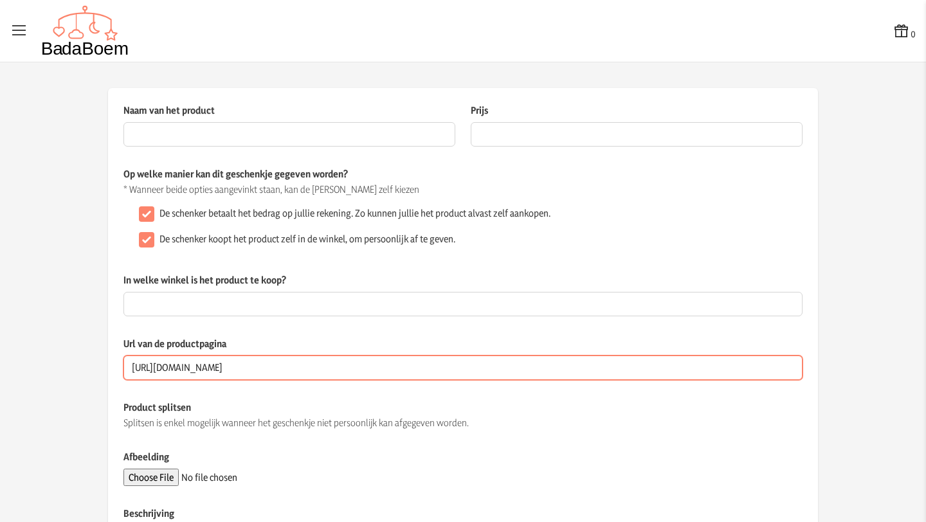
type input "https://www.ikea.com/be/nl/p/guldvaevare-handdoek-met-capuchon-groen-50530295/"
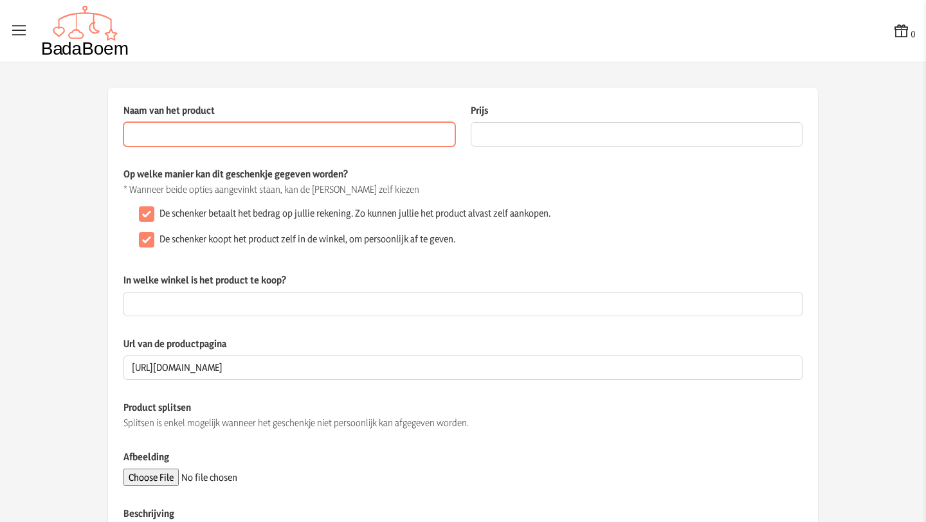
click at [257, 136] on input "Naam van het product" at bounding box center [289, 134] width 332 height 24
paste input "GULDVÄVARE Handdoek met capuchon, groen, 60x125 cm"
type input "GULDVÄVARE Handdoek met capuchon, groen, 60x125 cm"
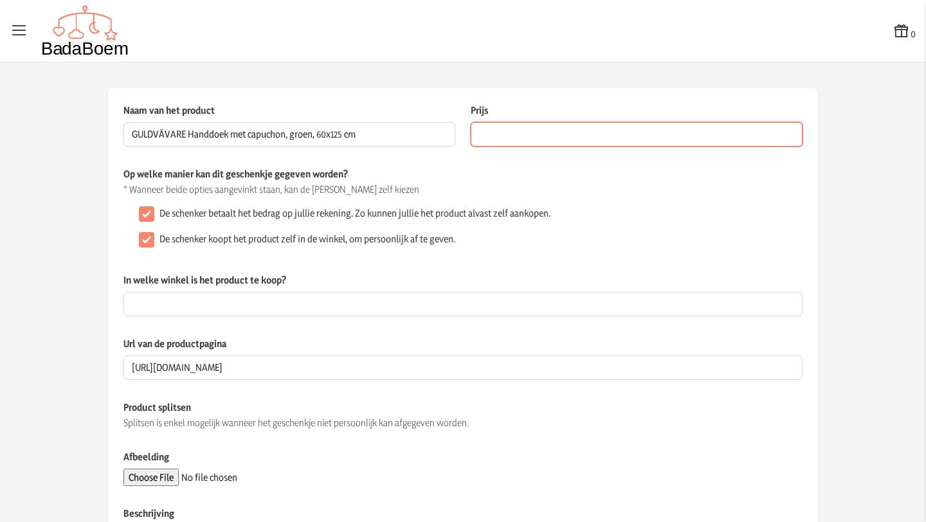
click at [502, 138] on input "Prijs" at bounding box center [637, 134] width 332 height 24
type input "9.99"
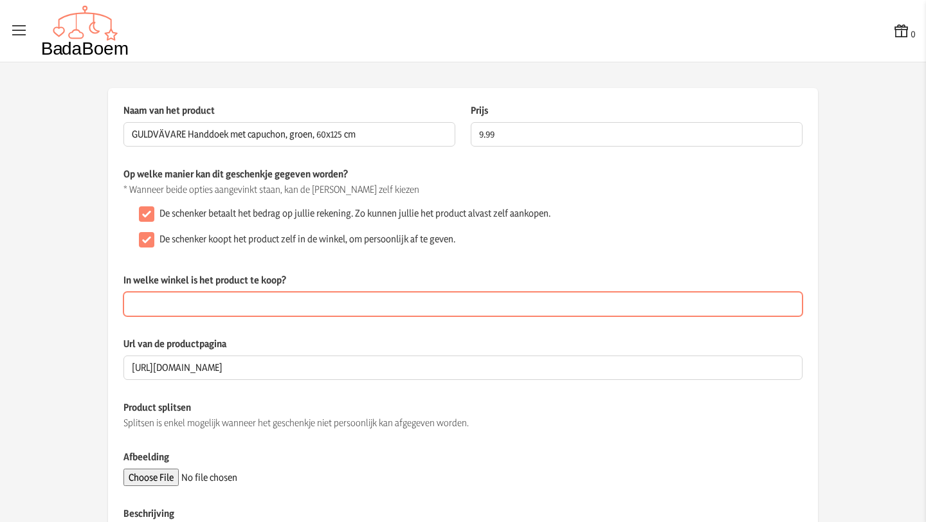
click at [285, 301] on input "In welke winkel is het product te koop?" at bounding box center [462, 304] width 679 height 24
type input "Ikea"
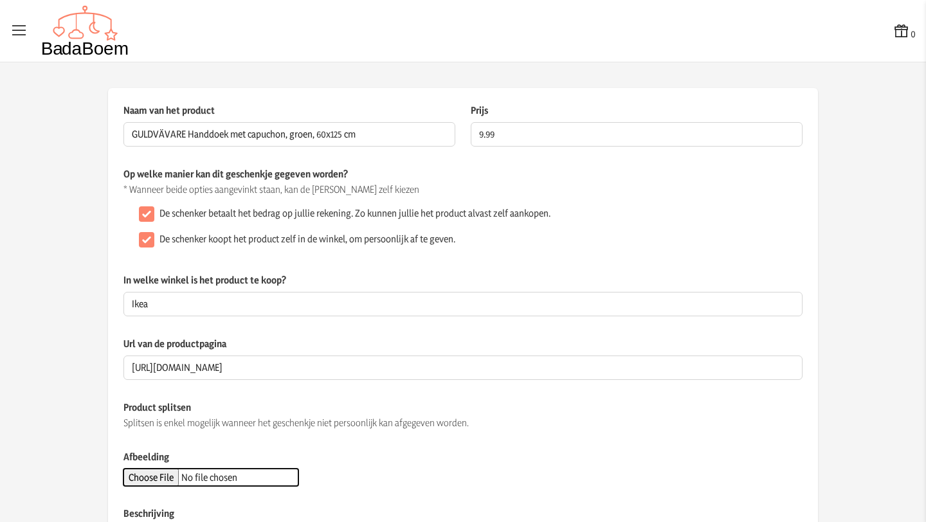
click at [166, 476] on input "Afbeelding" at bounding box center [210, 477] width 175 height 17
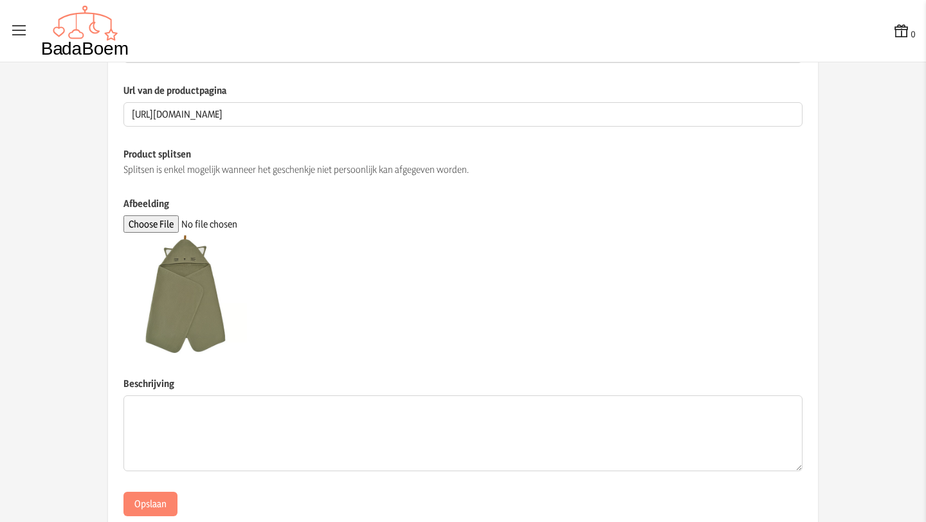
scroll to position [289, 0]
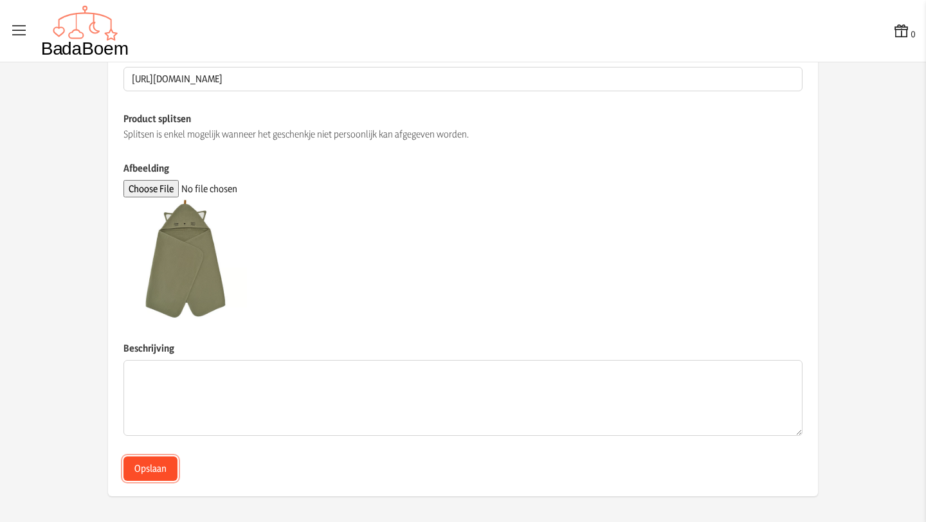
click at [143, 466] on button "Opslaan" at bounding box center [150, 469] width 54 height 24
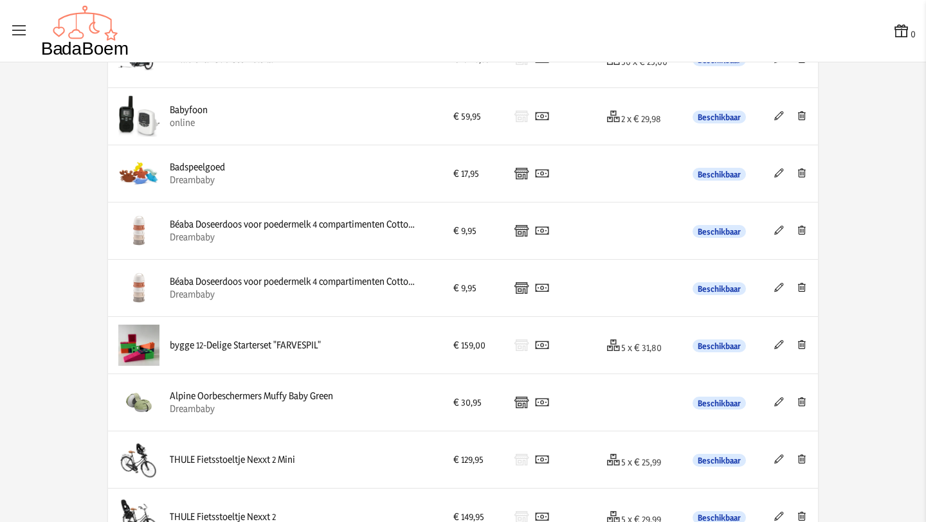
scroll to position [1162, 0]
